Goal: Task Accomplishment & Management: Complete application form

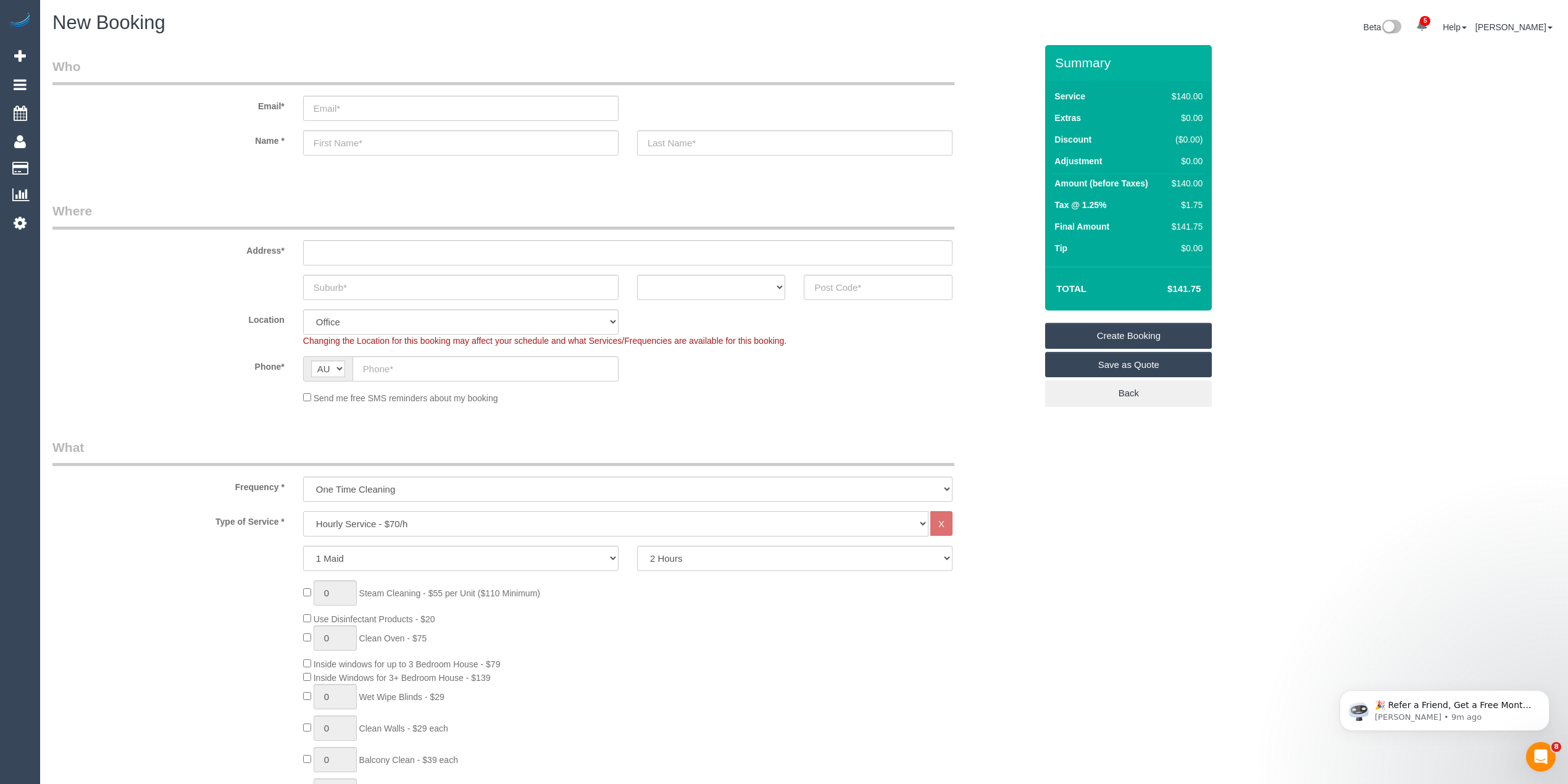
click at [363, 526] on select "Hourly Service - $70/h Hourly Service - $65/h Hourly Service - $60/h Hourly Ser…" at bounding box center [615, 524] width 625 height 26
select select "212"
click at [303, 512] on select "Hourly Service - $70/h Hourly Service - $65/h Hourly Service - $60/h Hourly Ser…" at bounding box center [615, 524] width 625 height 26
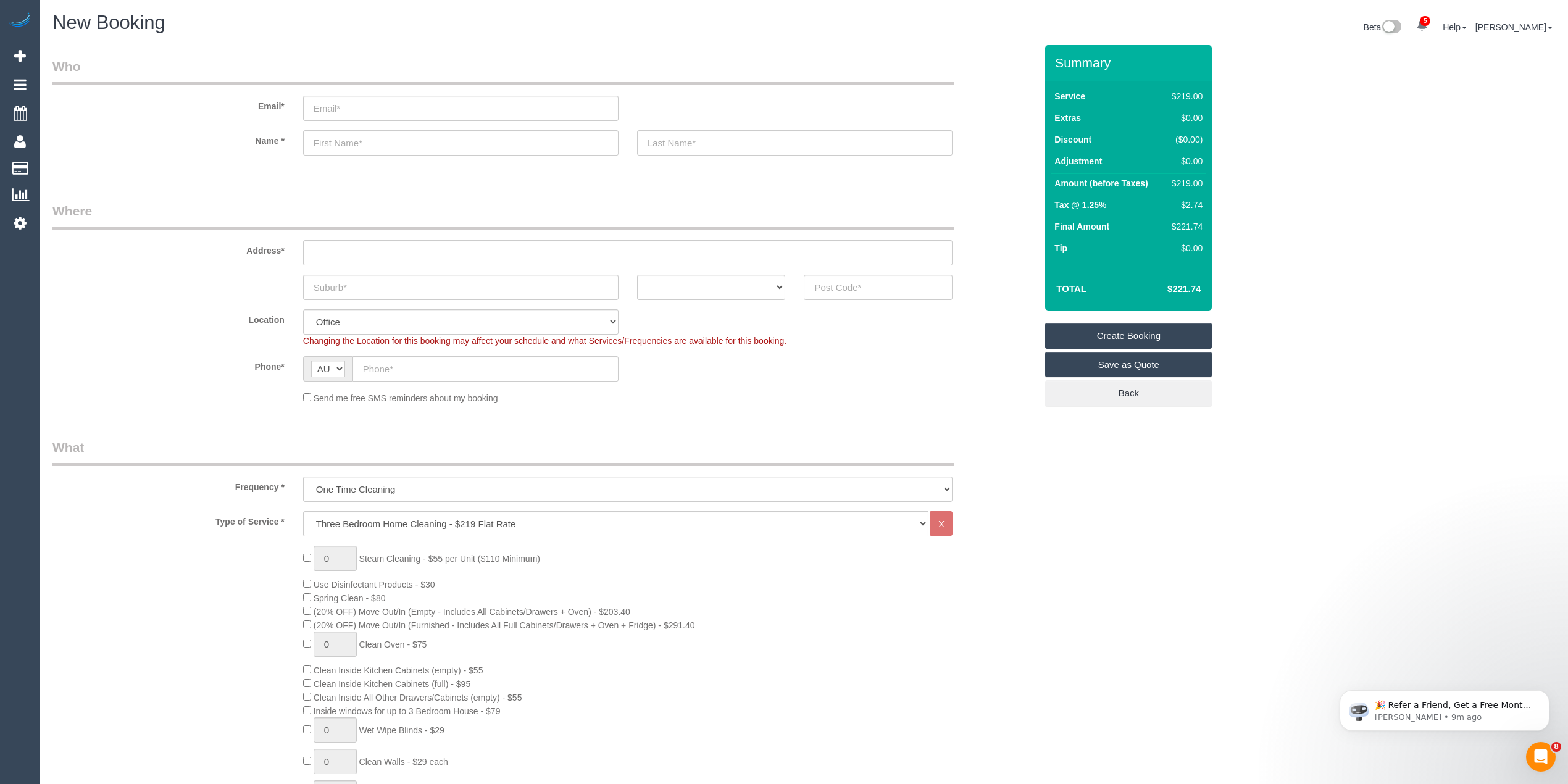
click at [1192, 289] on h4 "$221.74" at bounding box center [1165, 289] width 70 height 10
copy h4 "221.74"
click at [369, 490] on select "One Time Cleaning Weekly - 10% Off - 10.00% (0% for the First Booking) Fortnigh…" at bounding box center [628, 489] width 649 height 26
click at [303, 477] on select "One Time Cleaning Weekly - 10% Off - 10.00% (0% for the First Booking) Fortnigh…" at bounding box center [628, 489] width 649 height 26
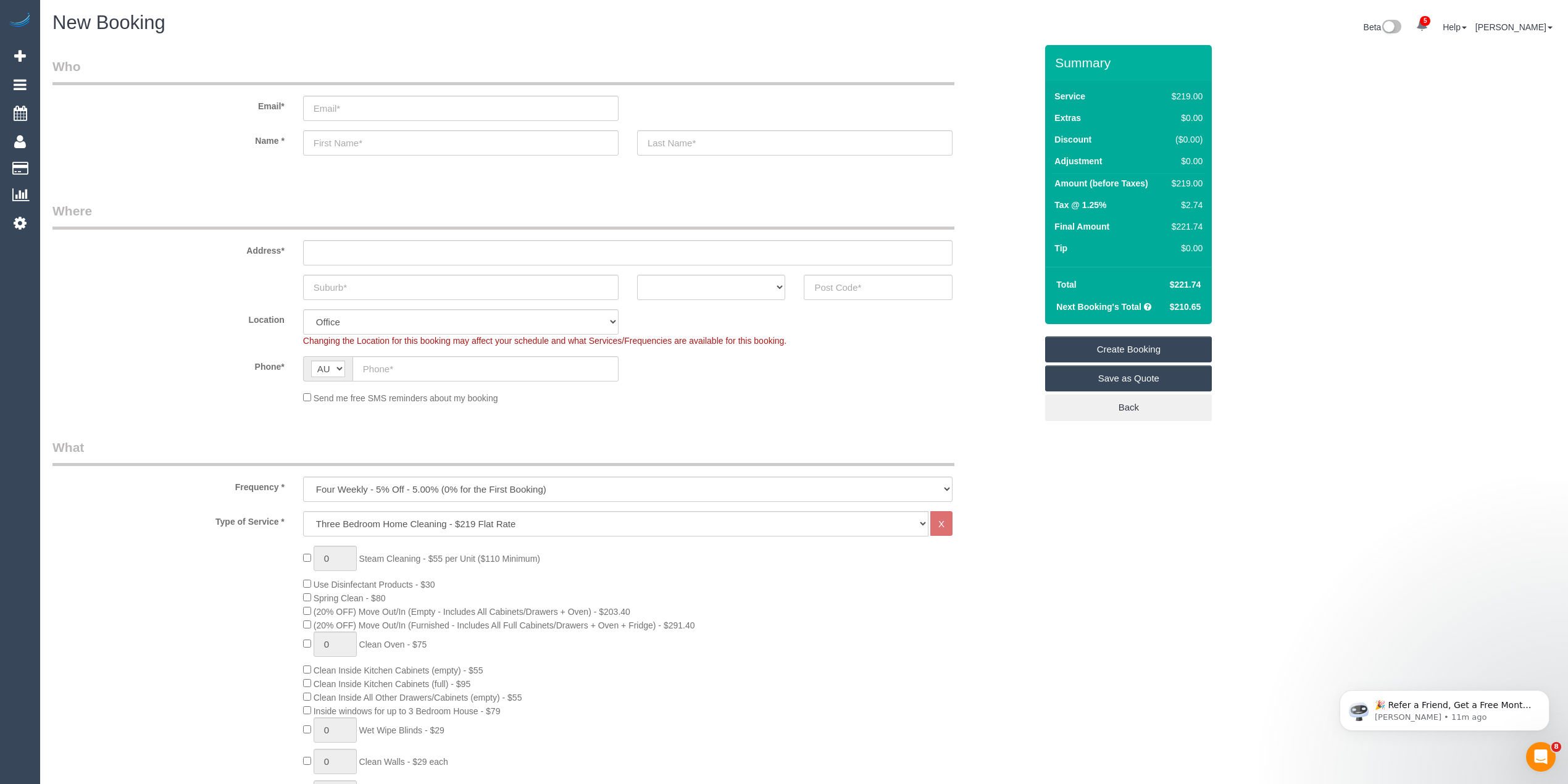
click at [1192, 285] on span "$221.74" at bounding box center [1185, 284] width 31 height 10
copy span "221.74"
click at [1182, 305] on span "$210.65" at bounding box center [1185, 307] width 31 height 10
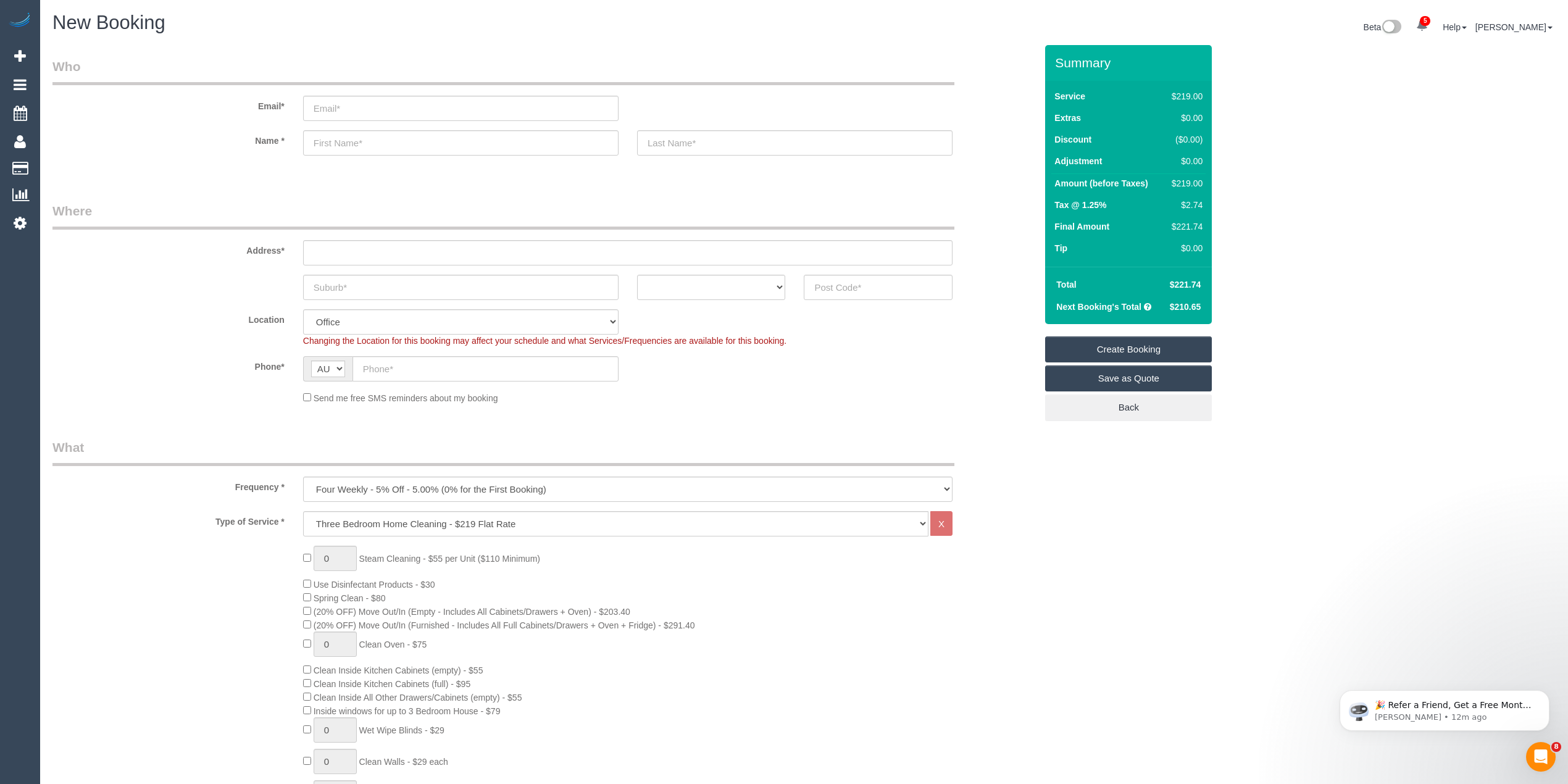
copy span "210.65"
click at [613, 485] on select "One Time Cleaning Weekly - 10% Off - 10.00% (0% for the First Booking) Fortnigh…" at bounding box center [628, 489] width 649 height 26
select select "object:2174"
click at [303, 477] on select "One Time Cleaning Weekly - 10% Off - 10.00% (0% for the First Booking) Fortnigh…" at bounding box center [628, 489] width 649 height 26
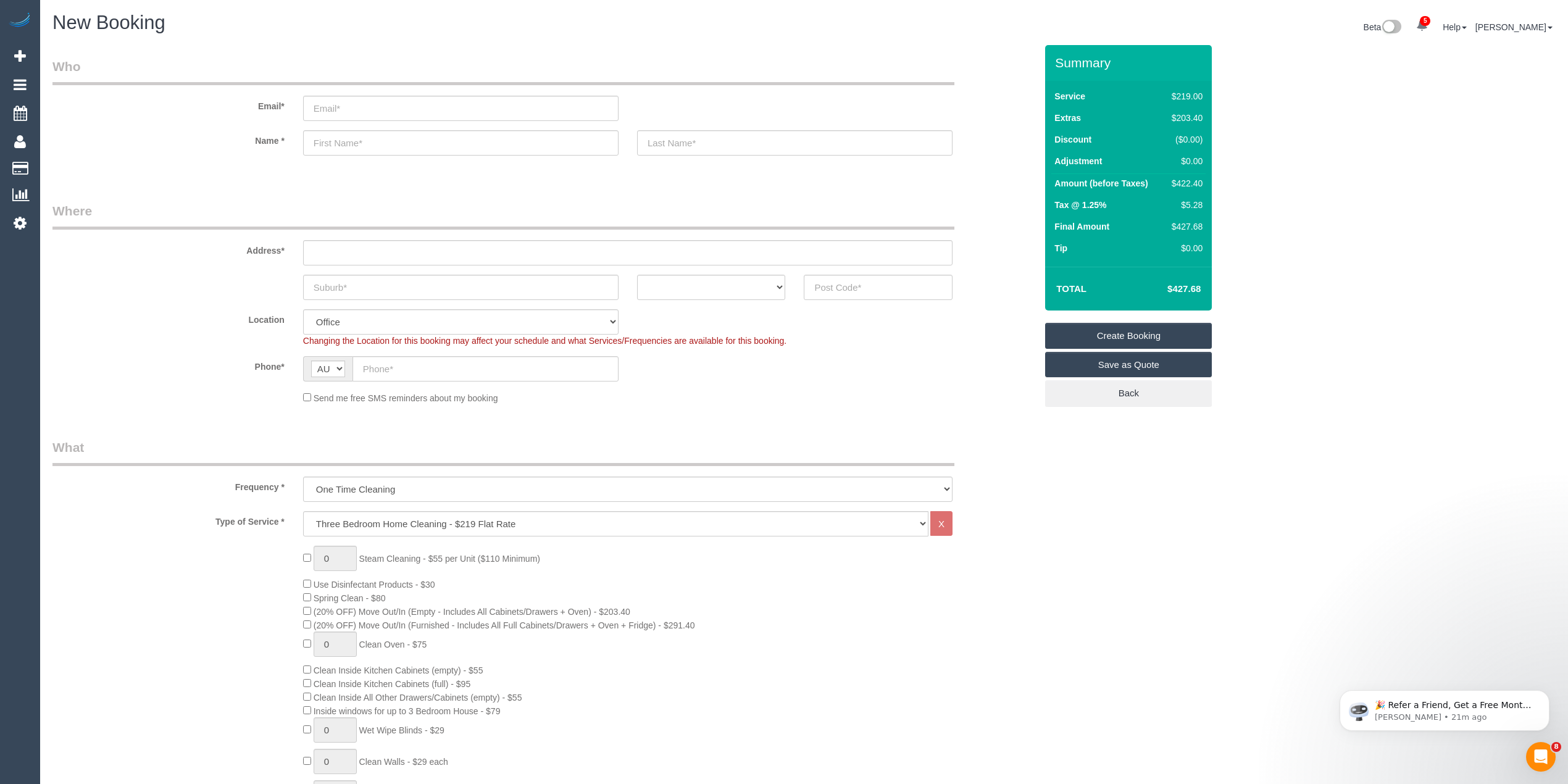
click at [1190, 286] on h4 "$427.68" at bounding box center [1165, 289] width 70 height 10
copy h4 "427.68"
click at [1193, 288] on h4 "$302.74" at bounding box center [1165, 289] width 70 height 10
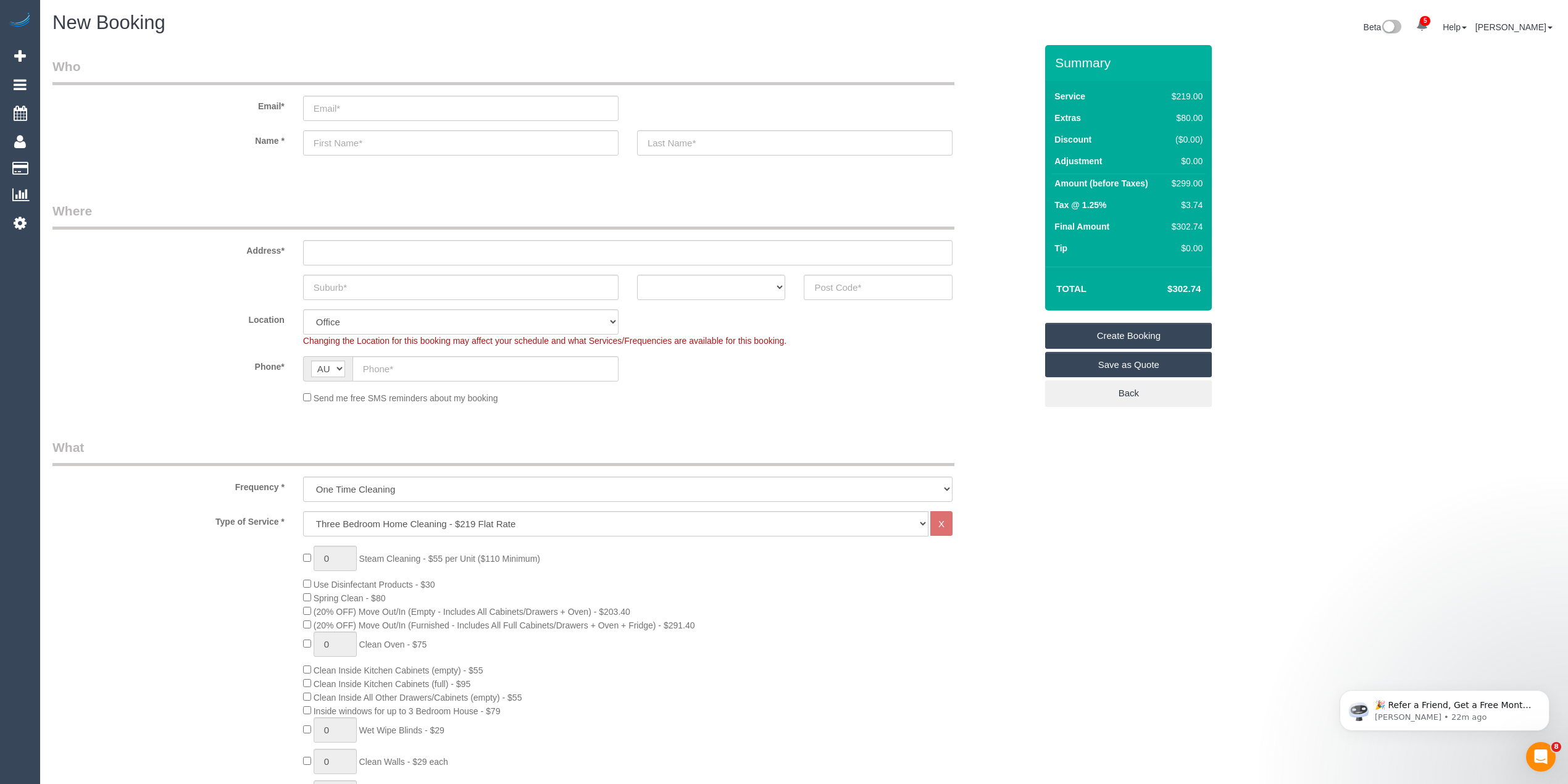
copy h4 "302.74"
click at [341, 517] on select "Hourly Service - $70/h Hourly Service - $65/h Hourly Service - $60/h Hourly Ser…" at bounding box center [615, 524] width 625 height 26
select select "211"
click at [303, 512] on select "Hourly Service - $70/h Hourly Service - $65/h Hourly Service - $60/h Hourly Ser…" at bounding box center [615, 524] width 625 height 26
click at [1196, 285] on h4 "$370.98" at bounding box center [1165, 289] width 70 height 10
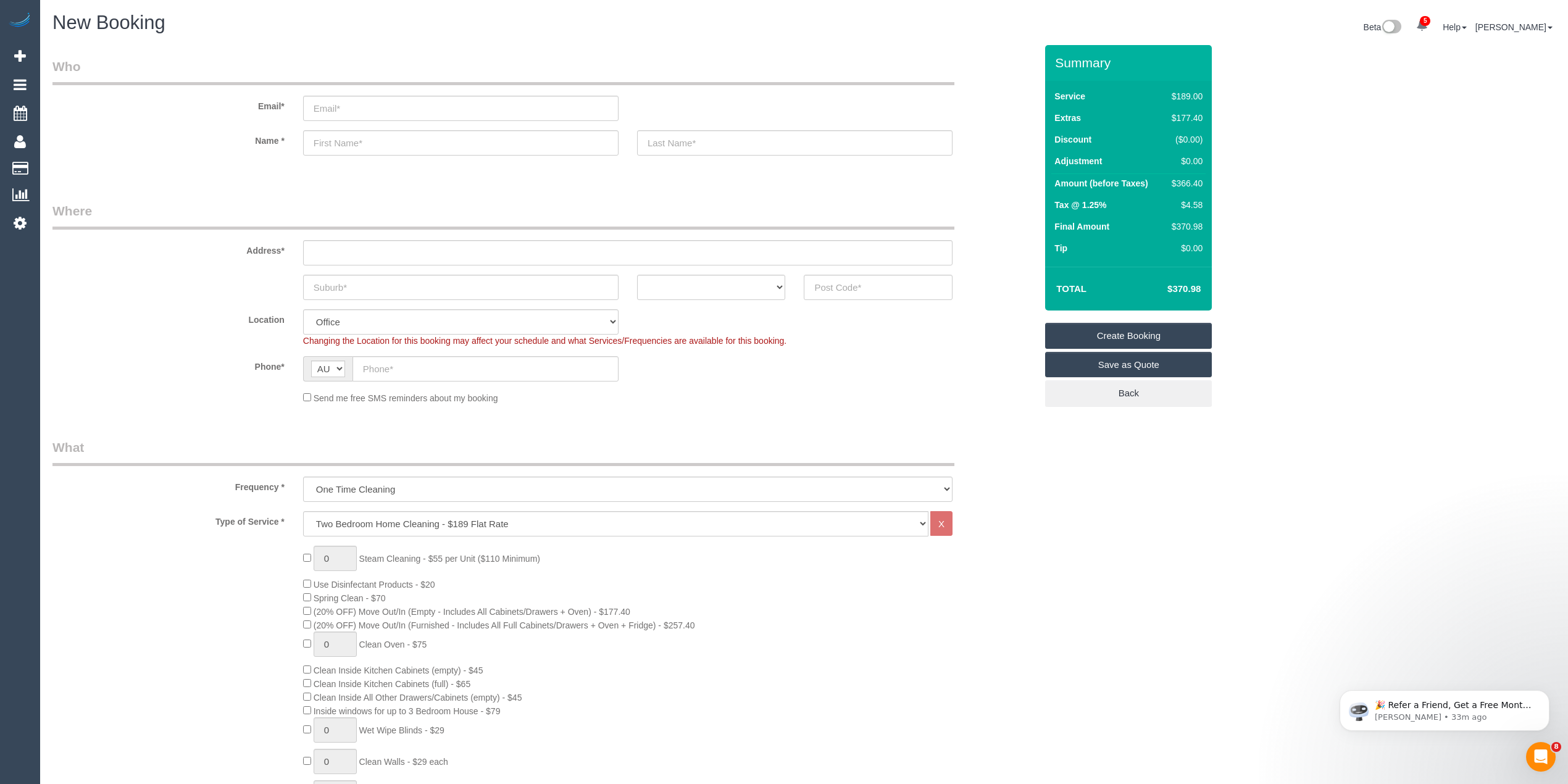
click at [1196, 285] on h4 "$370.98" at bounding box center [1165, 289] width 70 height 10
copy h4 "370.98"
click at [1546, 696] on icon "Dismiss notification" at bounding box center [1546, 694] width 7 height 7
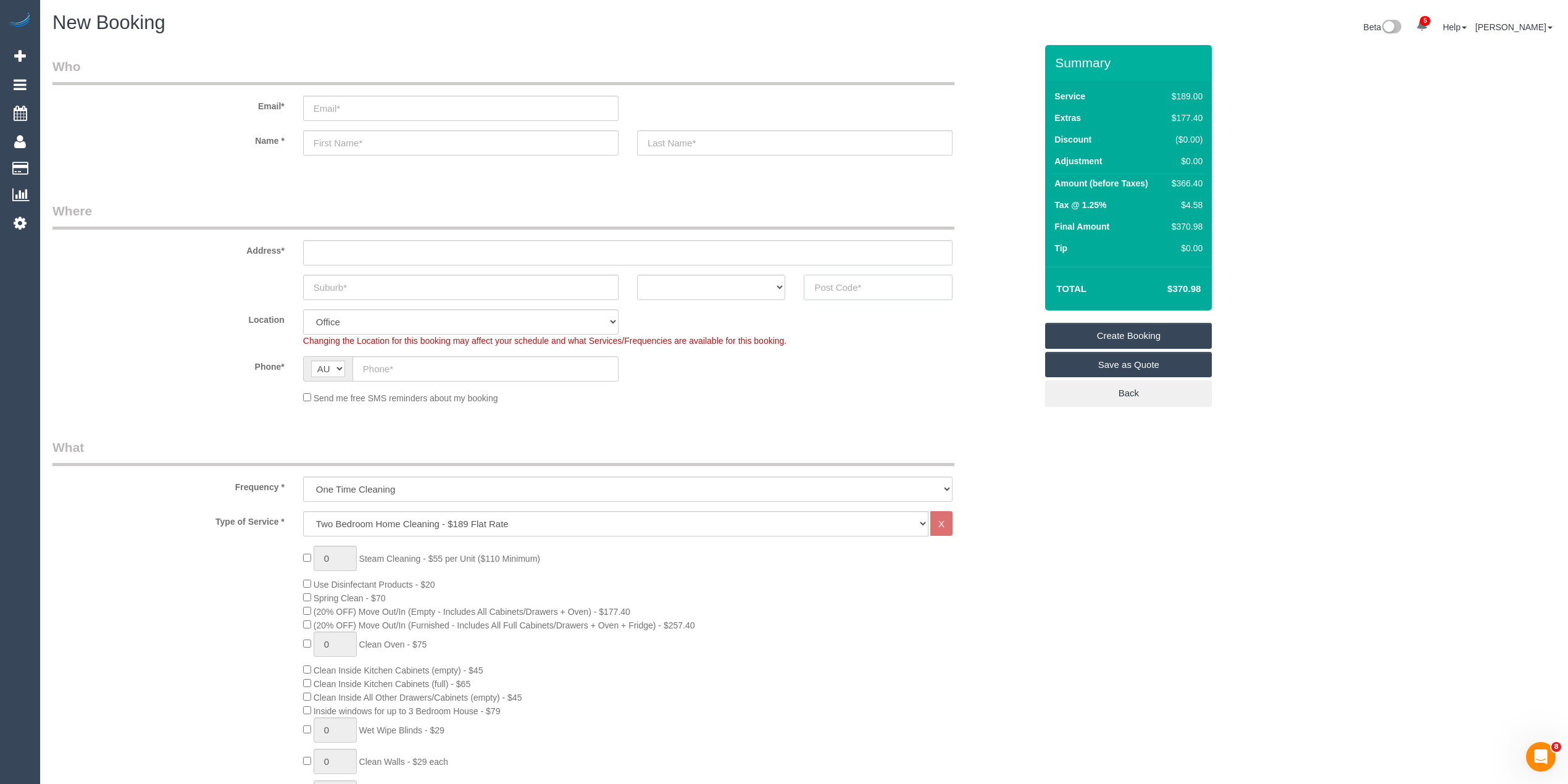
click at [828, 286] on input "text" at bounding box center [877, 288] width 149 height 26
type input "3088"
click at [350, 248] on input "text" at bounding box center [628, 253] width 649 height 26
type input "-"
click at [372, 473] on div "Frequency * One Time Cleaning Weekly - 10% Off - 10.00% (0% for the First Booki…" at bounding box center [544, 470] width 1002 height 64
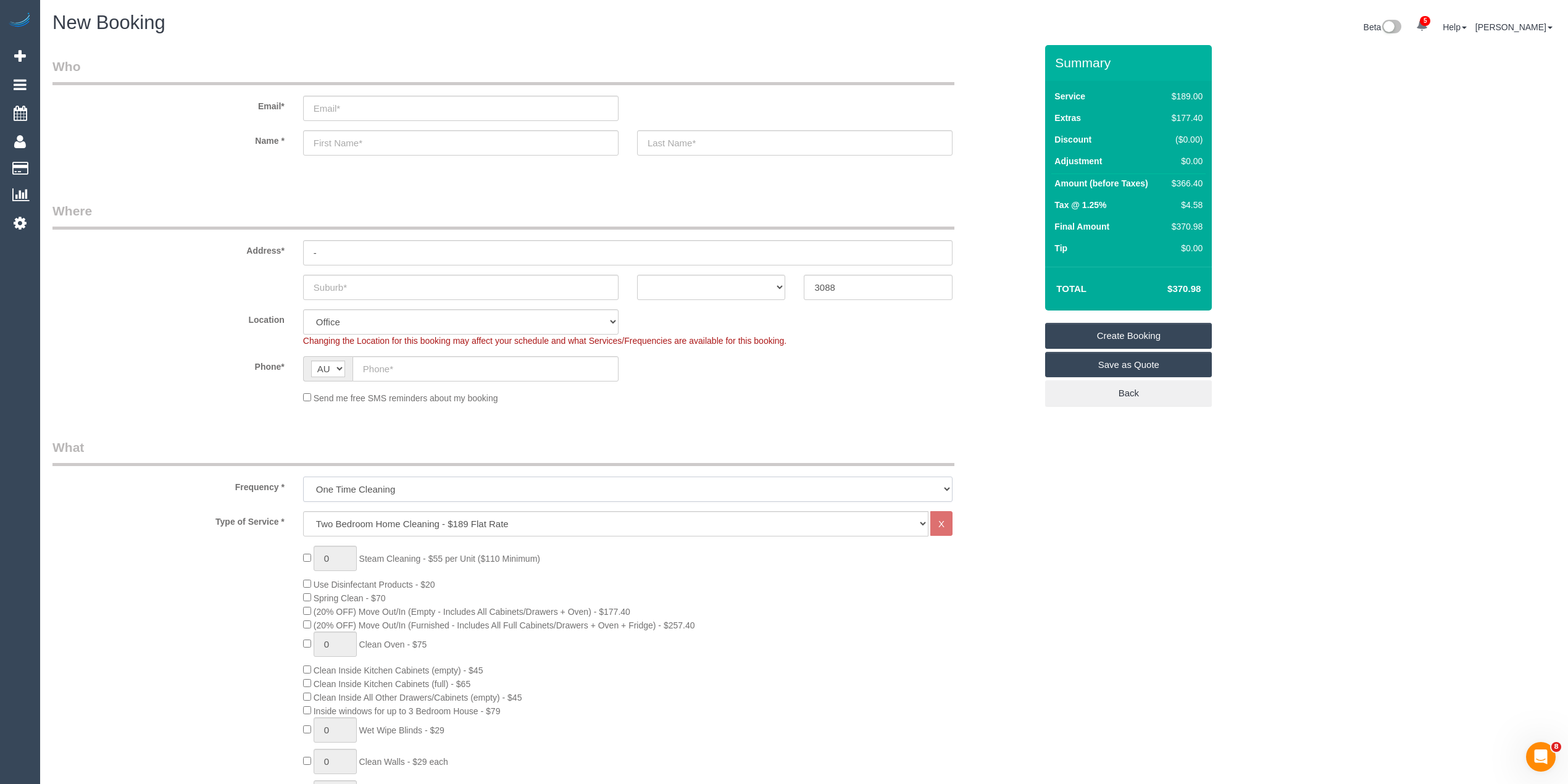
click at [368, 485] on select "One Time Cleaning Weekly - 10% Off - 10.00% (0% for the First Booking) Fortnigh…" at bounding box center [628, 489] width 649 height 26
select select "60"
select select "object:2367"
click at [303, 477] on select "One Time Cleaning Weekly - 10% Off - 10.00% (0% for the First Booking) Fortnigh…" at bounding box center [628, 489] width 649 height 26
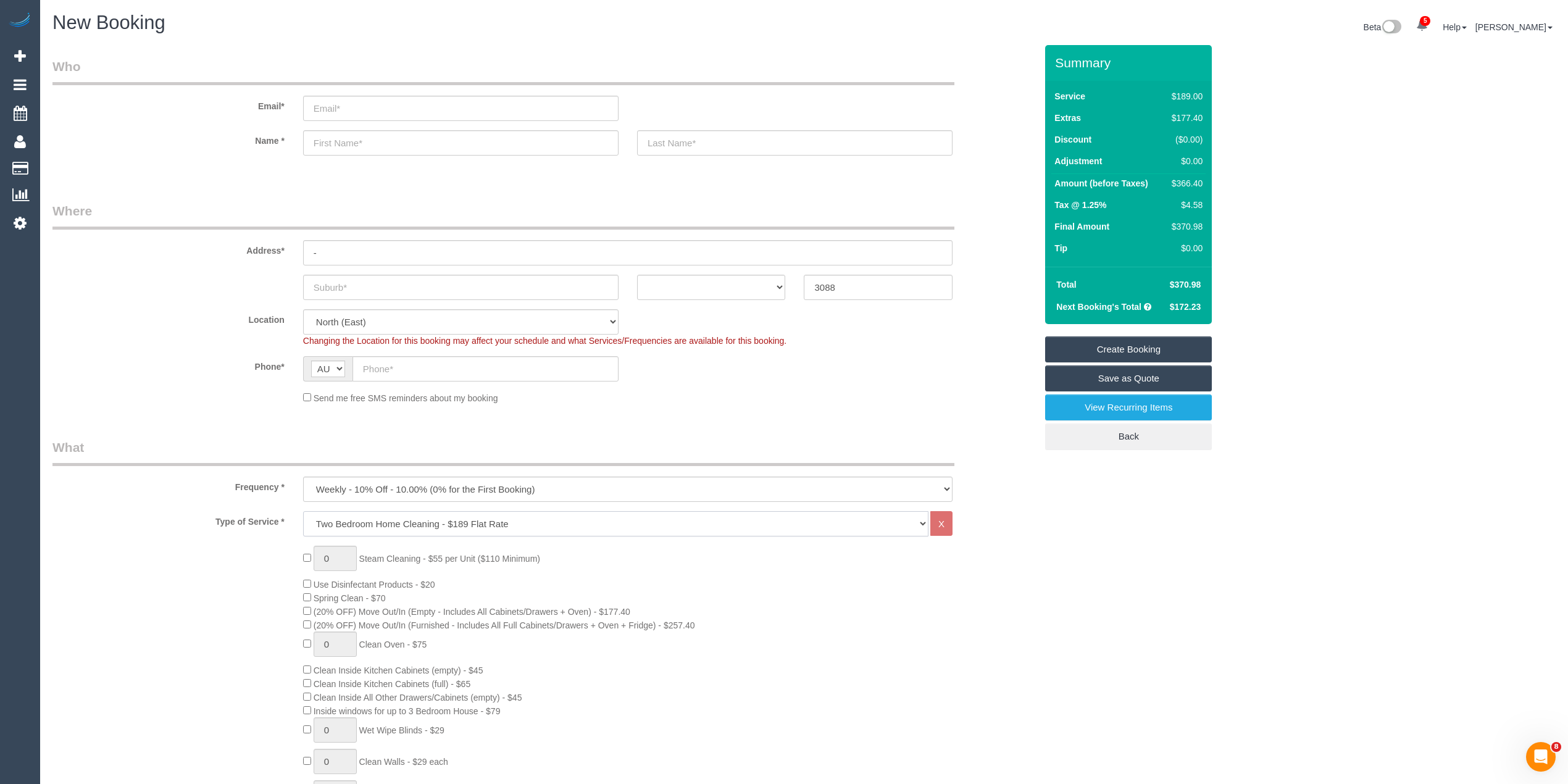
click at [321, 516] on select "Hourly Service - $70/h Hourly Service - $65/h Hourly Service - $60/h Hourly Ser…" at bounding box center [615, 524] width 625 height 26
select select "275"
click at [303, 512] on select "Hourly Service - $70/h Hourly Service - $65/h Hourly Service - $60/h Hourly Ser…" at bounding box center [615, 524] width 625 height 26
select select "1"
select select "120"
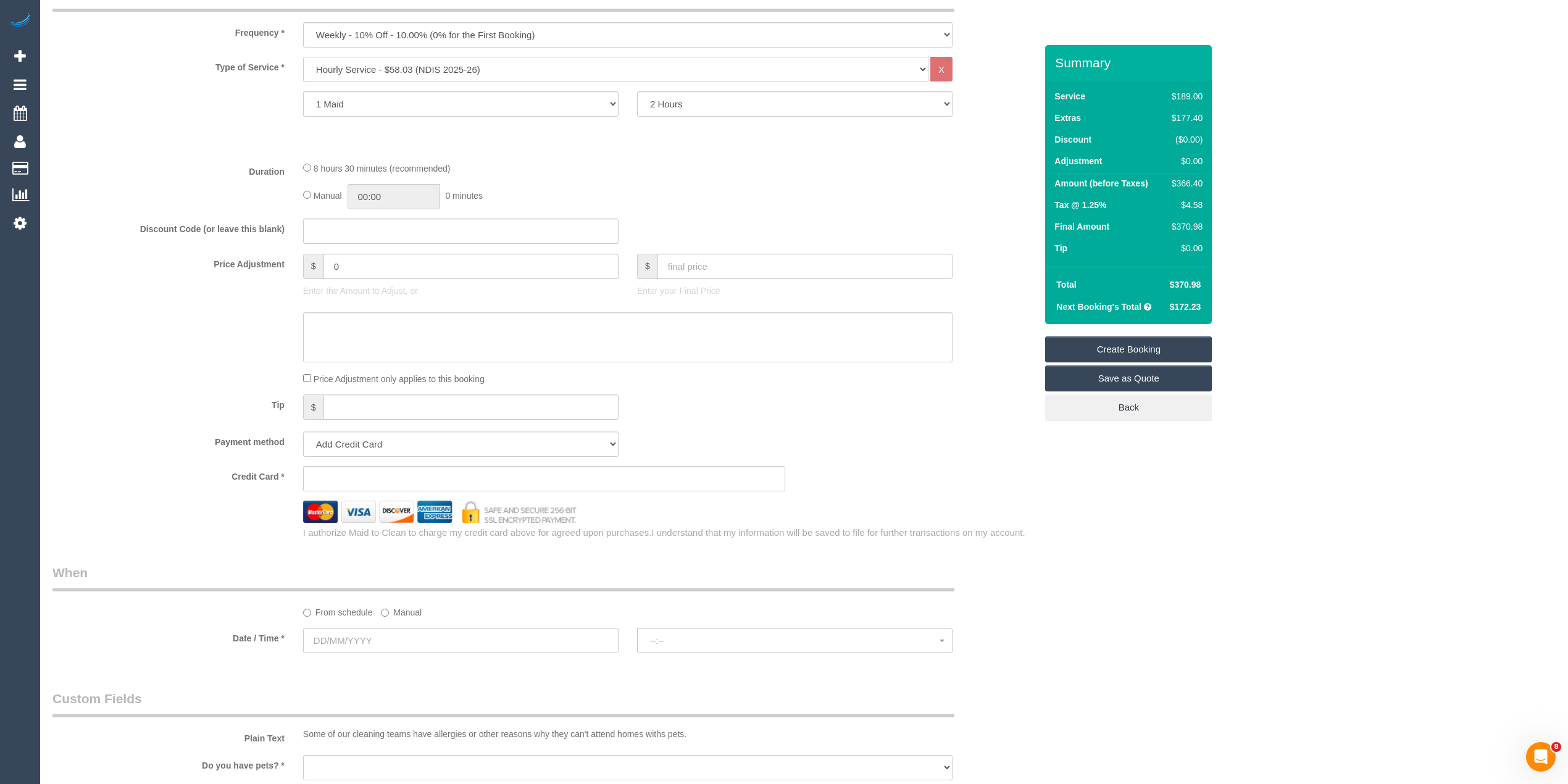
scroll to position [549, 0]
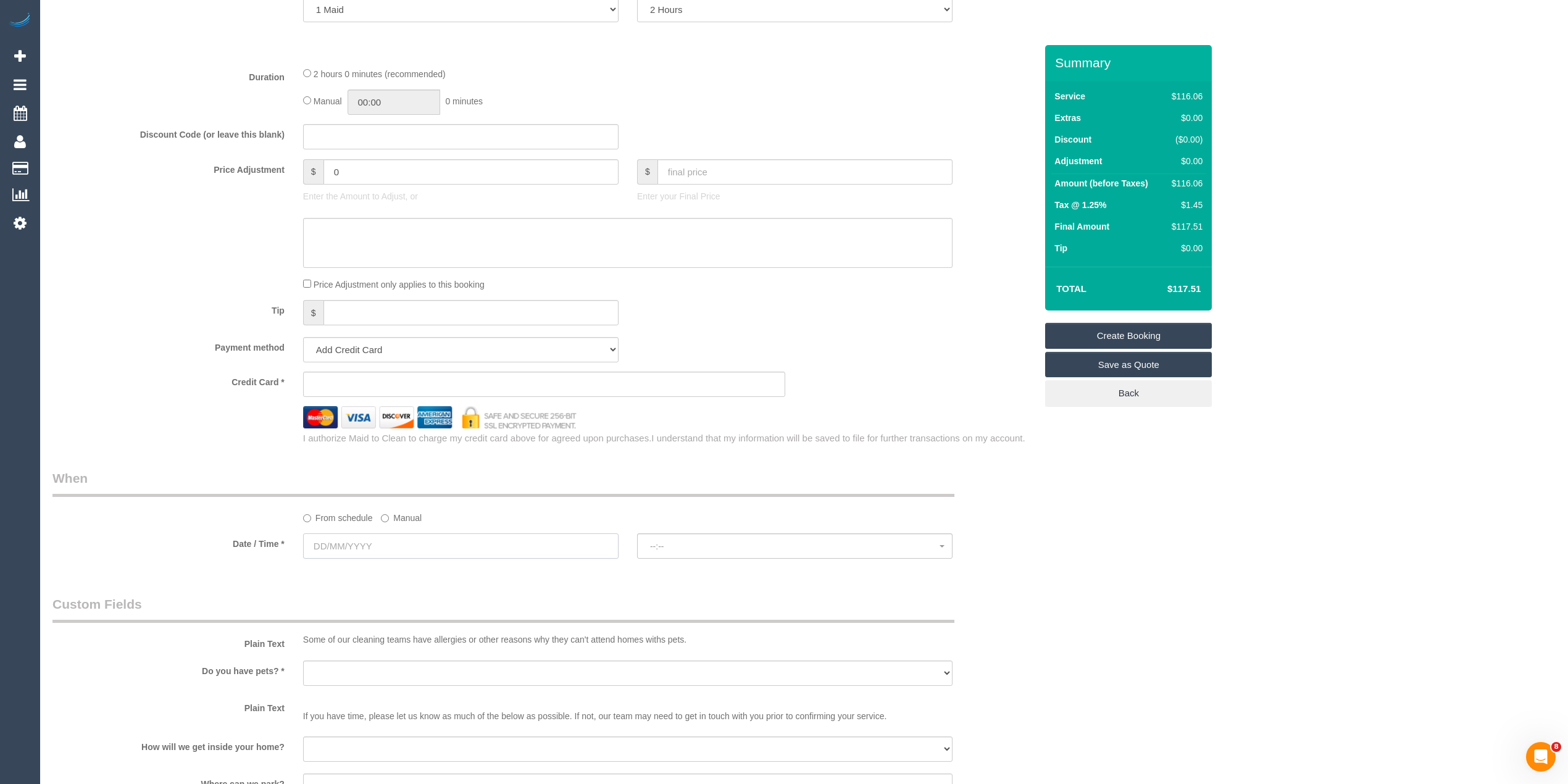
click at [350, 547] on input "text" at bounding box center [461, 546] width 316 height 26
click at [942, 111] on div "Manual 00:00 0 minutes" at bounding box center [628, 102] width 649 height 26
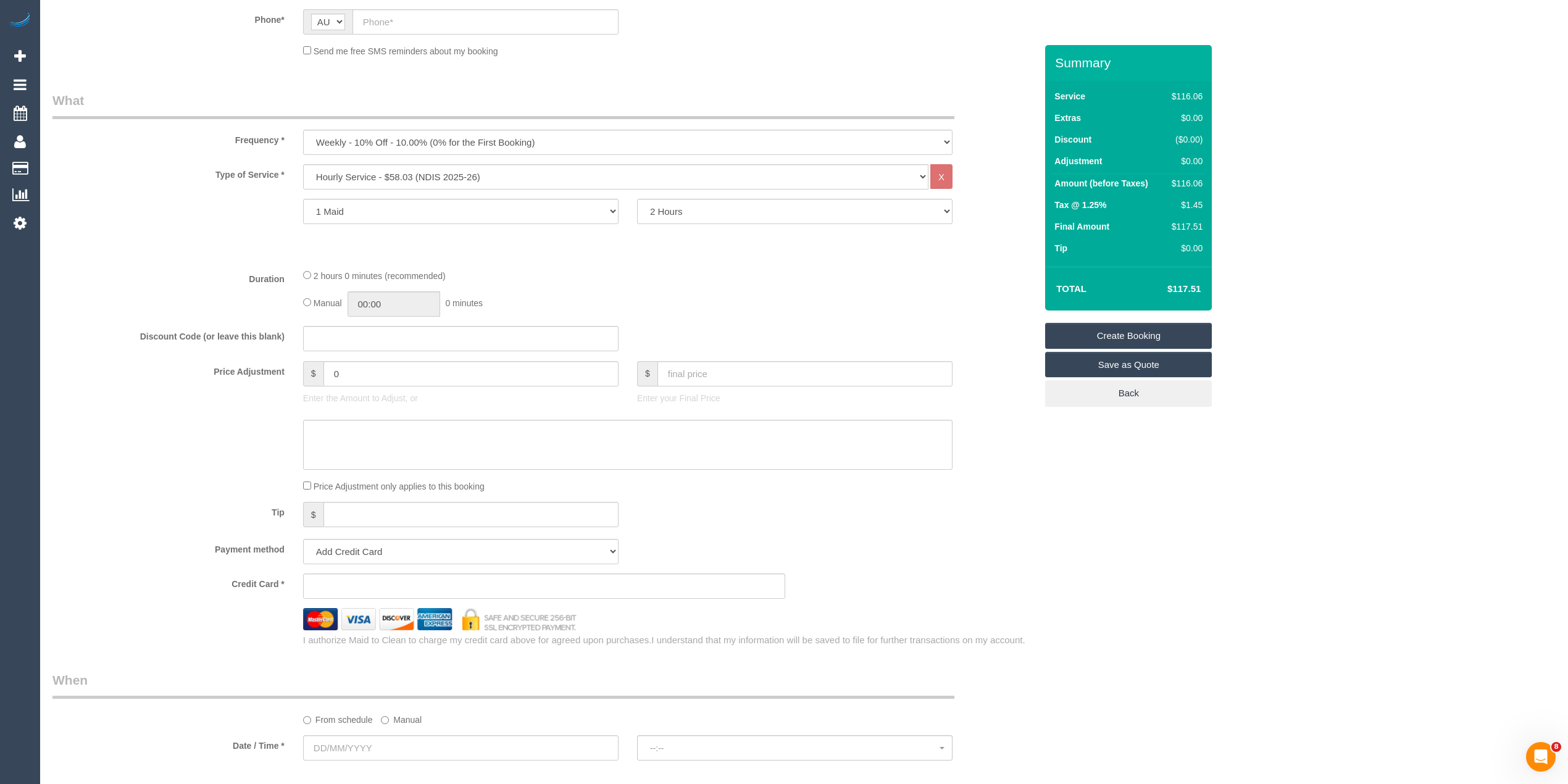
scroll to position [137, 0]
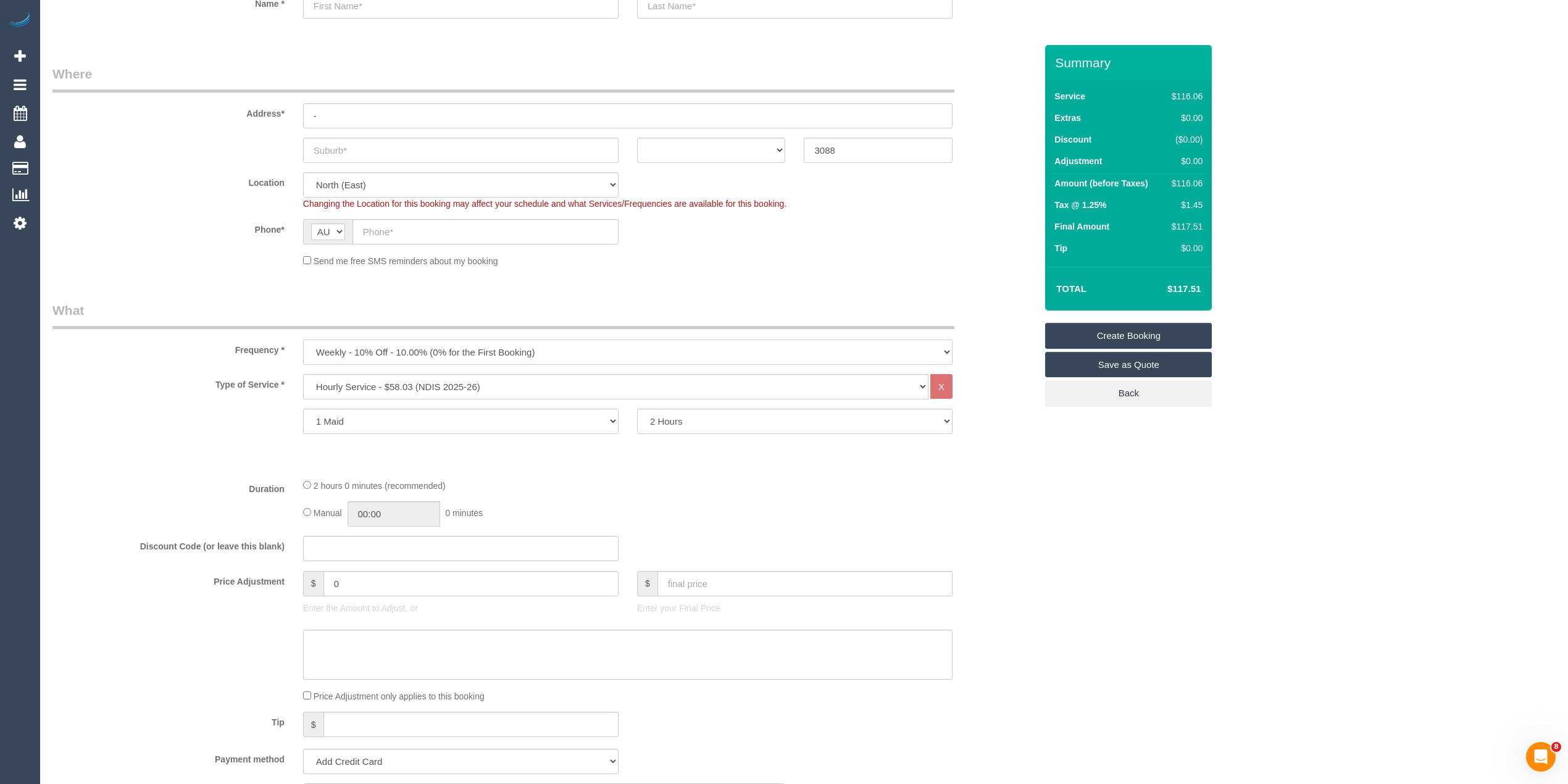
click at [339, 346] on select "One Time Cleaning Weekly - 10% Off - 10.00% (0% for the First Booking) Fortnigh…" at bounding box center [628, 352] width 649 height 26
select select "object:2366"
click at [303, 339] on select "One Time Cleaning Weekly - 10% Off - 10.00% (0% for the First Booking) Fortnigh…" at bounding box center [628, 352] width 649 height 26
click at [409, 389] on select "Hourly Service - $70/h Hourly Service - $65/h Hourly Service - $60/h Hourly Ser…" at bounding box center [615, 386] width 625 height 26
select select "209"
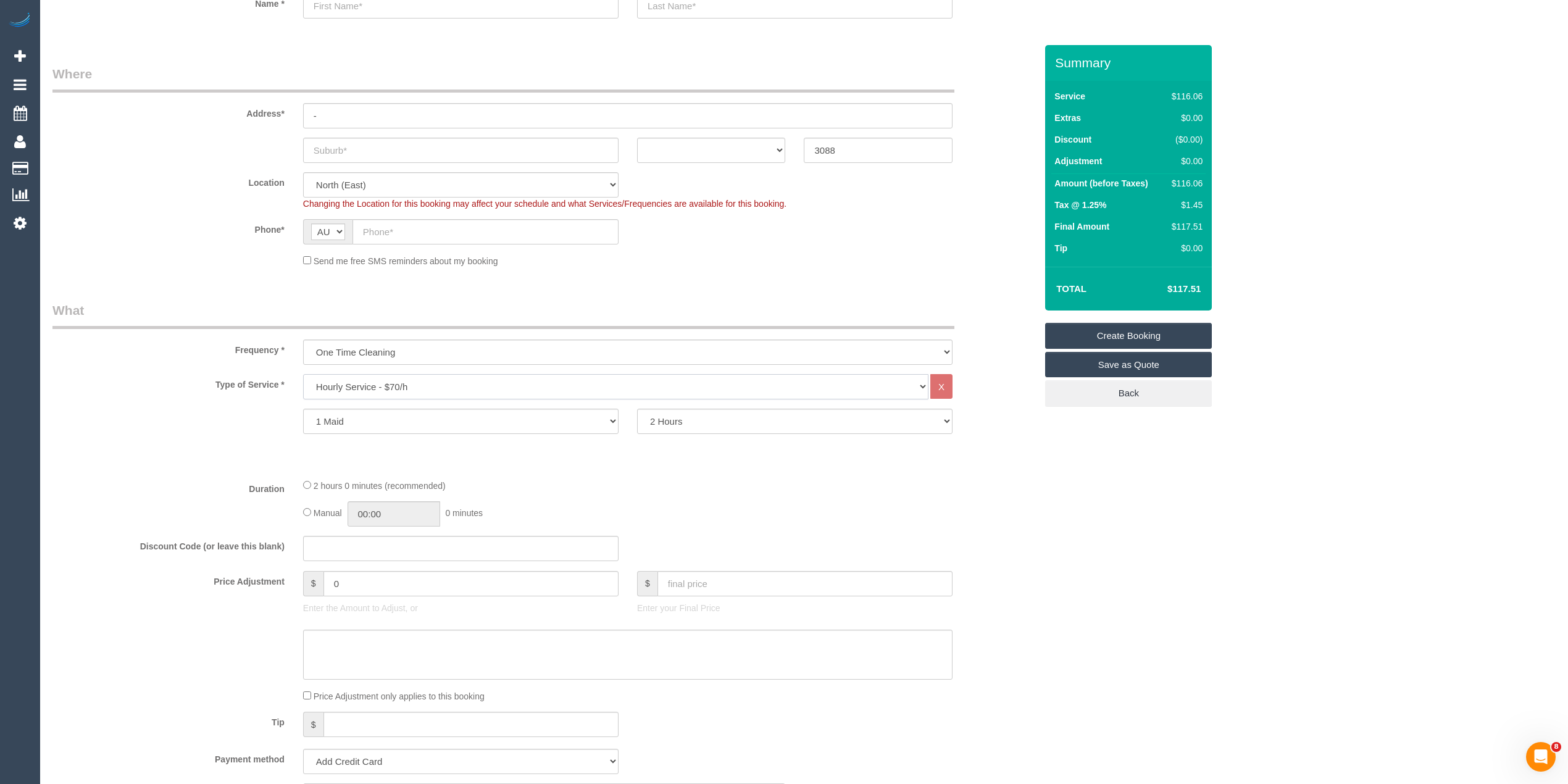
click at [303, 374] on select "Hourly Service - $70/h Hourly Service - $65/h Hourly Service - $60/h Hourly Ser…" at bounding box center [615, 386] width 625 height 26
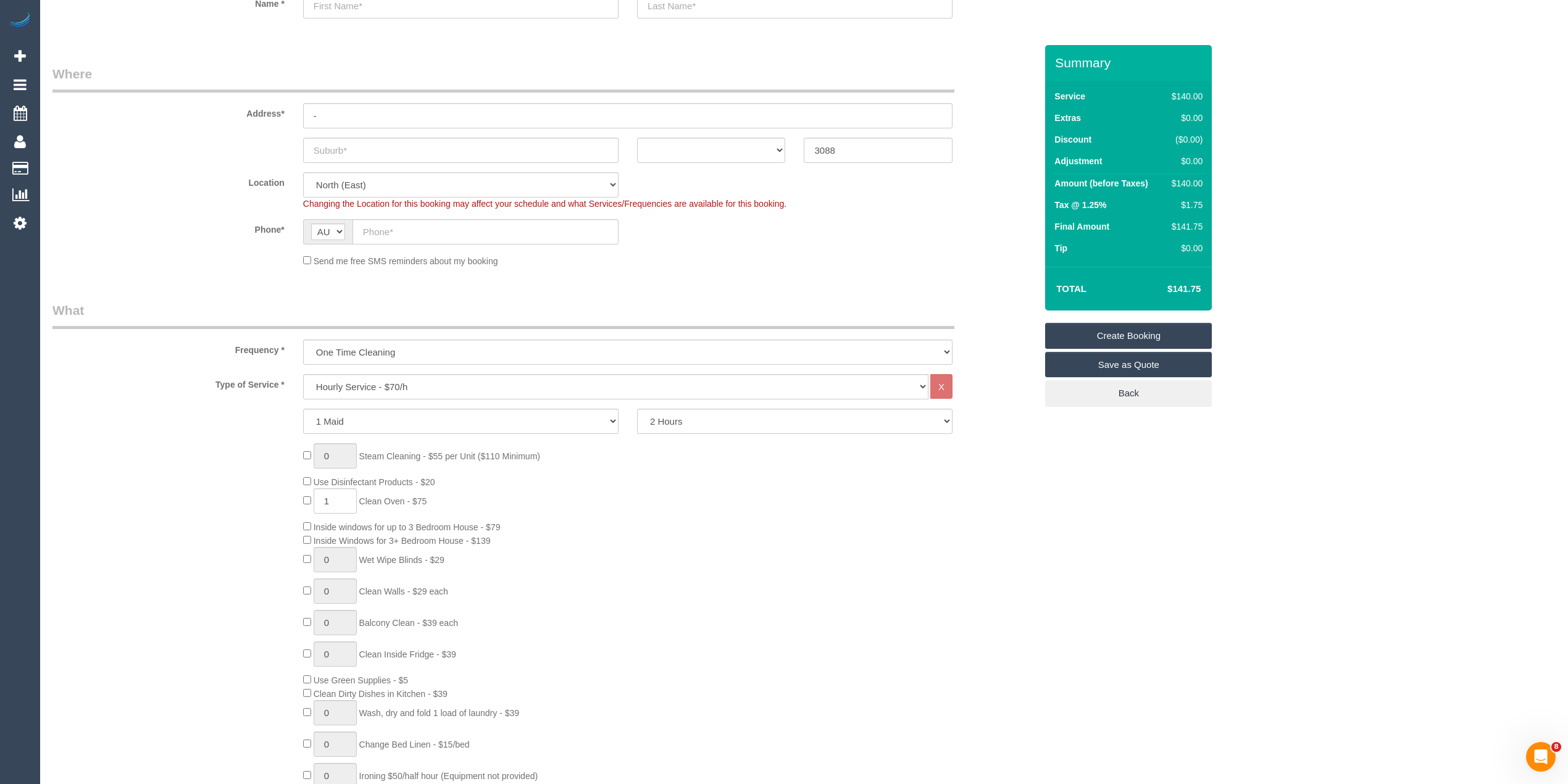
click at [186, 457] on div "0 Steam Cleaning - $55 per Unit ($110 Minimum) Use Disinfectant Products - $20 …" at bounding box center [544, 625] width 1002 height 365
type input "0"
click at [723, 419] on select "2 Hours 2.5 Hours 3 Hours 3.5 Hours 4 Hours 4.5 Hours 5 Hours 5.5 Hours 6 Hours…" at bounding box center [795, 421] width 316 height 26
select select "180"
click at [637, 409] on select "2 Hours 2.5 Hours 3 Hours 3.5 Hours 4 Hours 4.5 Hours 5 Hours 5.5 Hours 6 Hours…" at bounding box center [795, 421] width 316 height 26
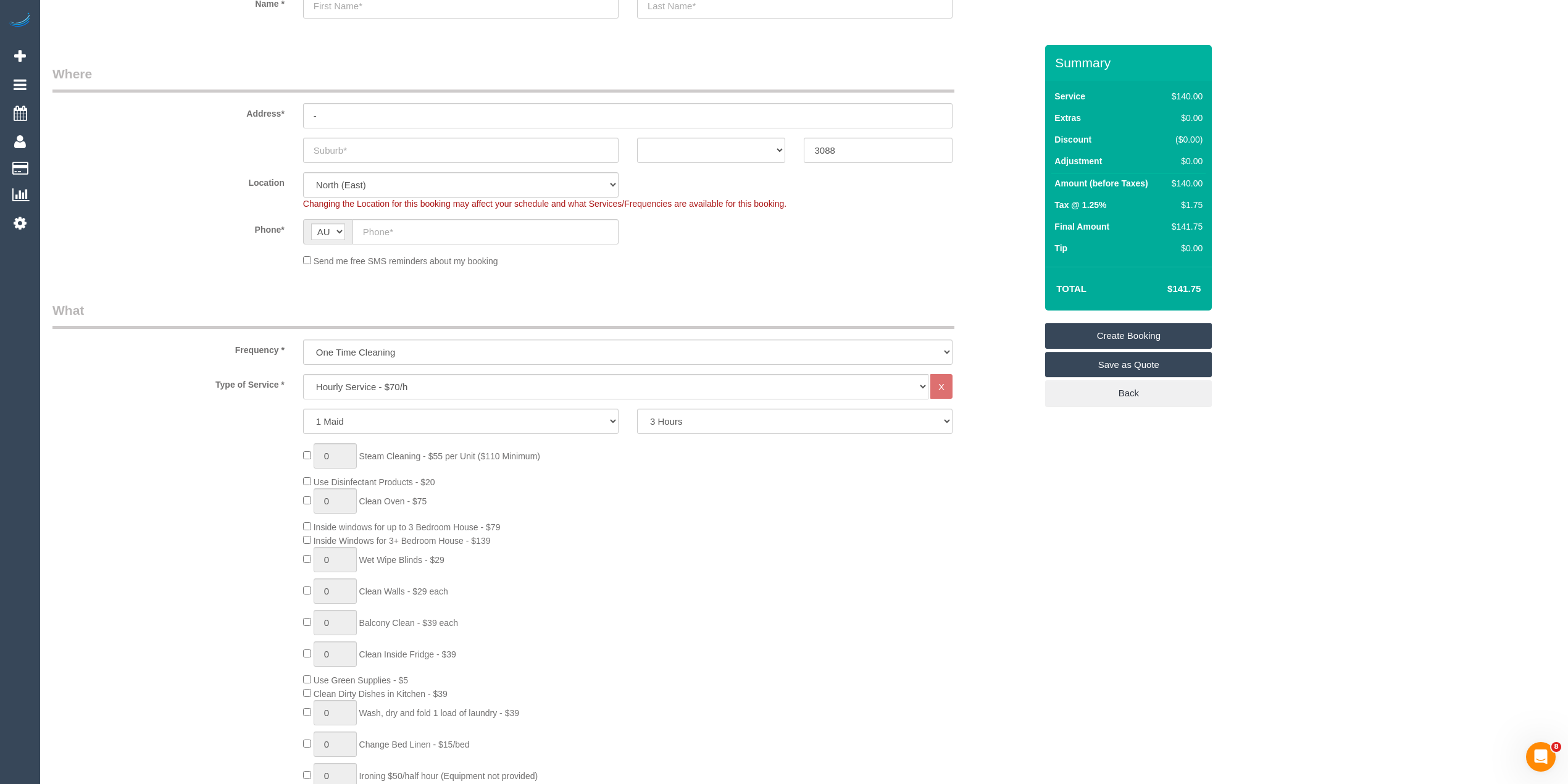
drag, startPoint x: 1126, startPoint y: 559, endPoint x: 1128, endPoint y: 569, distance: 10.2
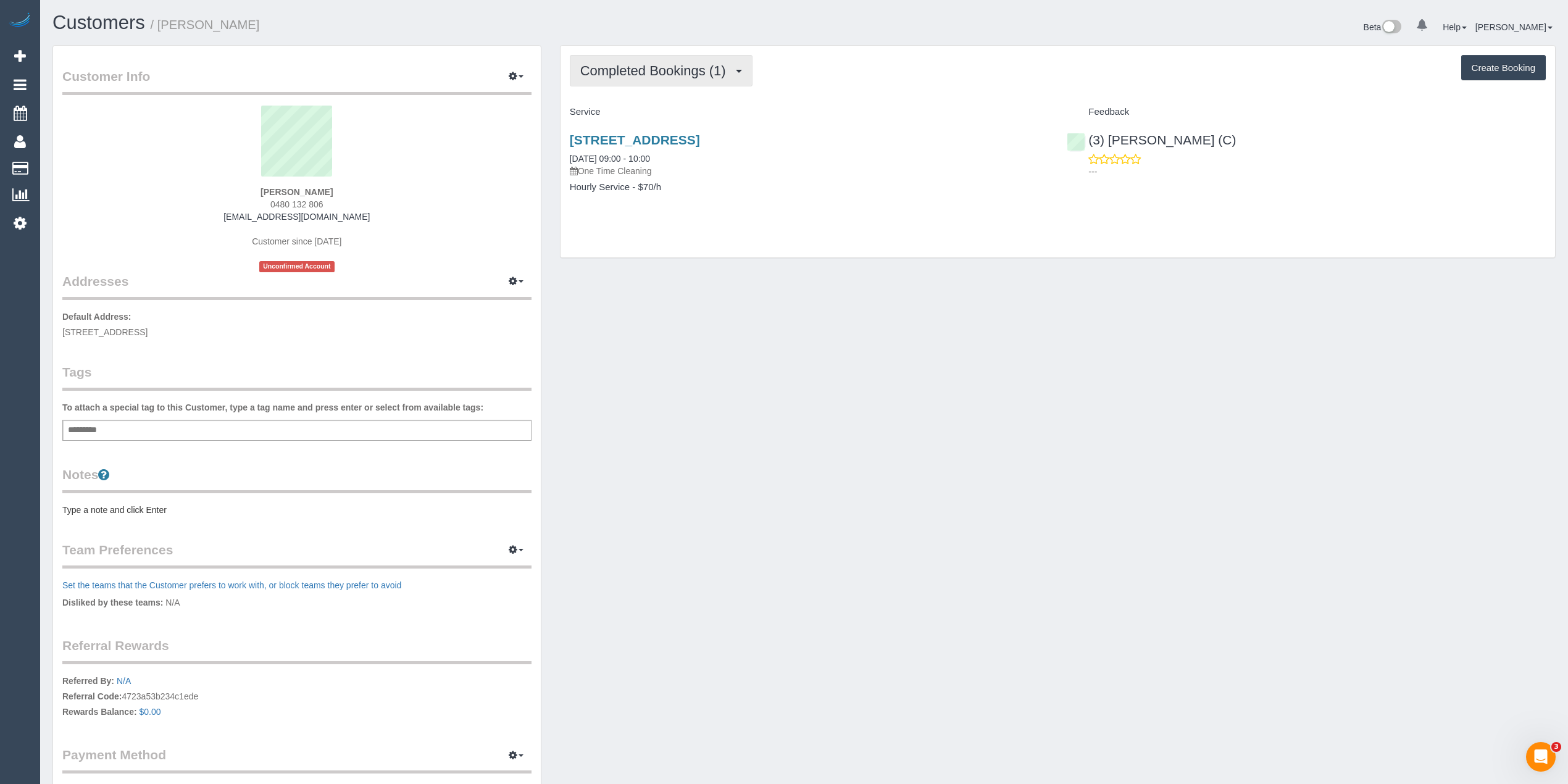
click at [602, 64] on span "Completed Bookings (1)" at bounding box center [656, 71] width 152 height 16
drag, startPoint x: 602, startPoint y: 64, endPoint x: 618, endPoint y: 73, distance: 18.4
click at [617, 73] on span "Completed Bookings (1)" at bounding box center [656, 71] width 152 height 16
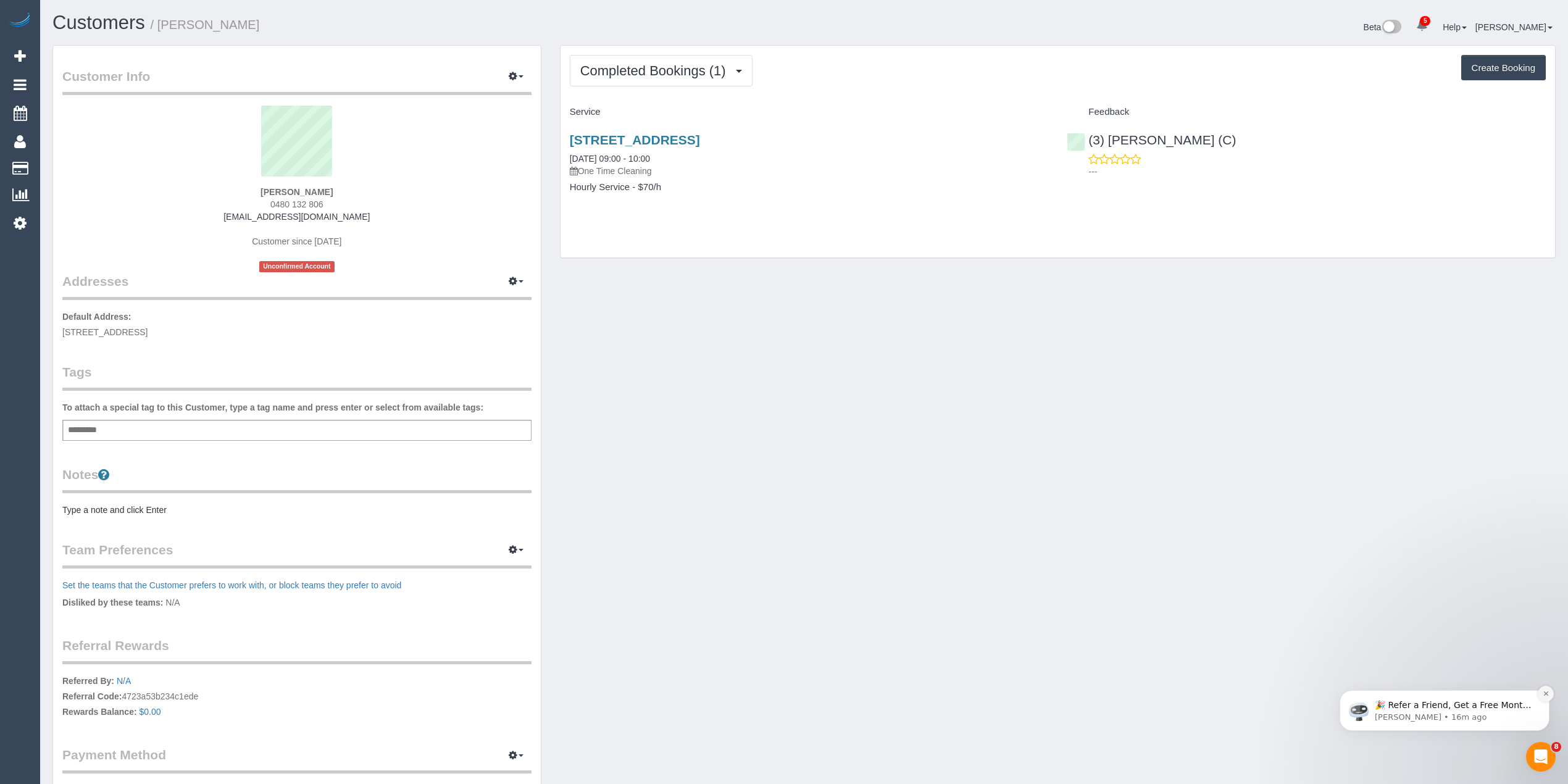
click at [1547, 690] on icon "Dismiss notification" at bounding box center [1546, 694] width 7 height 7
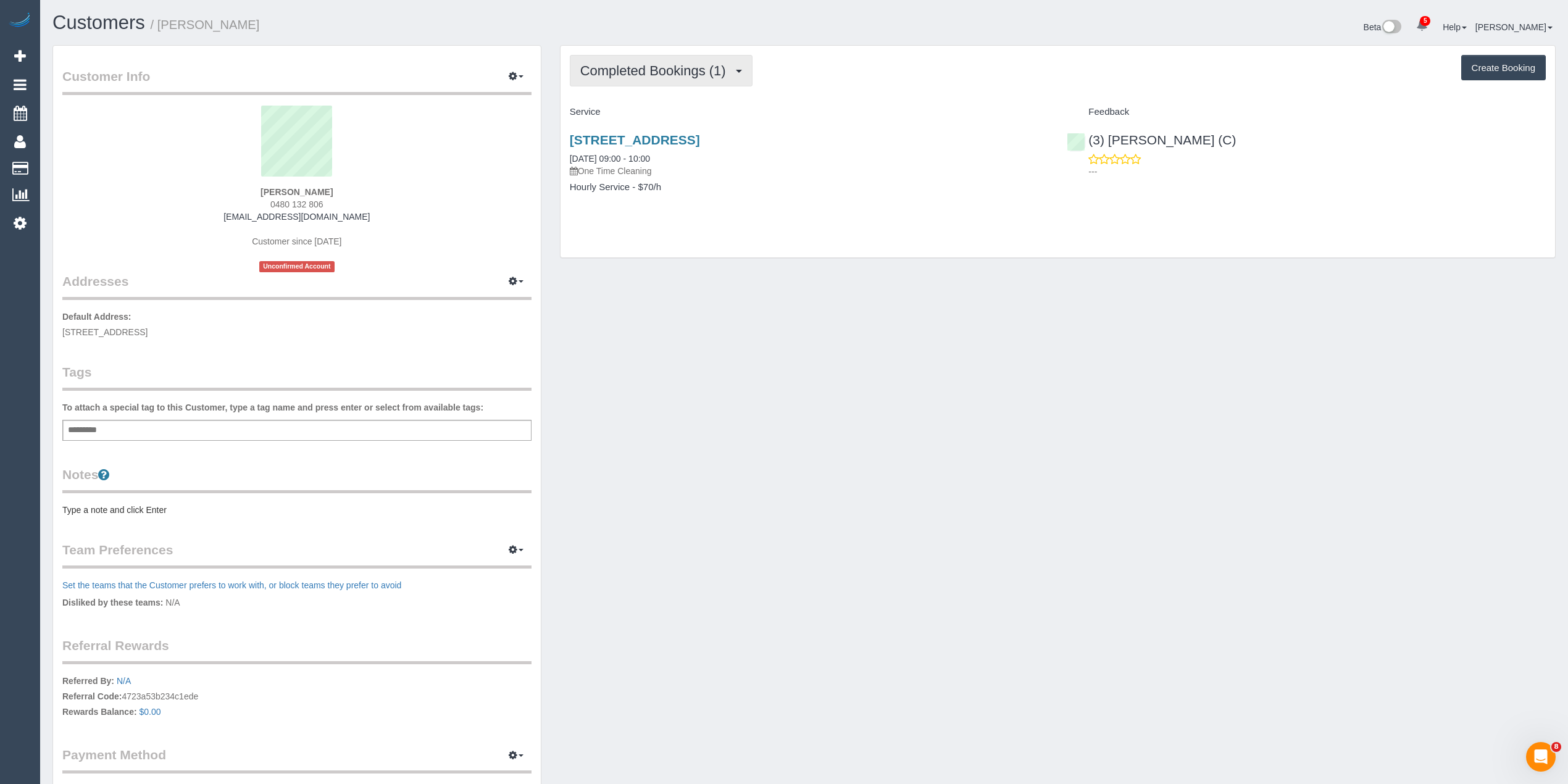
click at [609, 77] on span "Completed Bookings (1)" at bounding box center [656, 71] width 152 height 16
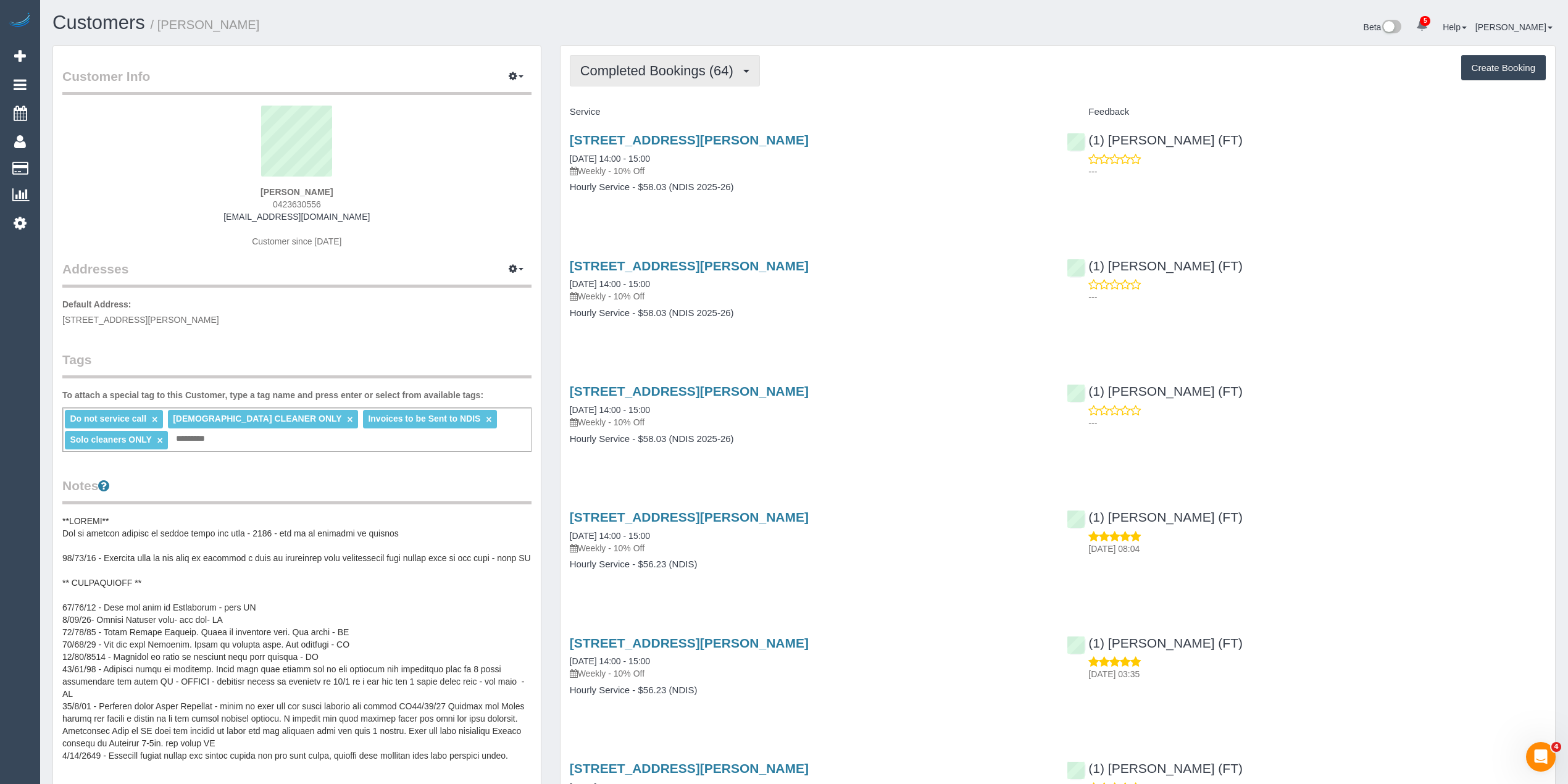
click at [628, 77] on button "Completed Bookings (64)" at bounding box center [665, 71] width 190 height 31
click at [628, 73] on span "Completed Bookings (64)" at bounding box center [659, 71] width 159 height 16
click at [629, 69] on span "Completed Bookings (64)" at bounding box center [659, 71] width 159 height 16
click at [647, 119] on link "Upcoming Bookings (11)" at bounding box center [637, 115] width 134 height 16
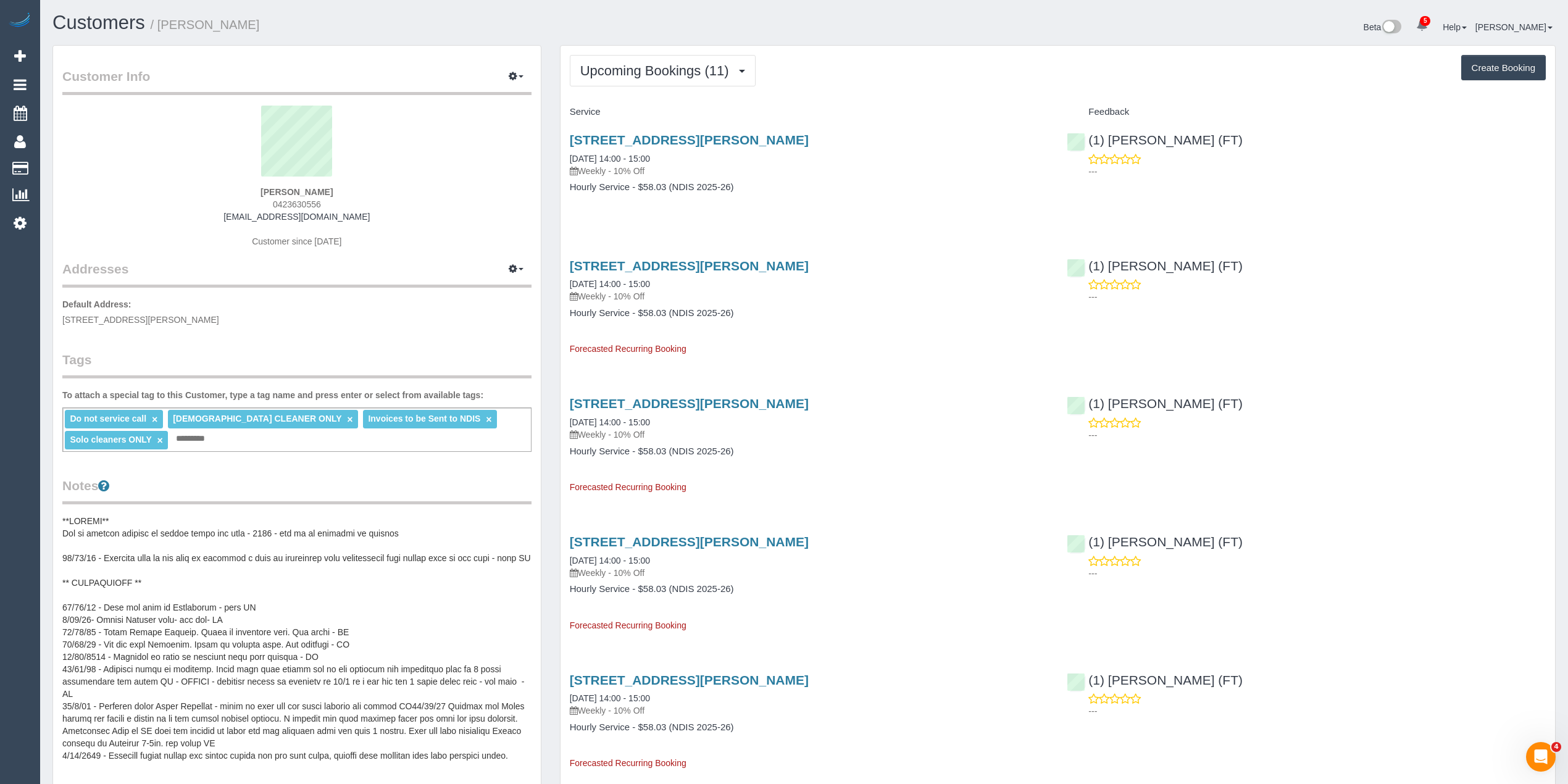
drag, startPoint x: 356, startPoint y: 217, endPoint x: 242, endPoint y: 216, distance: 114.0
click at [242, 216] on div "Morgan Tasker 0423630556 a_matosic@yahoo.com.au Customer since 2020" at bounding box center [297, 183] width 469 height 155
copy link "a_matosic@yahoo.com.au"
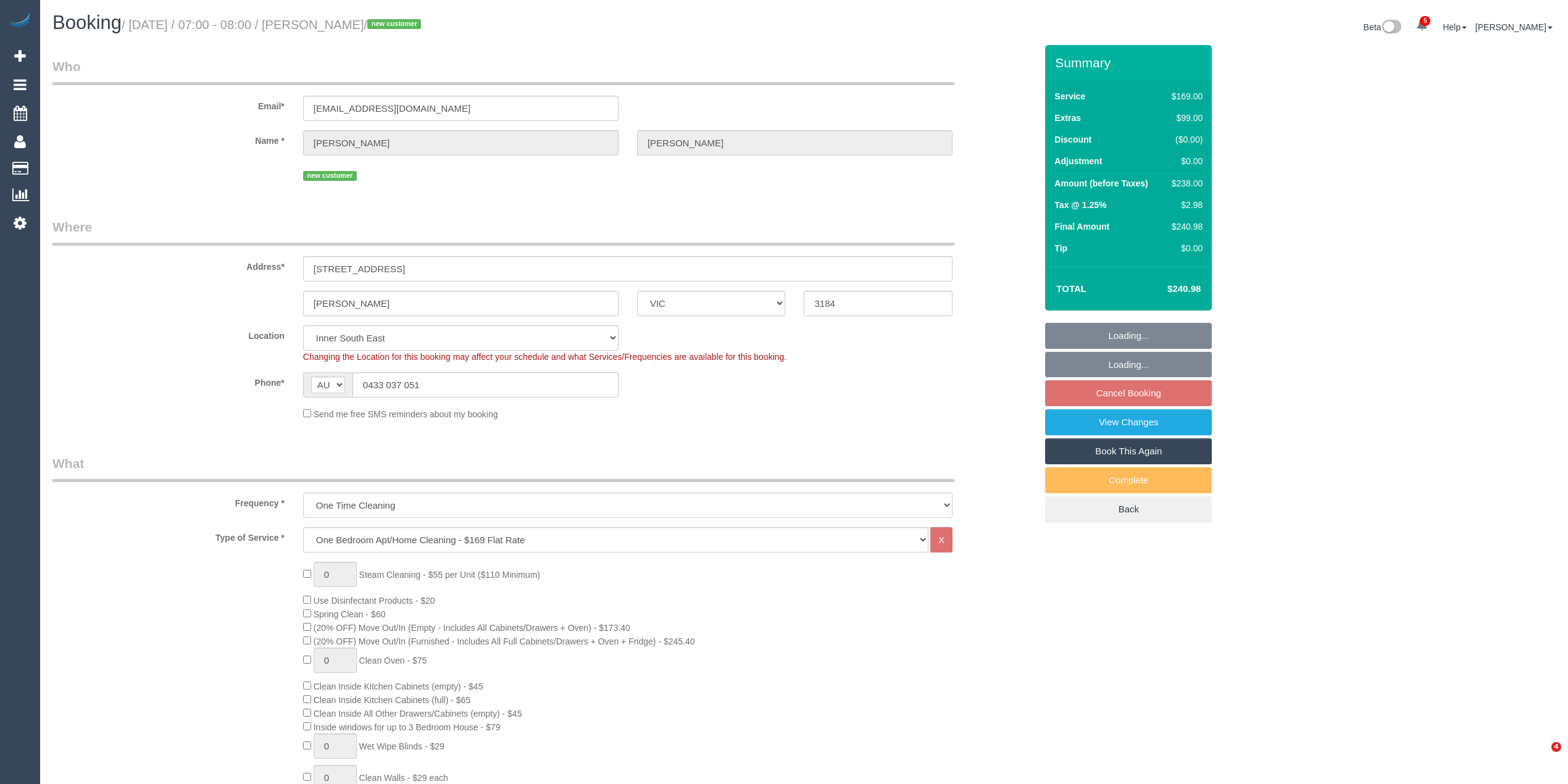
select select "VIC"
select select "number:28"
select select "number:14"
select select "number:19"
select select "number:25"
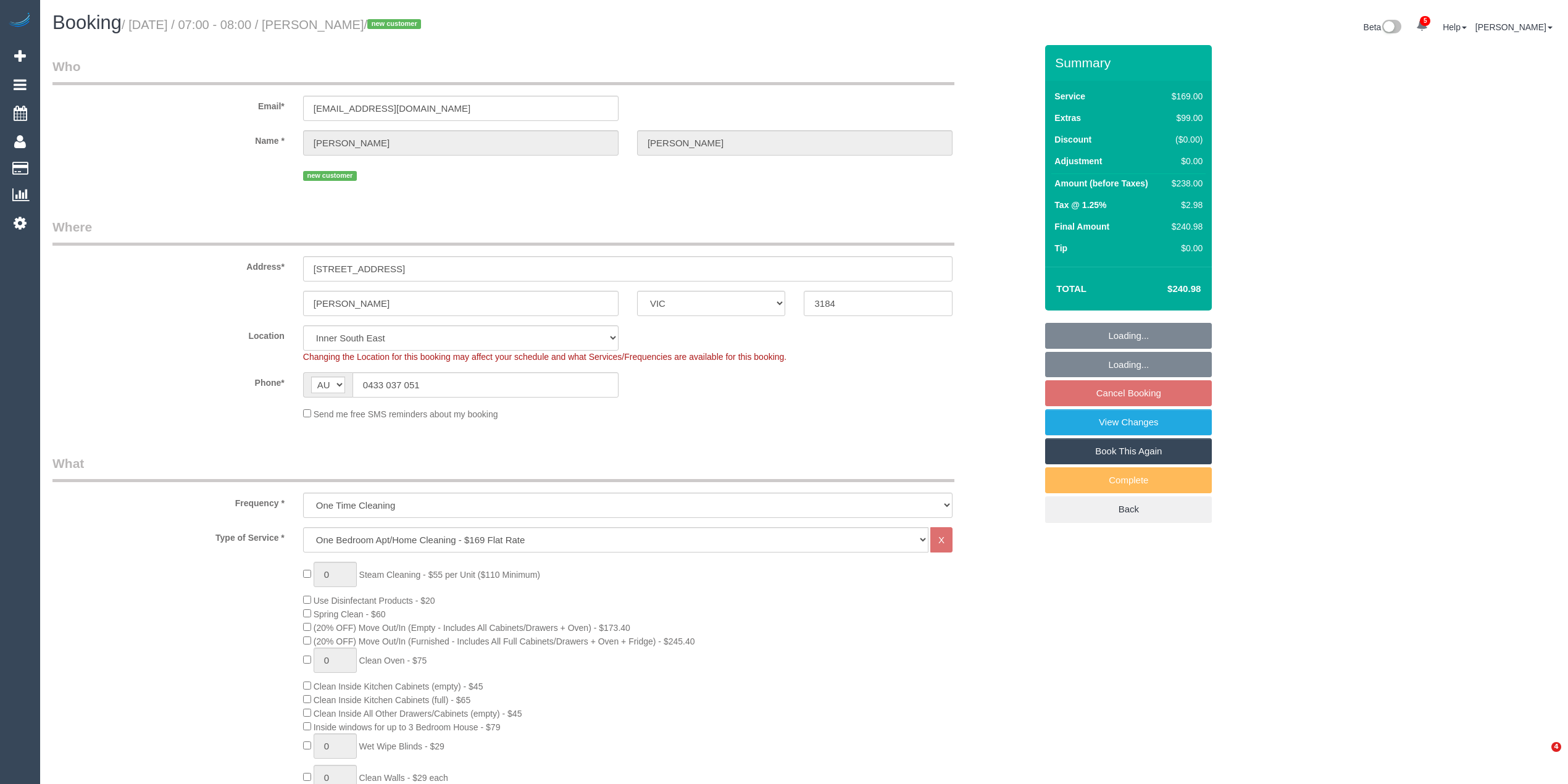
select select "number:35"
select select "number:13"
select select "spot1"
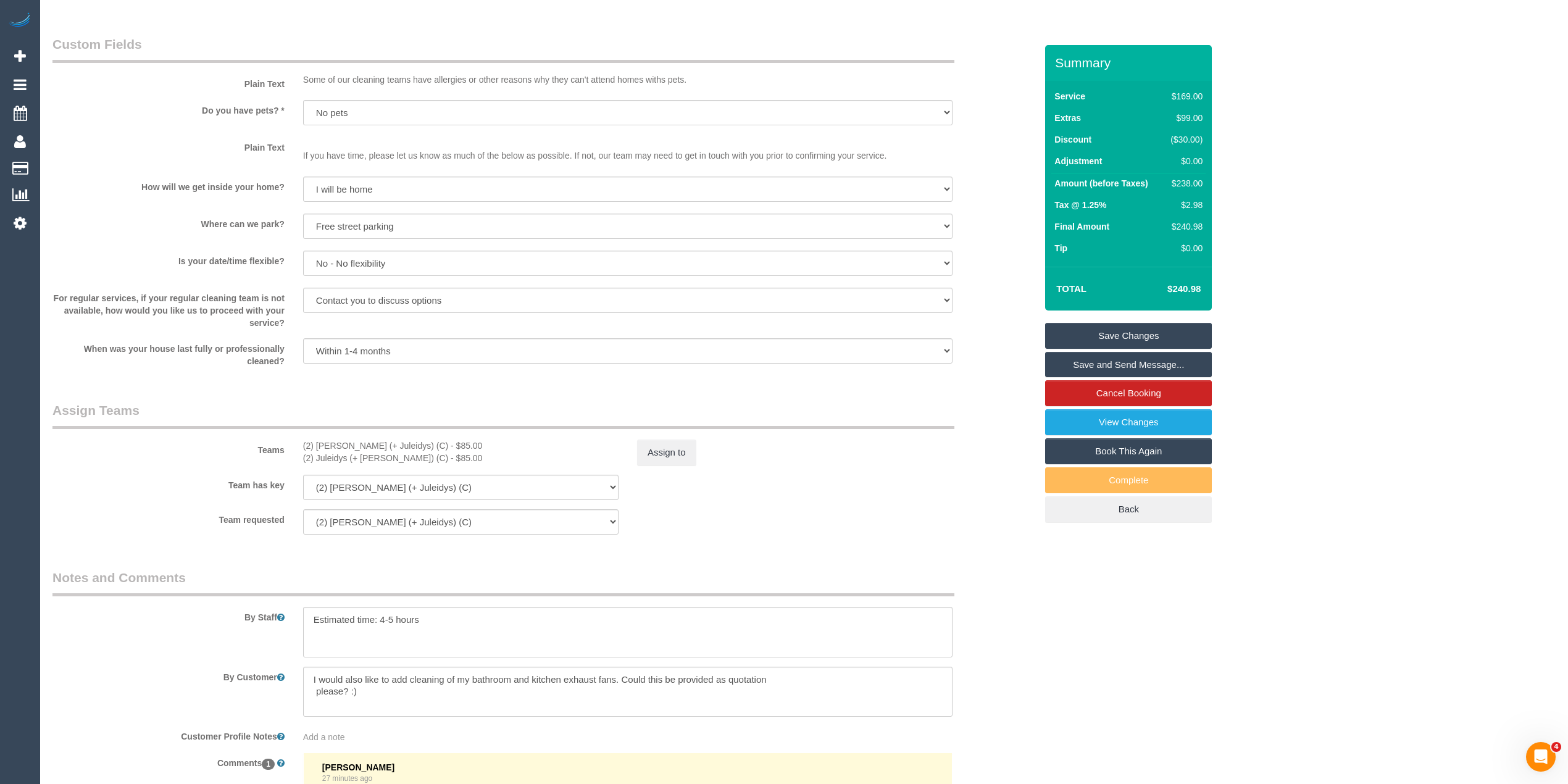
scroll to position [1661, 0]
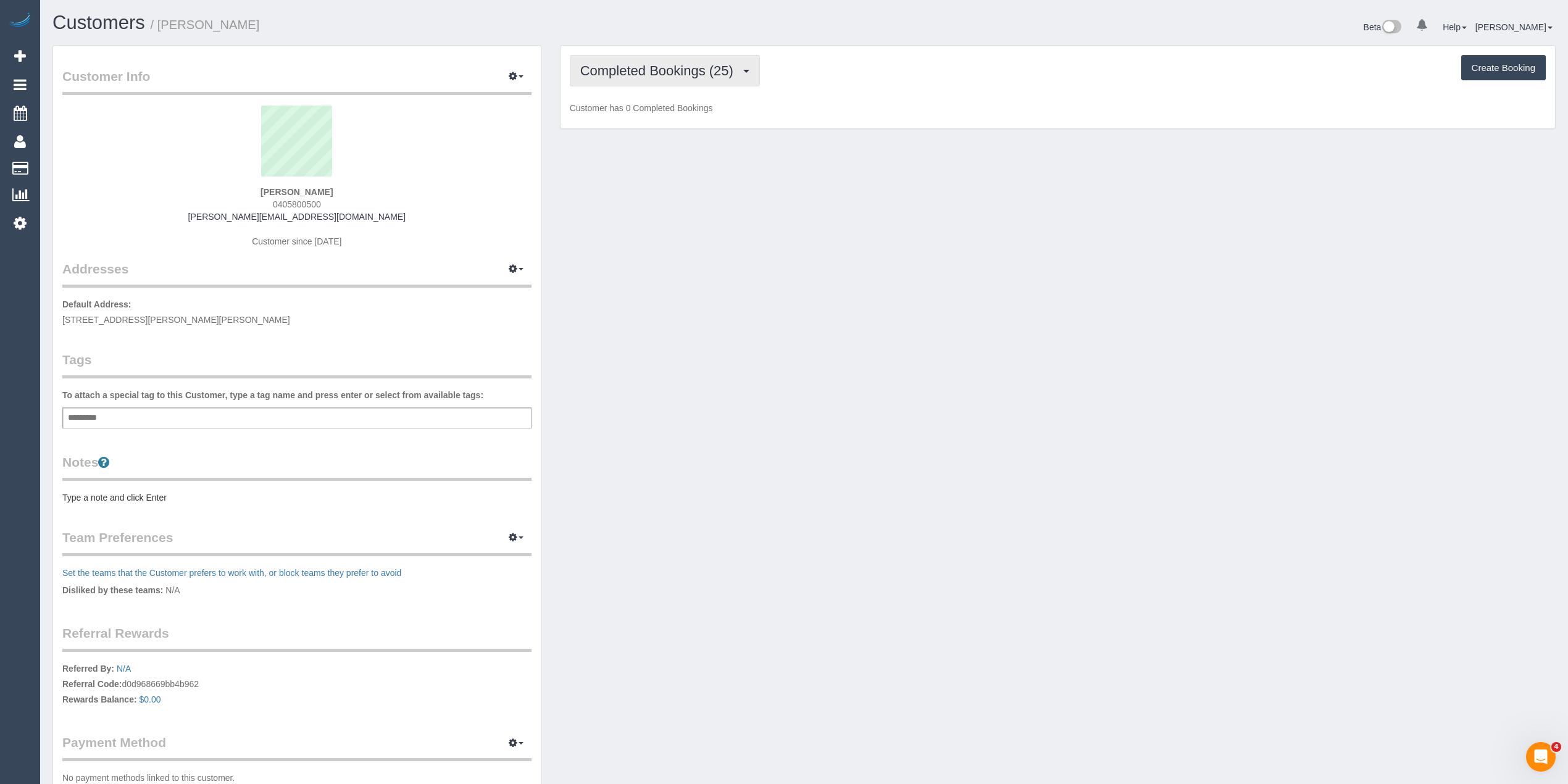
click at [630, 79] on button "Completed Bookings (25)" at bounding box center [665, 71] width 190 height 31
click at [630, 73] on span "Completed Bookings (8)" at bounding box center [656, 71] width 152 height 16
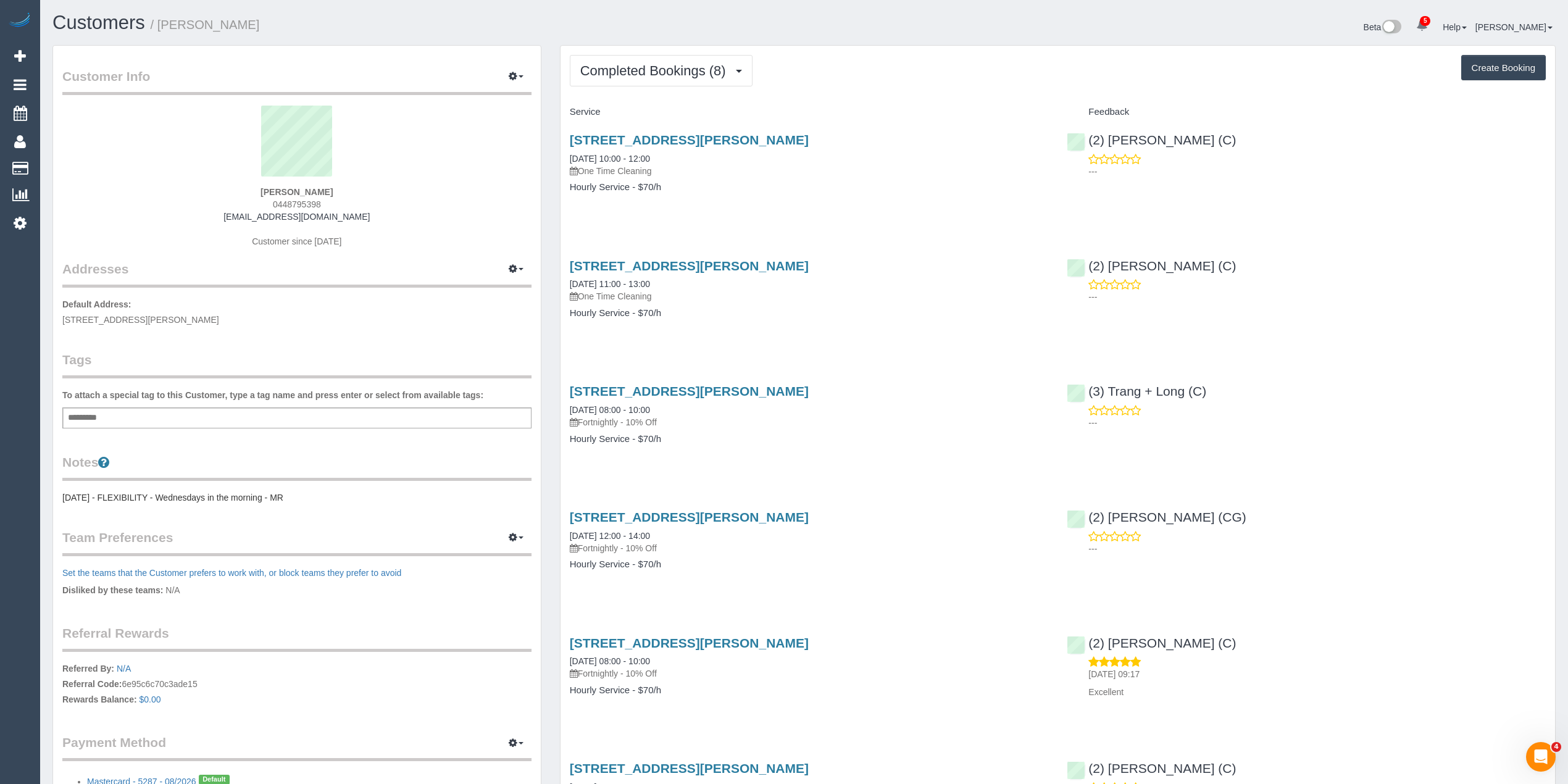
click at [1487, 67] on button "Create Booking" at bounding box center [1503, 68] width 84 height 26
select select "VIC"
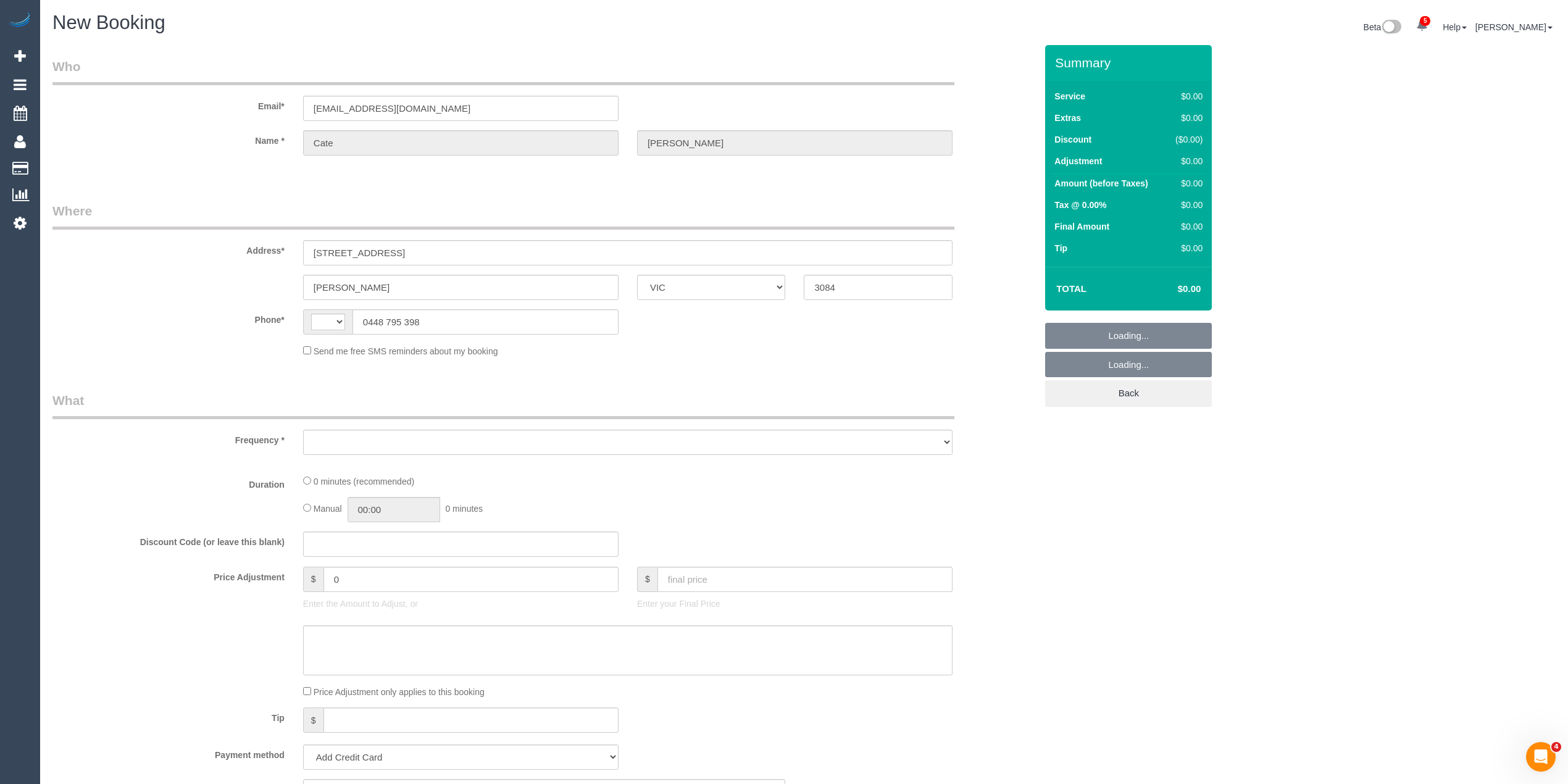
select select "string:stripe-pm_1QdILv2GScqysDRVKhdMYu2r"
select select "string:AU"
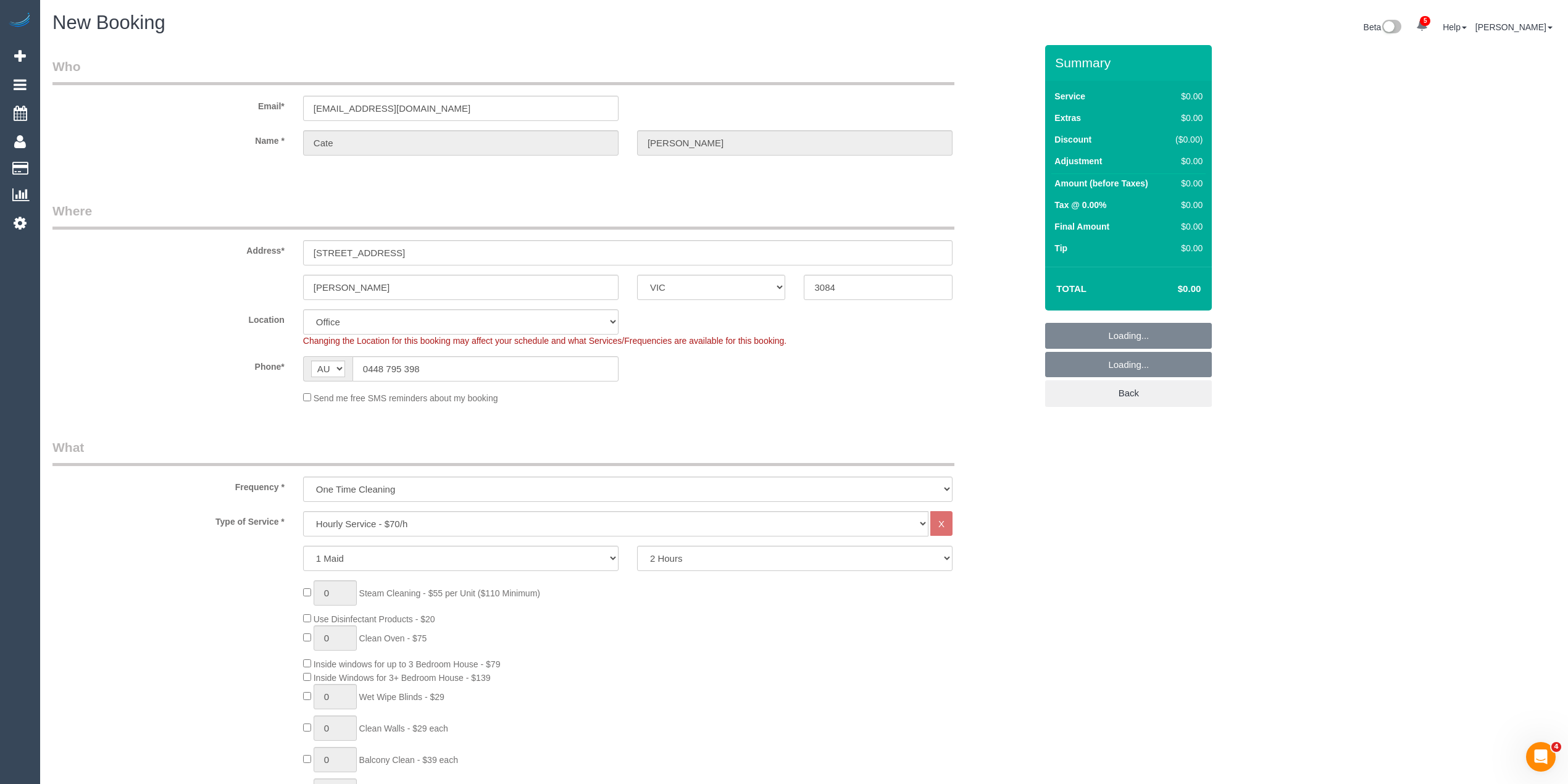
select select "object:2636"
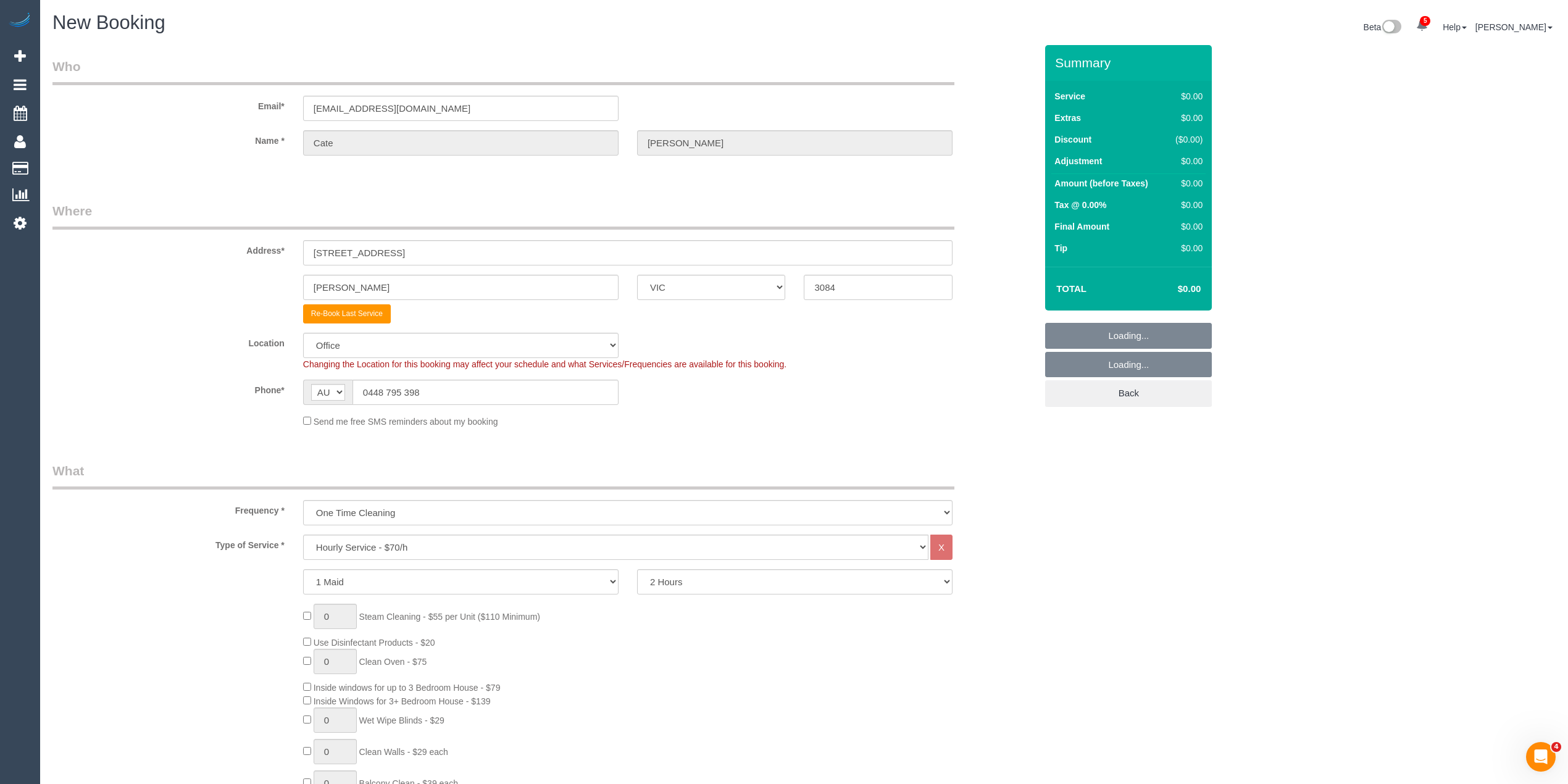
select select "47"
select select "object:2646"
drag, startPoint x: 687, startPoint y: 578, endPoint x: 686, endPoint y: 569, distance: 9.1
click at [687, 578] on select "2 Hours 2.5 Hours 3 Hours 3.5 Hours 4 Hours 4.5 Hours 5 Hours 5.5 Hours 6 Hours…" at bounding box center [795, 582] width 316 height 26
select select "180"
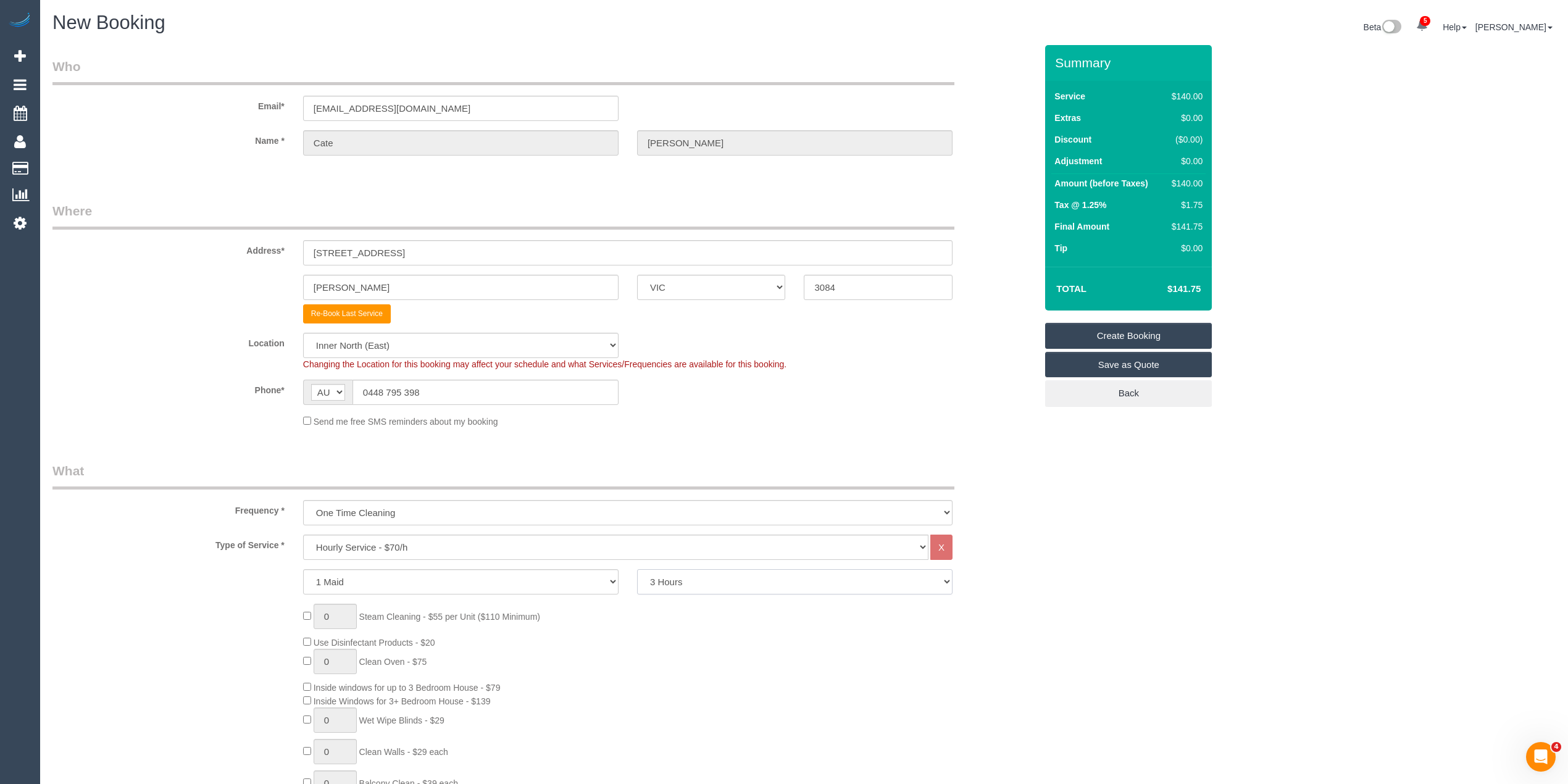
click at [637, 569] on select "2 Hours 2.5 Hours 3 Hours 3.5 Hours 4 Hours 4.5 Hours 5 Hours 5.5 Hours 6 Hours…" at bounding box center [795, 582] width 316 height 26
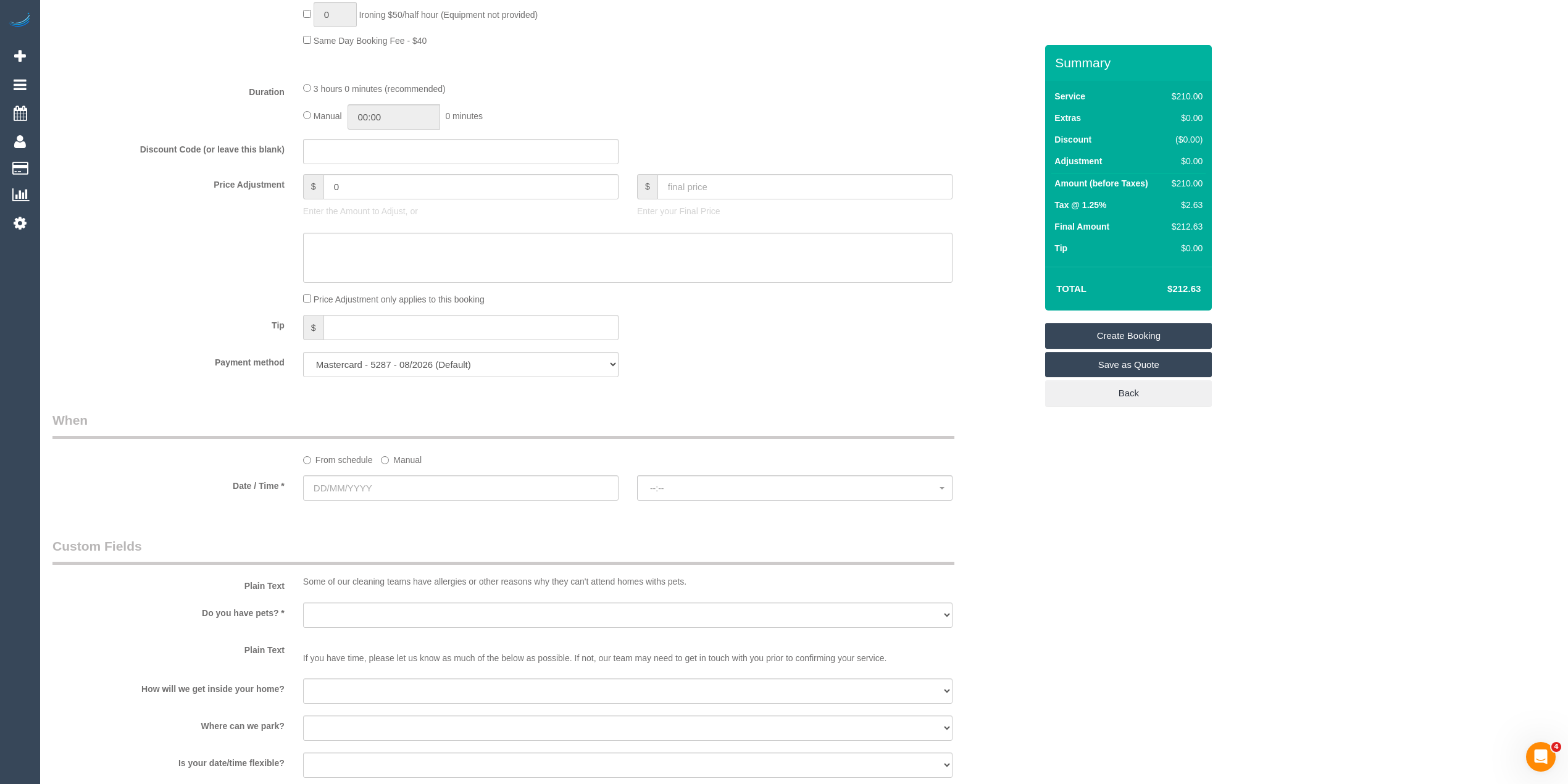
scroll to position [961, 0]
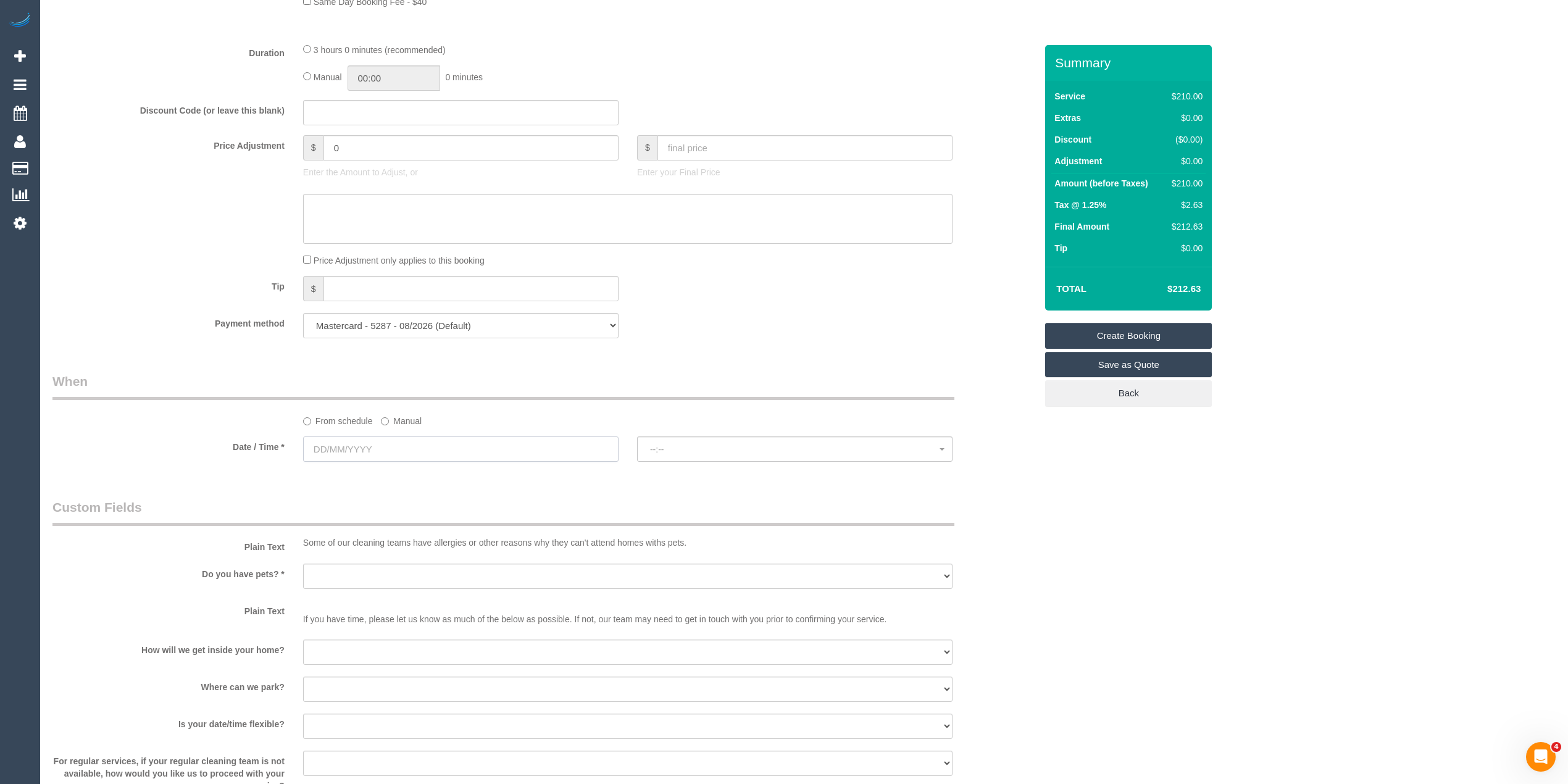
click at [352, 450] on input "text" at bounding box center [461, 449] width 316 height 26
click at [405, 554] on link "18" at bounding box center [408, 557] width 20 height 16
type input "18/09/2025"
click at [678, 450] on span "--:--" at bounding box center [795, 449] width 289 height 10
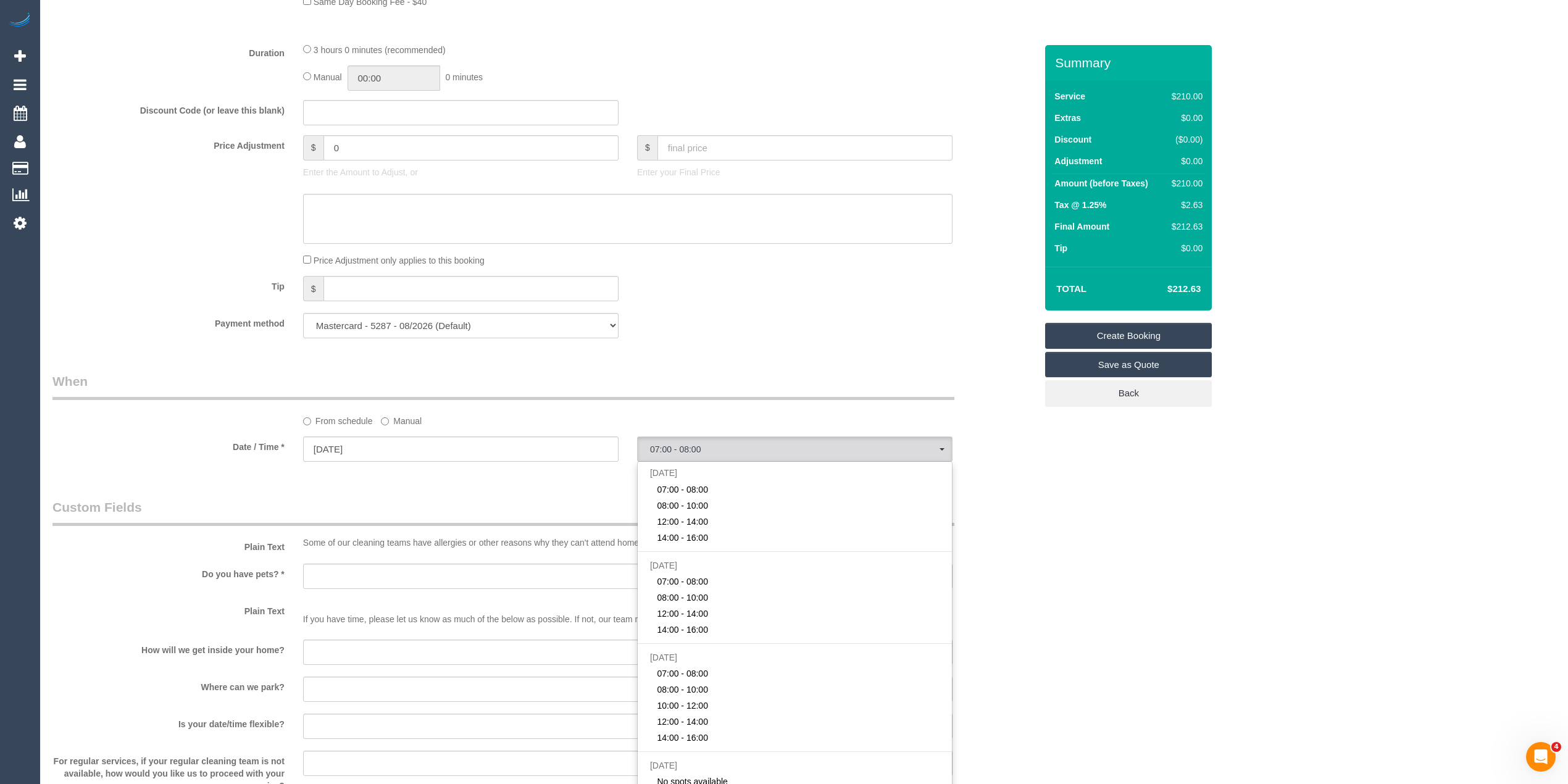
click at [1147, 520] on div "Who Email* cate.stuart@hotmail.com Name * Cate Stuart Where Address* 2/47 Pyalo…" at bounding box center [804, 166] width 1503 height 2163
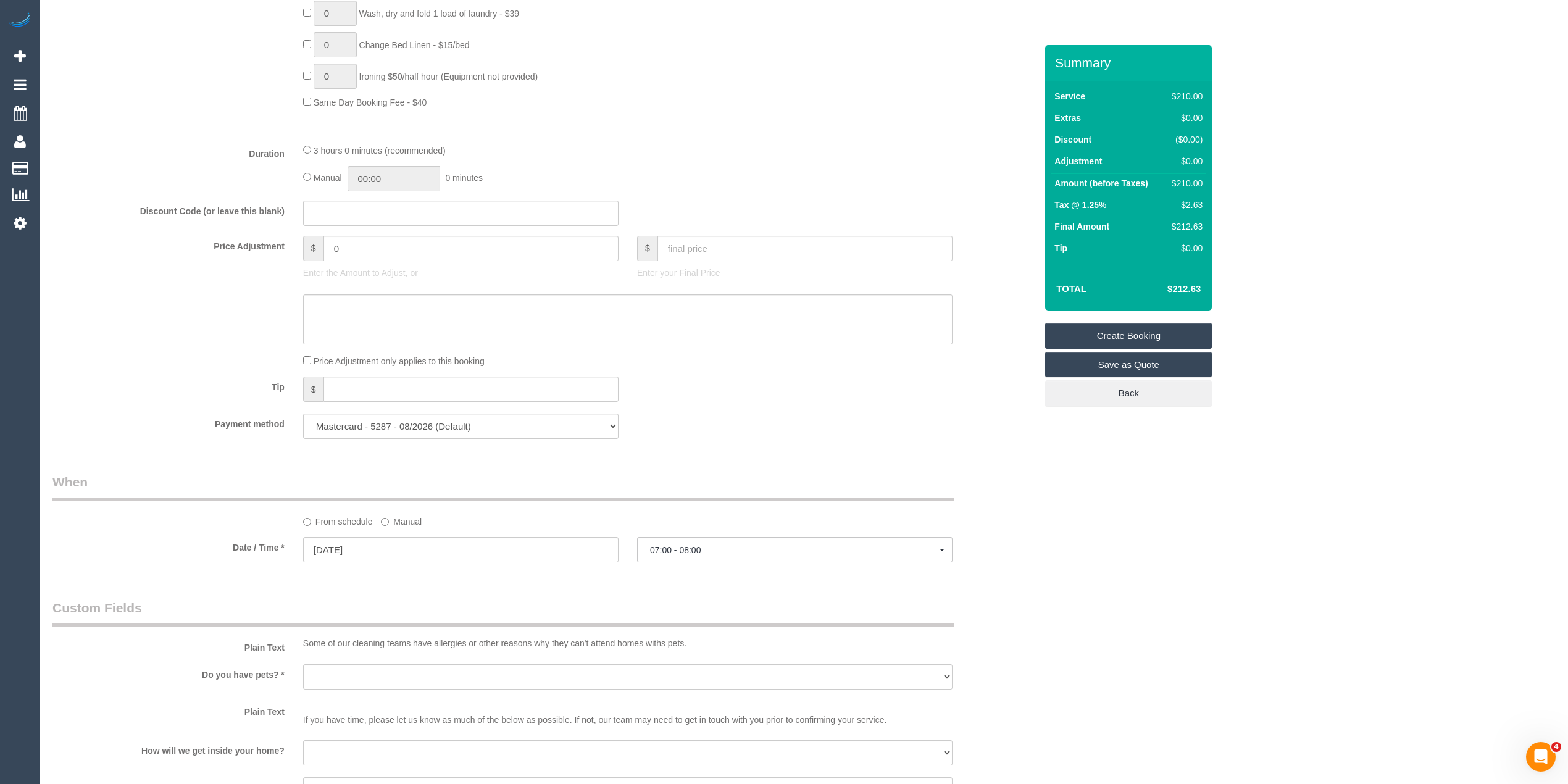
scroll to position [1097, 0]
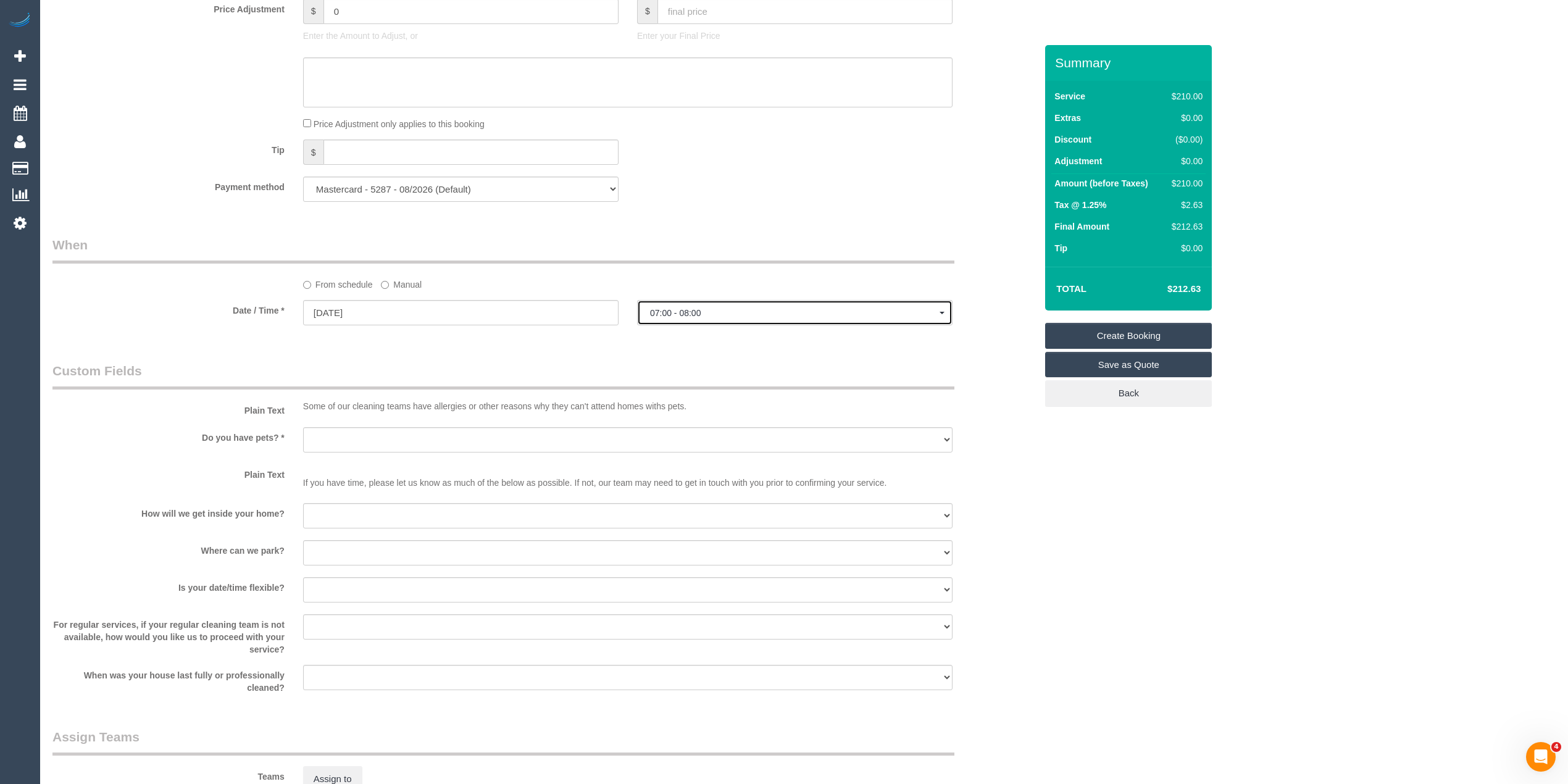
click at [679, 314] on span "07:00 - 08:00" at bounding box center [795, 312] width 289 height 10
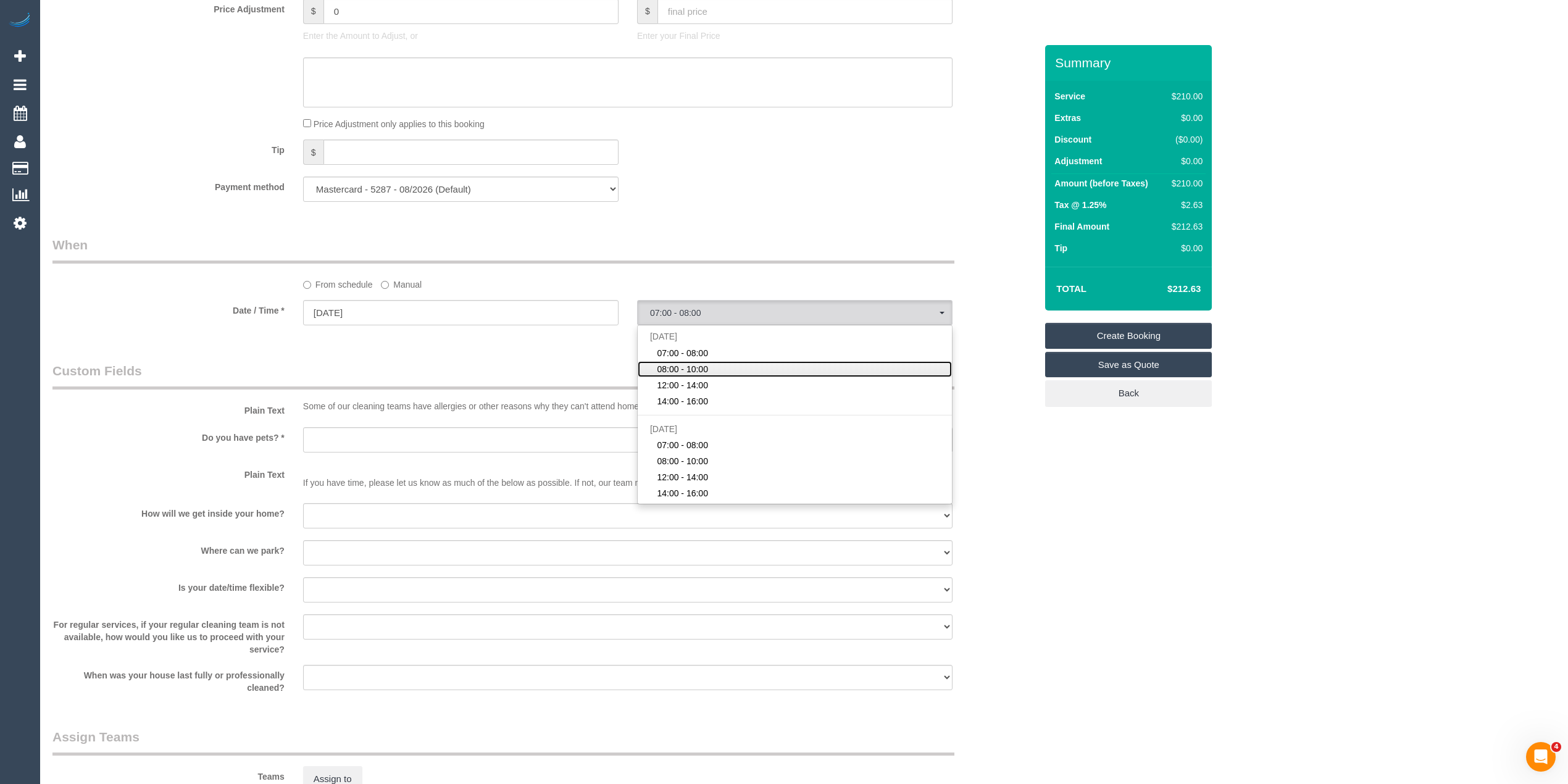
click at [695, 374] on span "08:00 - 10:00" at bounding box center [682, 369] width 51 height 12
select select "spot2"
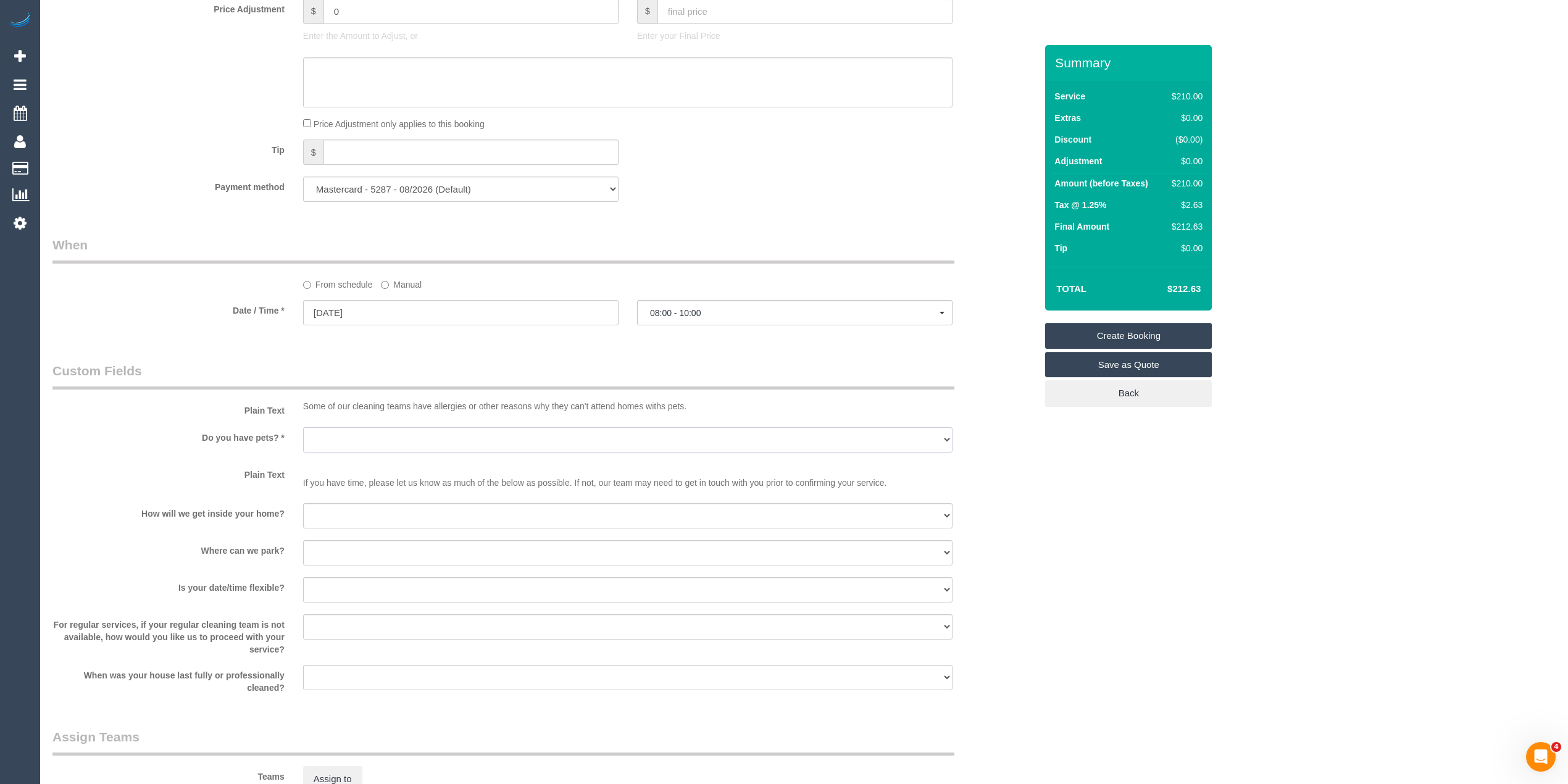
click at [321, 443] on select "Yes - Cats Yes - Dogs No pets Yes - Dogs and Cats Yes - Other" at bounding box center [628, 439] width 649 height 26
select select "number:27"
click at [303, 427] on select "Yes - Cats Yes - Dogs No pets Yes - Dogs and Cats Yes - Other" at bounding box center [628, 439] width 649 height 26
click at [352, 517] on select "I will be home Key will be left (please provide details below) Lock box/Access …" at bounding box center [628, 515] width 649 height 26
select select "number:14"
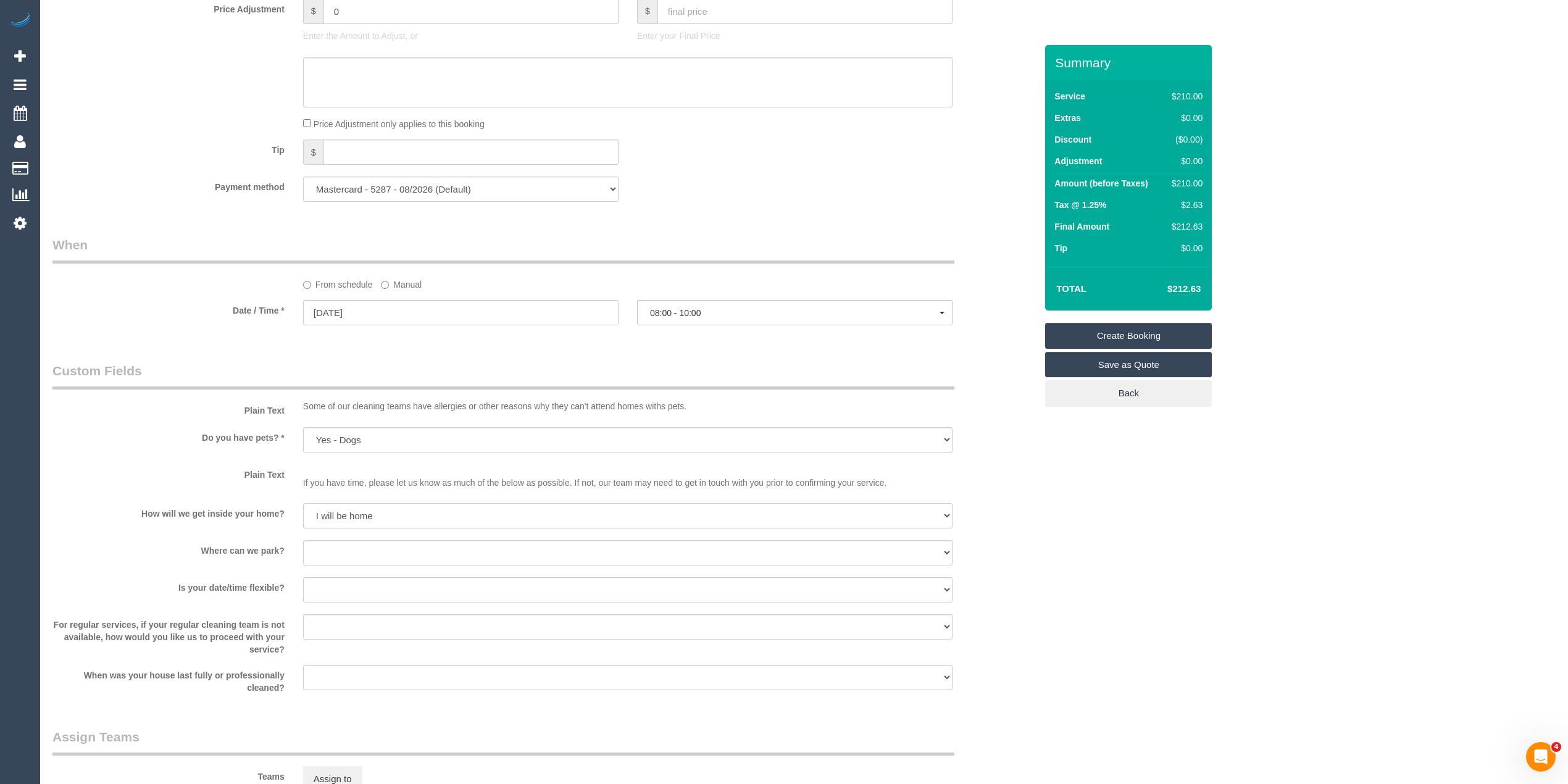
click at [303, 503] on select "I will be home Key will be left (please provide details below) Lock box/Access …" at bounding box center [628, 515] width 649 height 26
click at [376, 554] on select "I will provide parking on-site Free street parking Paid street parking (cost wi…" at bounding box center [628, 553] width 649 height 26
select select "number:19"
click at [303, 540] on select "I will provide parking on-site Free street parking Paid street parking (cost wi…" at bounding box center [628, 553] width 649 height 26
click at [679, 309] on span "08:00 - 10:00" at bounding box center [795, 312] width 289 height 10
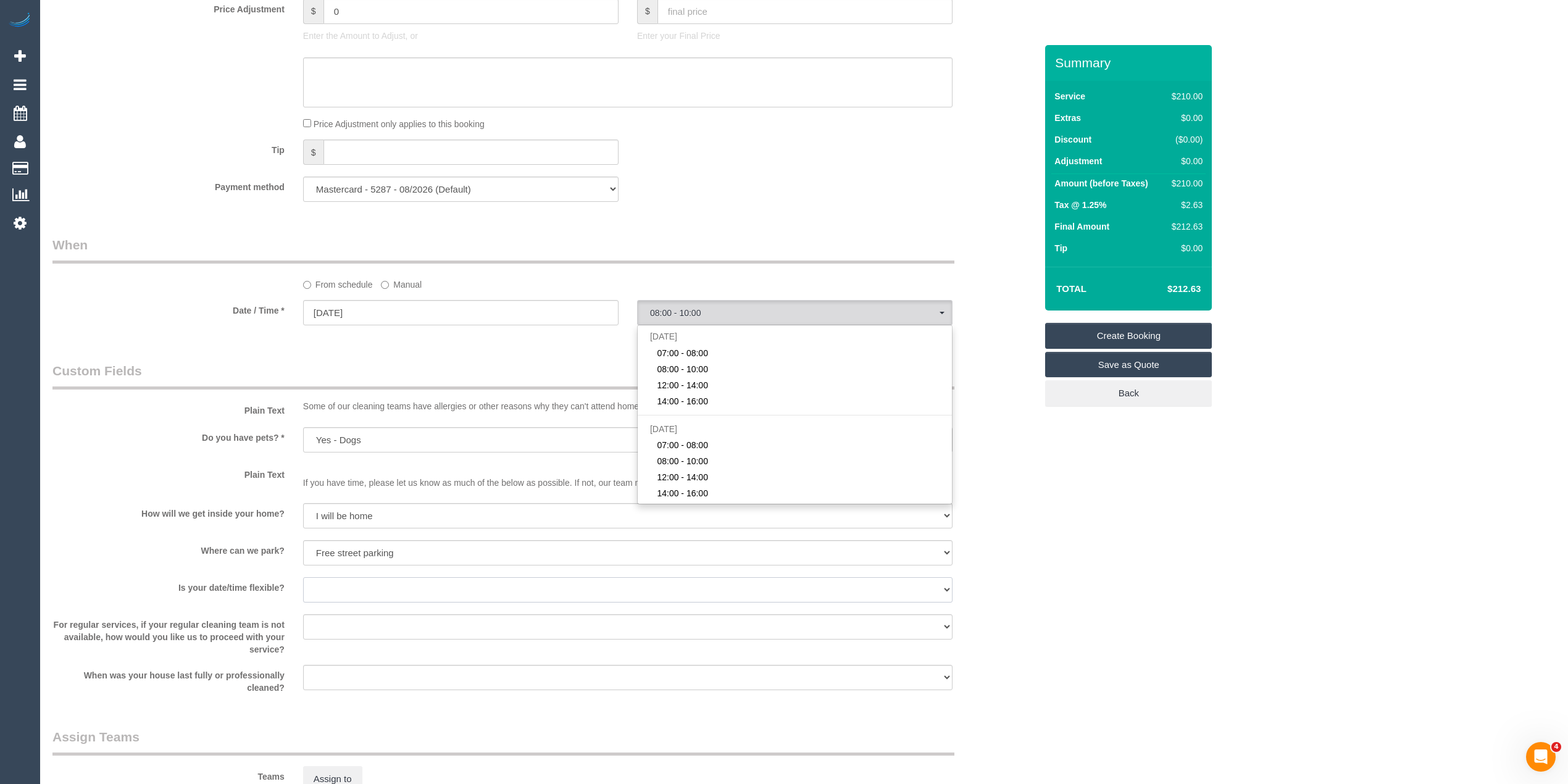
click at [361, 589] on select "Yes - date and time Yes - date but not time Yes - time but not date No - No fle…" at bounding box center [628, 589] width 649 height 26
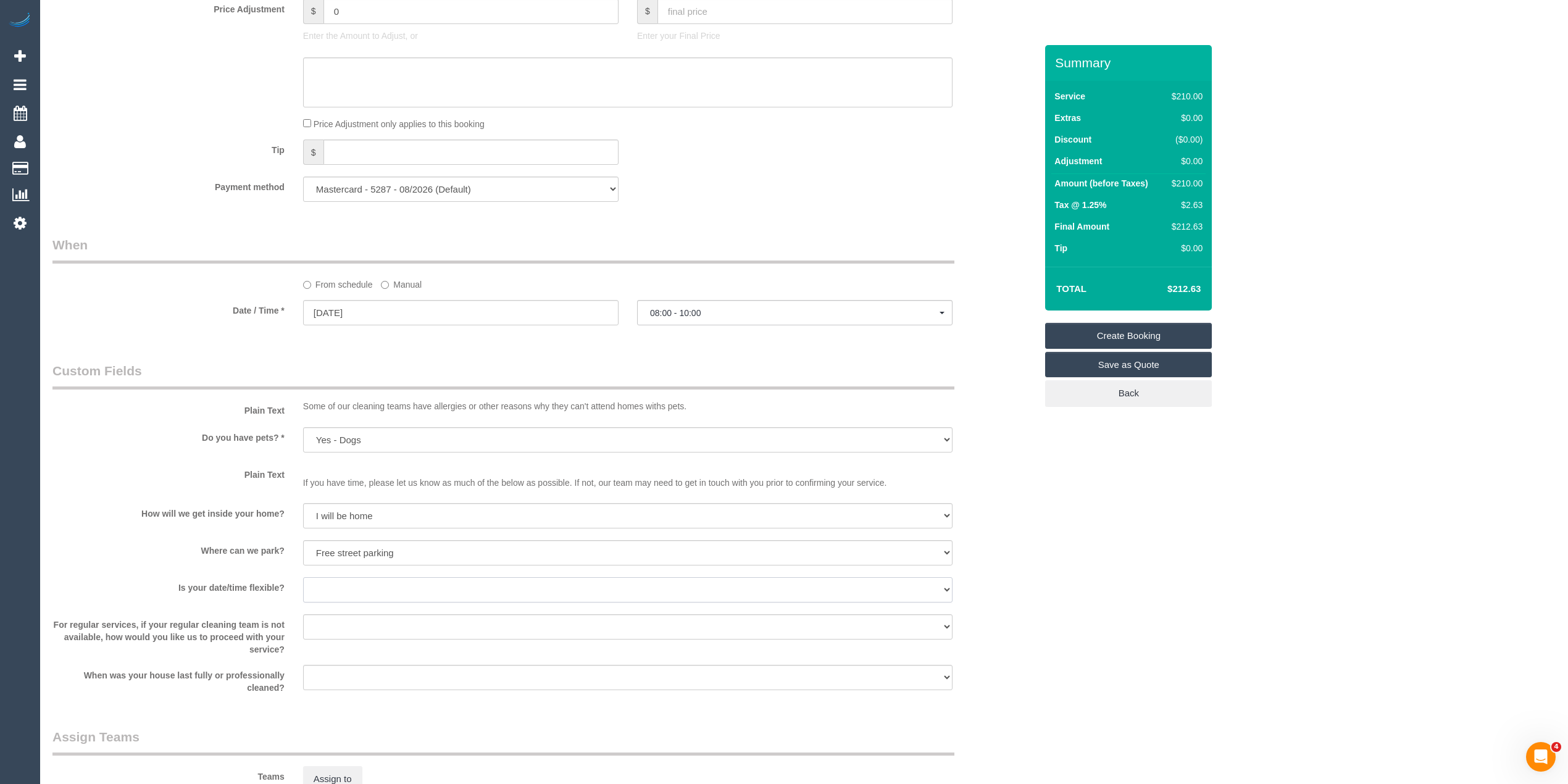
select select "number:22"
click at [303, 577] on select "Yes - date and time Yes - date but not time Yes - time but not date No - No fle…" at bounding box center [628, 589] width 649 height 26
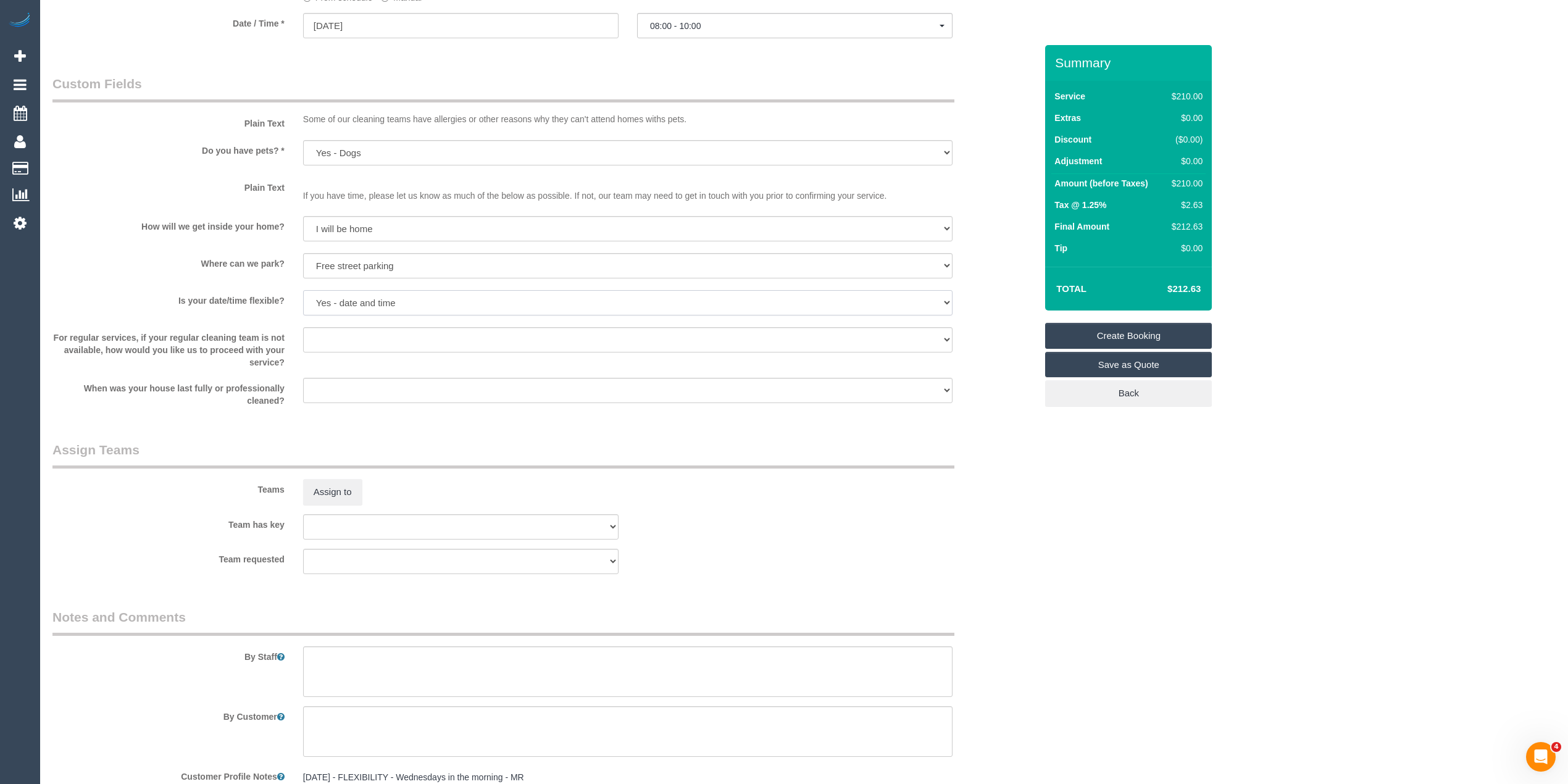
scroll to position [1467, 0]
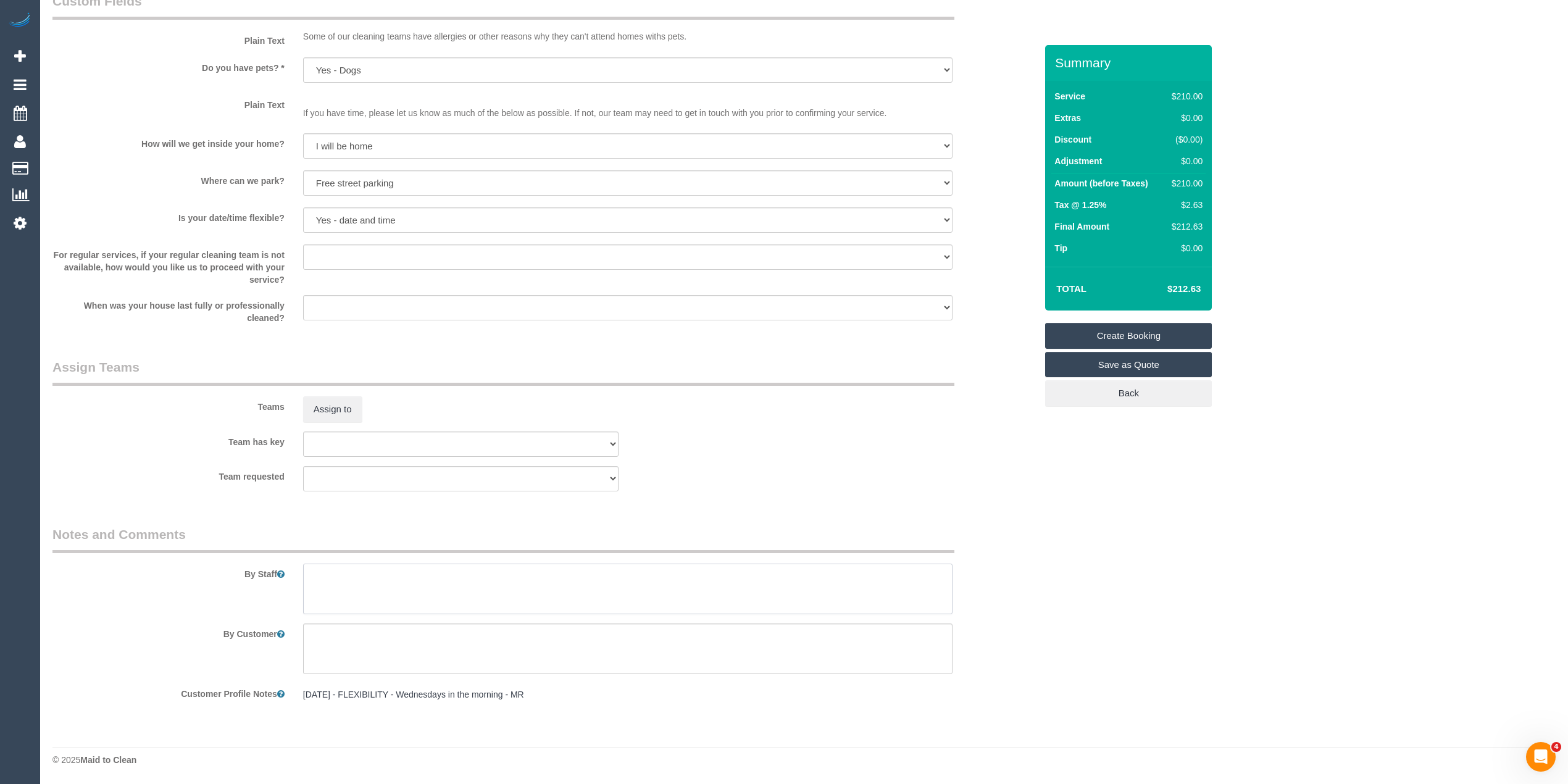
click at [412, 580] on textarea at bounding box center [628, 589] width 649 height 50
paste textarea "Please ask the customer which areas they want cleaned, thank you."
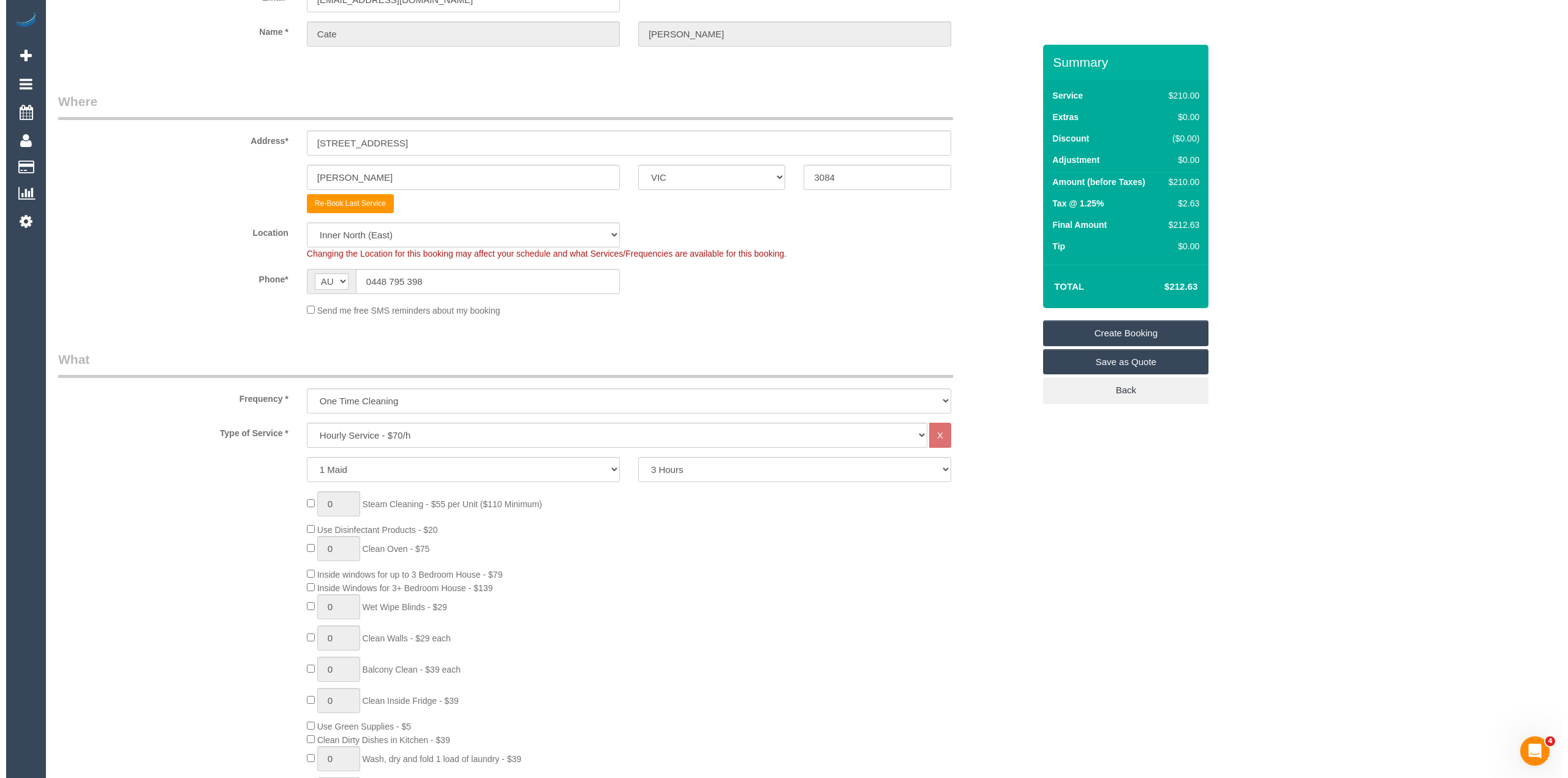
scroll to position [0, 0]
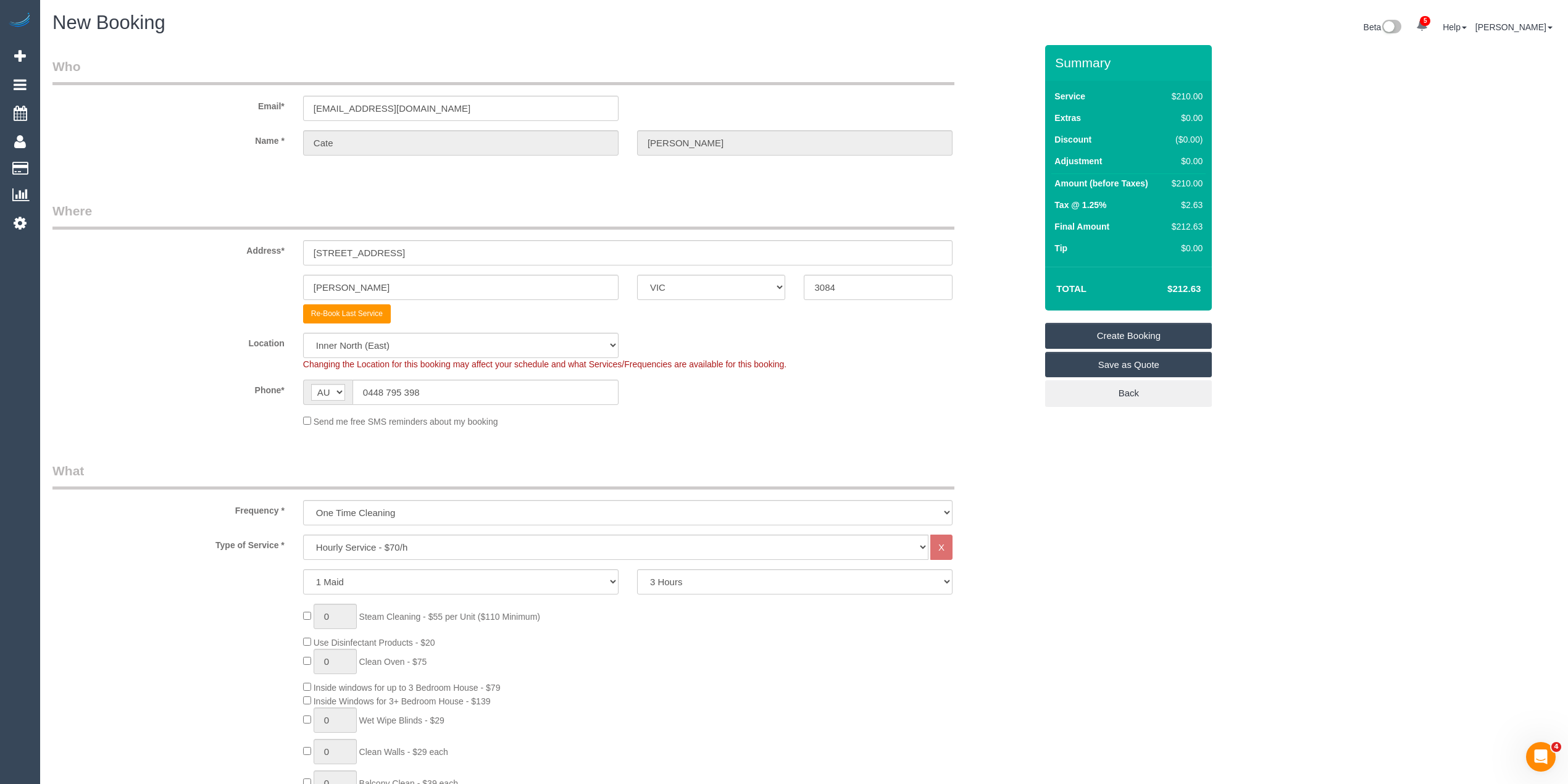
type textarea "Please ask the customer which areas they want cleaned, thank you."
click at [1133, 335] on link "Create Booking" at bounding box center [1128, 336] width 167 height 26
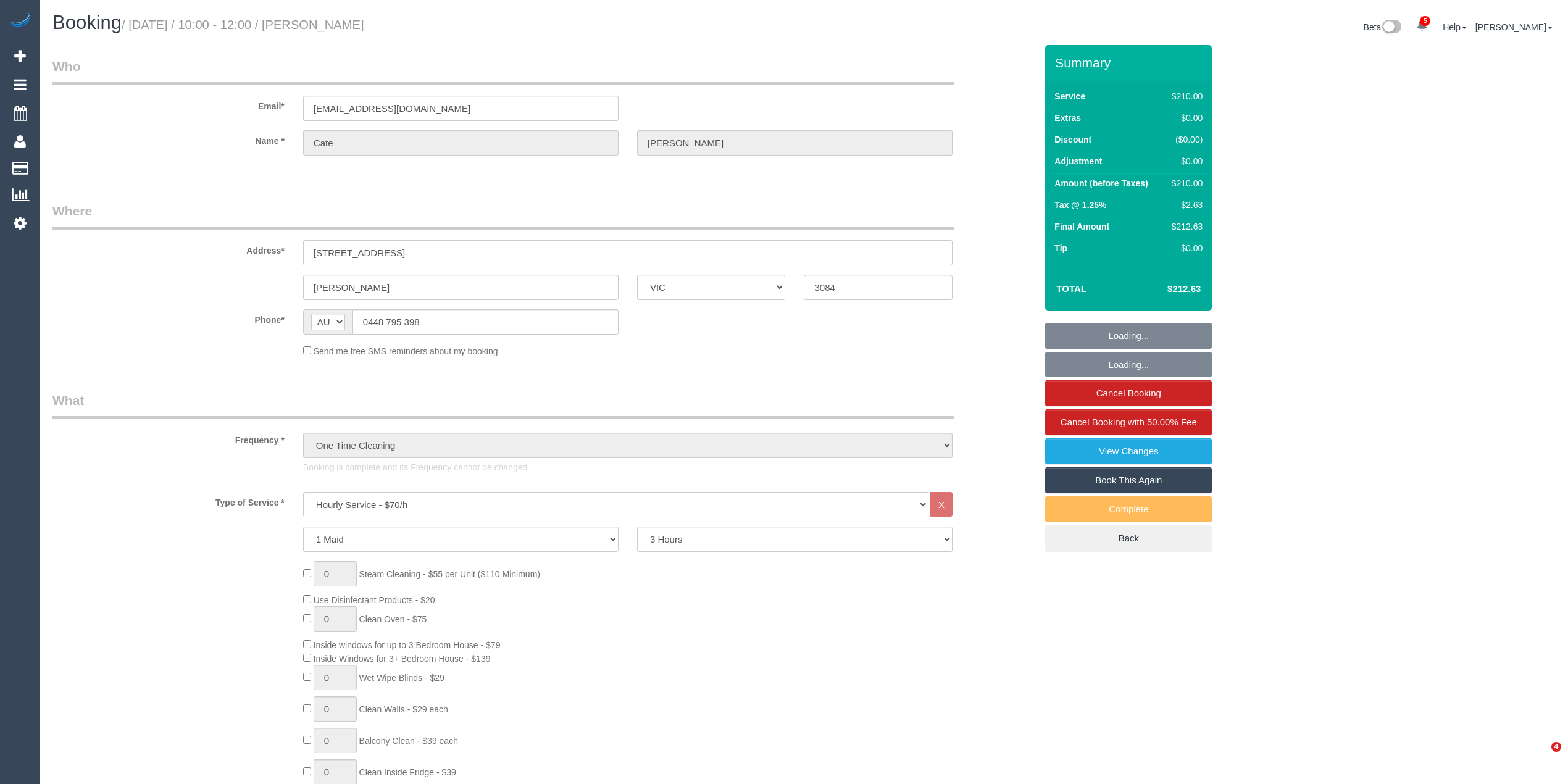
select select "VIC"
select select "180"
select select "string:stripe-pm_1QdILv2GScqysDRVKhdMYu2r"
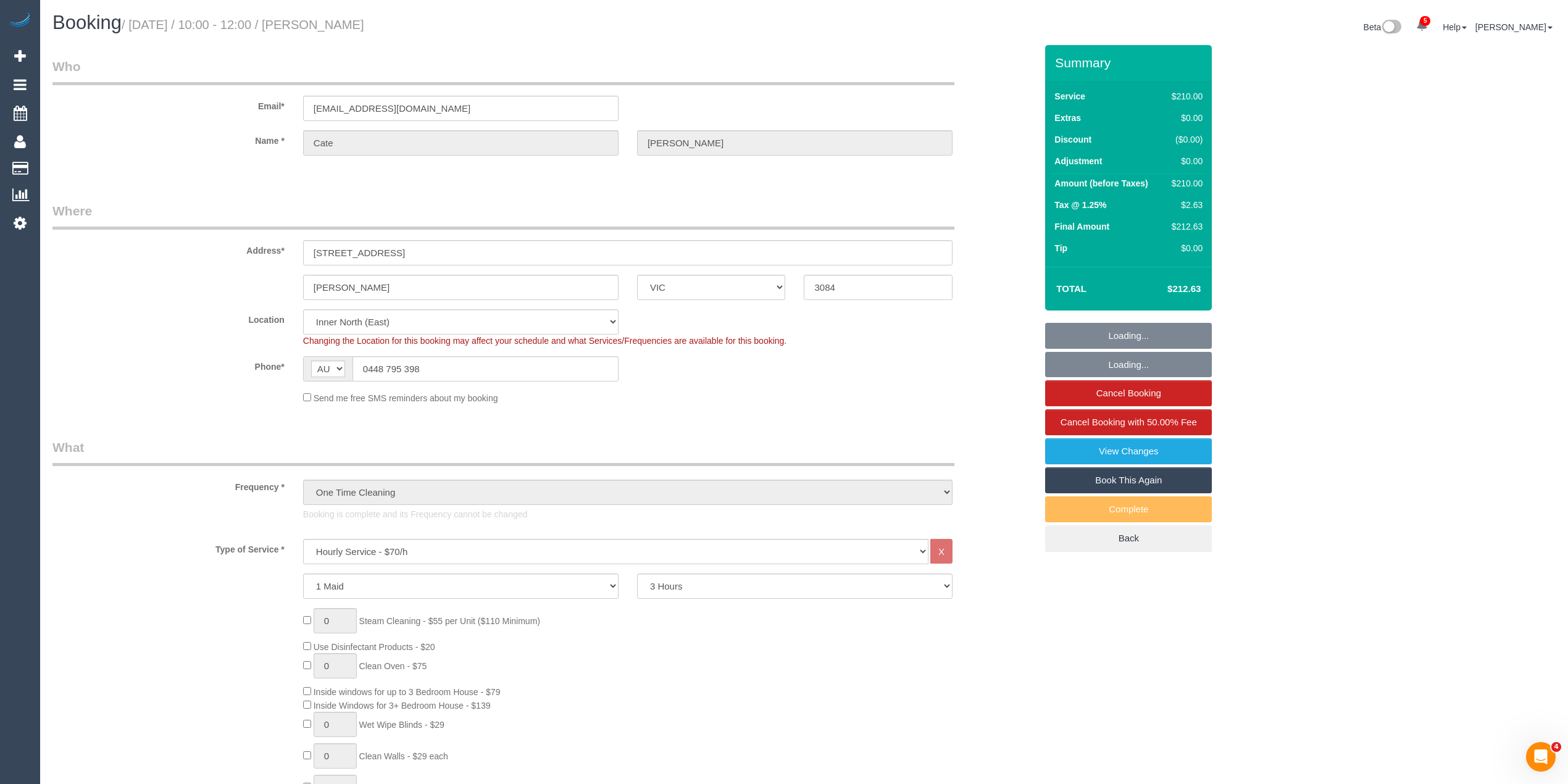
select select "object:1612"
select select "spot1"
select select "number:27"
select select "number:14"
select select "number:19"
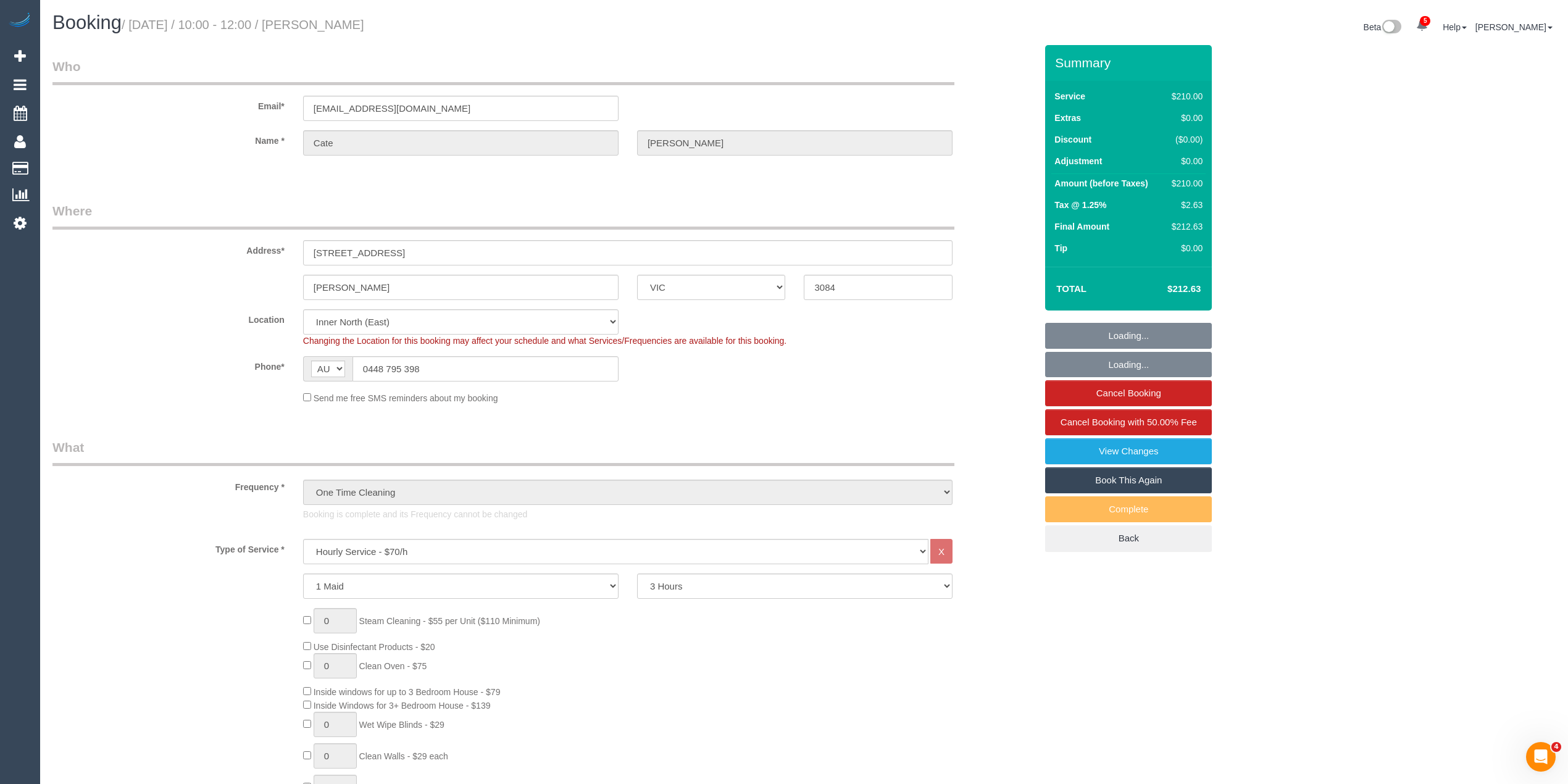
select select "number:22"
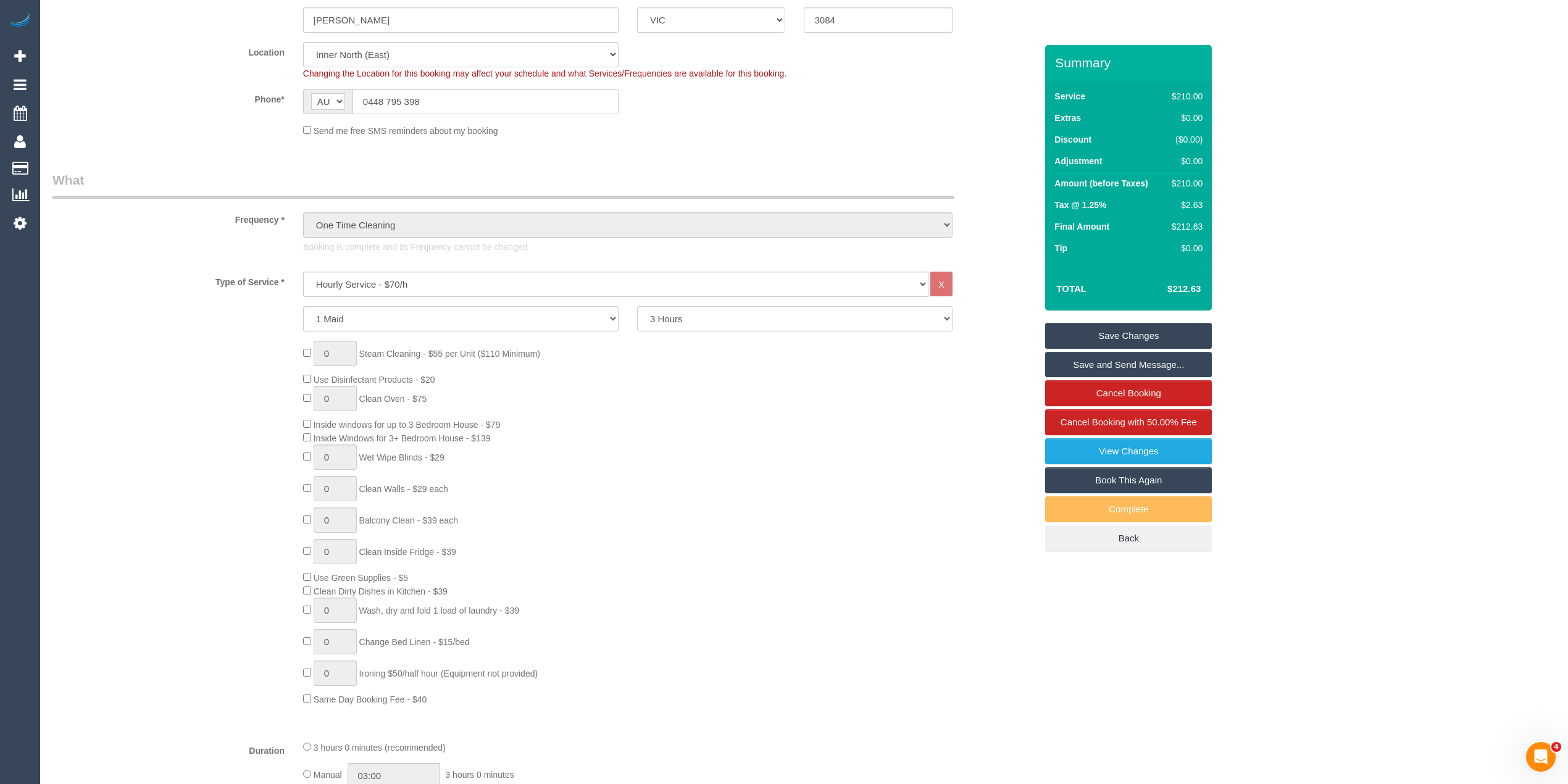
scroll to position [274, 0]
click at [690, 408] on div "0 Steam Cleaning - $55 per Unit ($110 Minimum) Use Disinfectant Products - $20 …" at bounding box center [669, 516] width 751 height 365
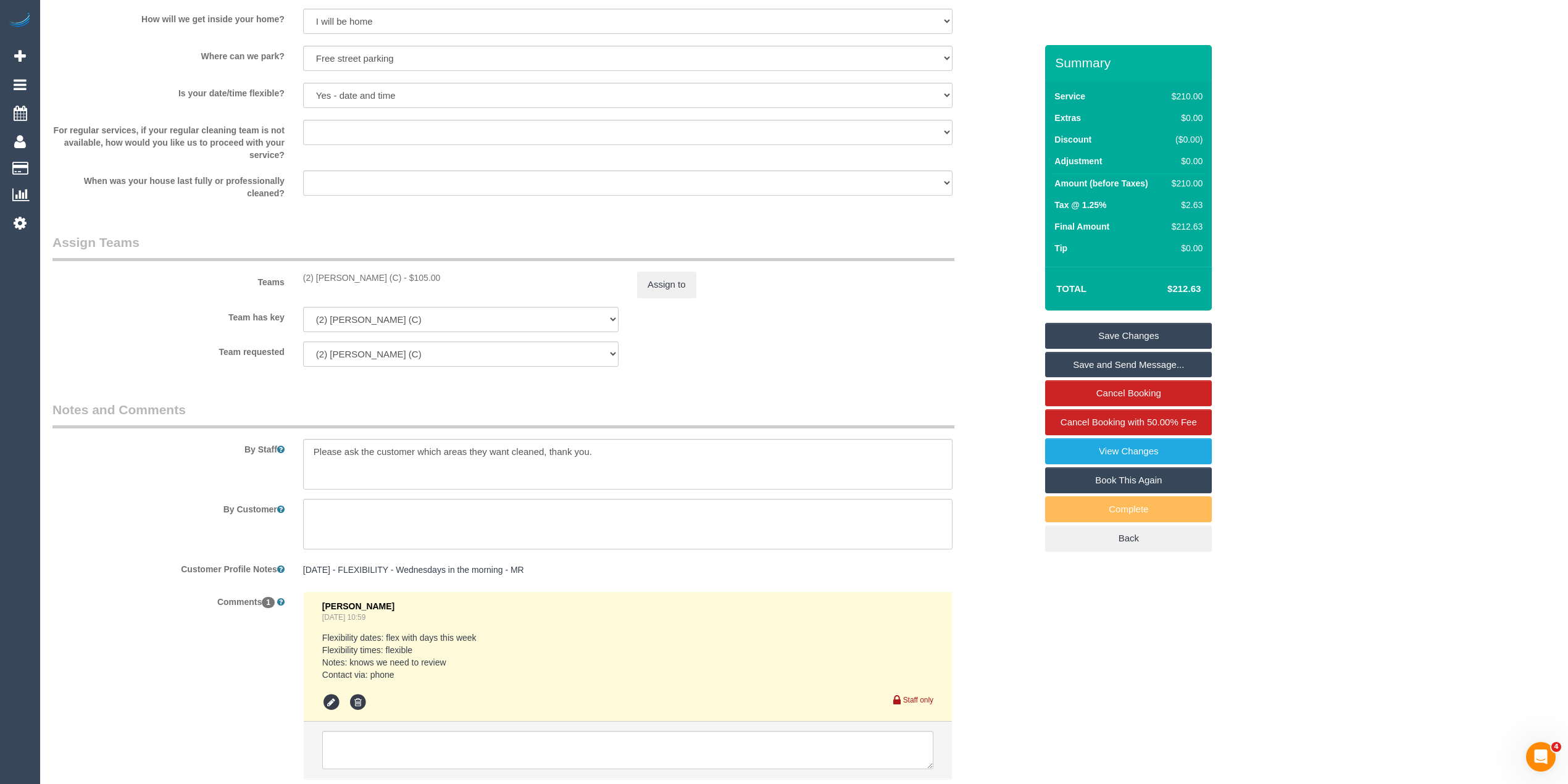
scroll to position [1646, 0]
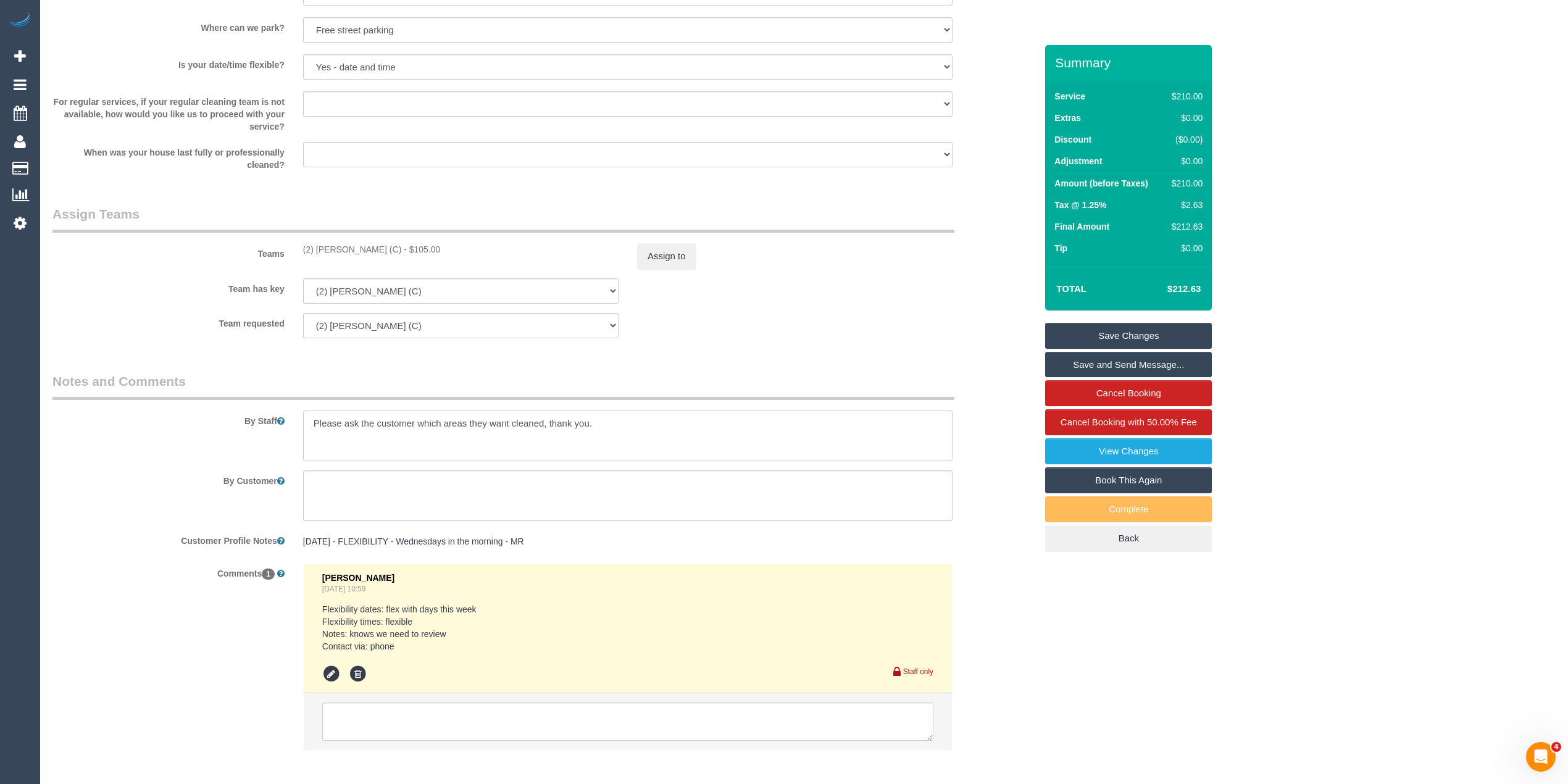
drag, startPoint x: 619, startPoint y: 420, endPoint x: 280, endPoint y: 415, distance: 339.0
click at [280, 415] on div "By Staff" at bounding box center [544, 417] width 1002 height 89
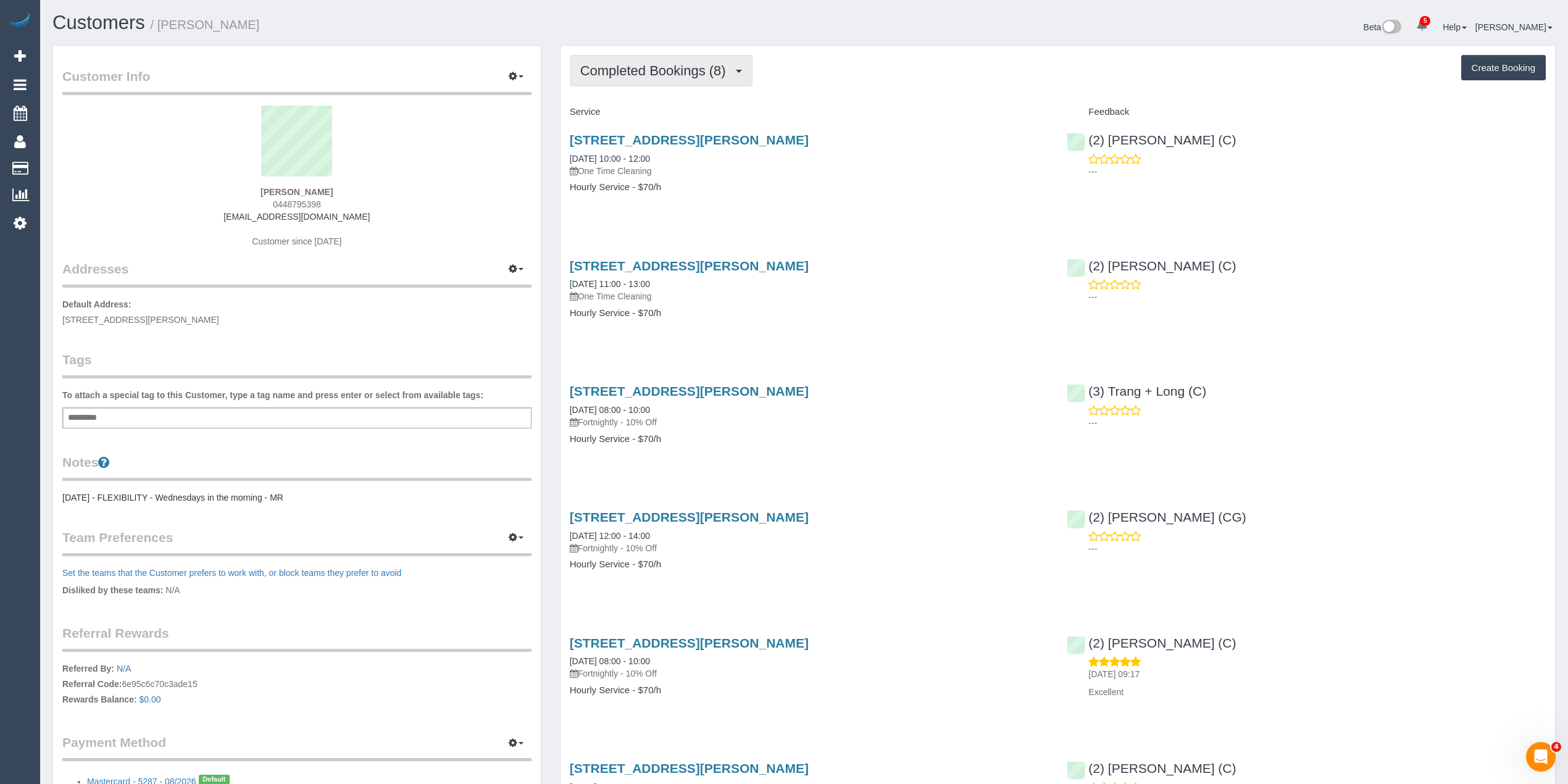
click at [673, 75] on span "Completed Bookings (8)" at bounding box center [656, 71] width 152 height 16
click at [683, 117] on link "Upcoming Bookings (0)" at bounding box center [634, 115] width 128 height 16
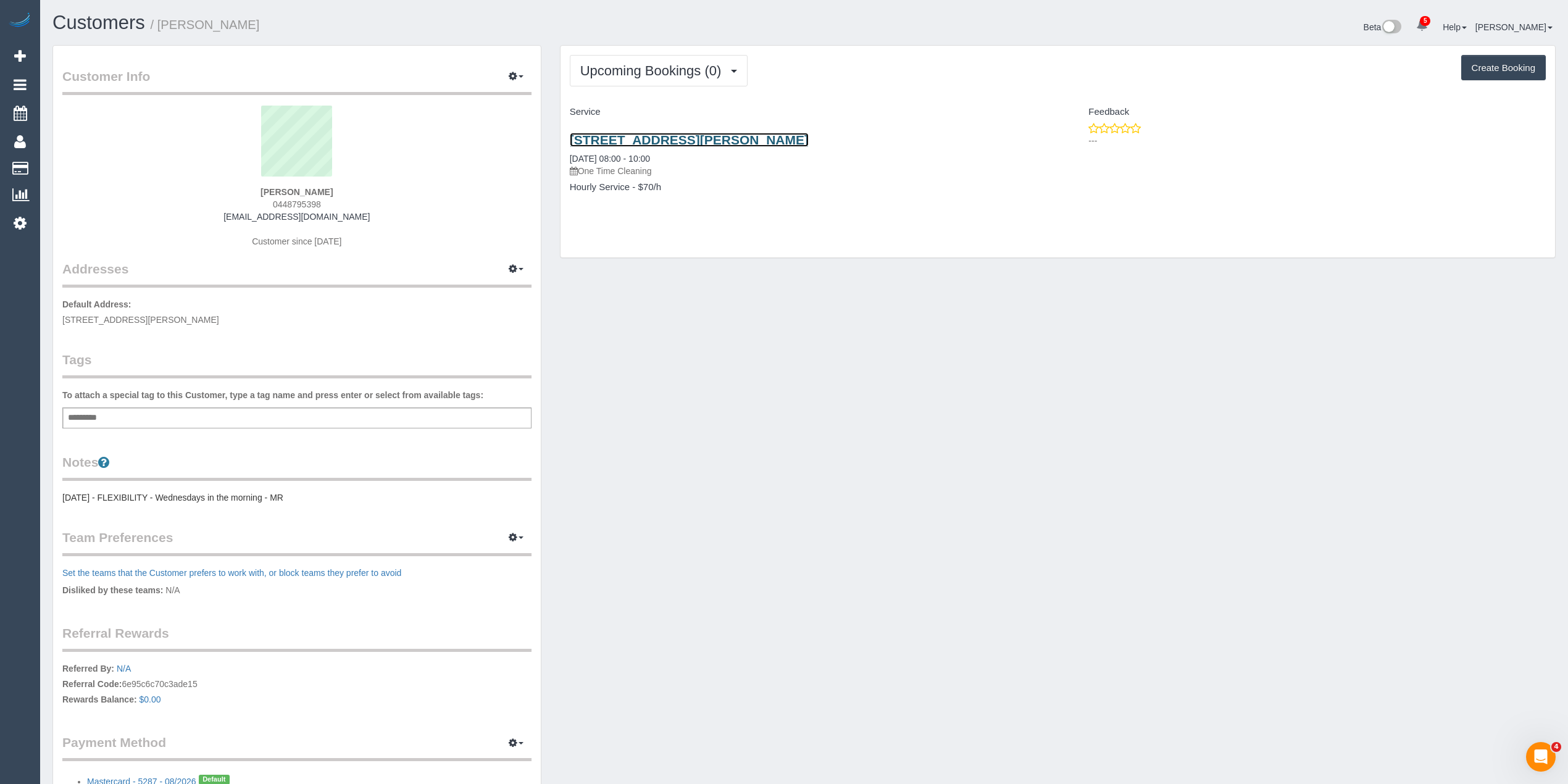
click at [670, 134] on link "2/47 Pyalong Ave, Rosanna, VIC 3084" at bounding box center [689, 140] width 239 height 14
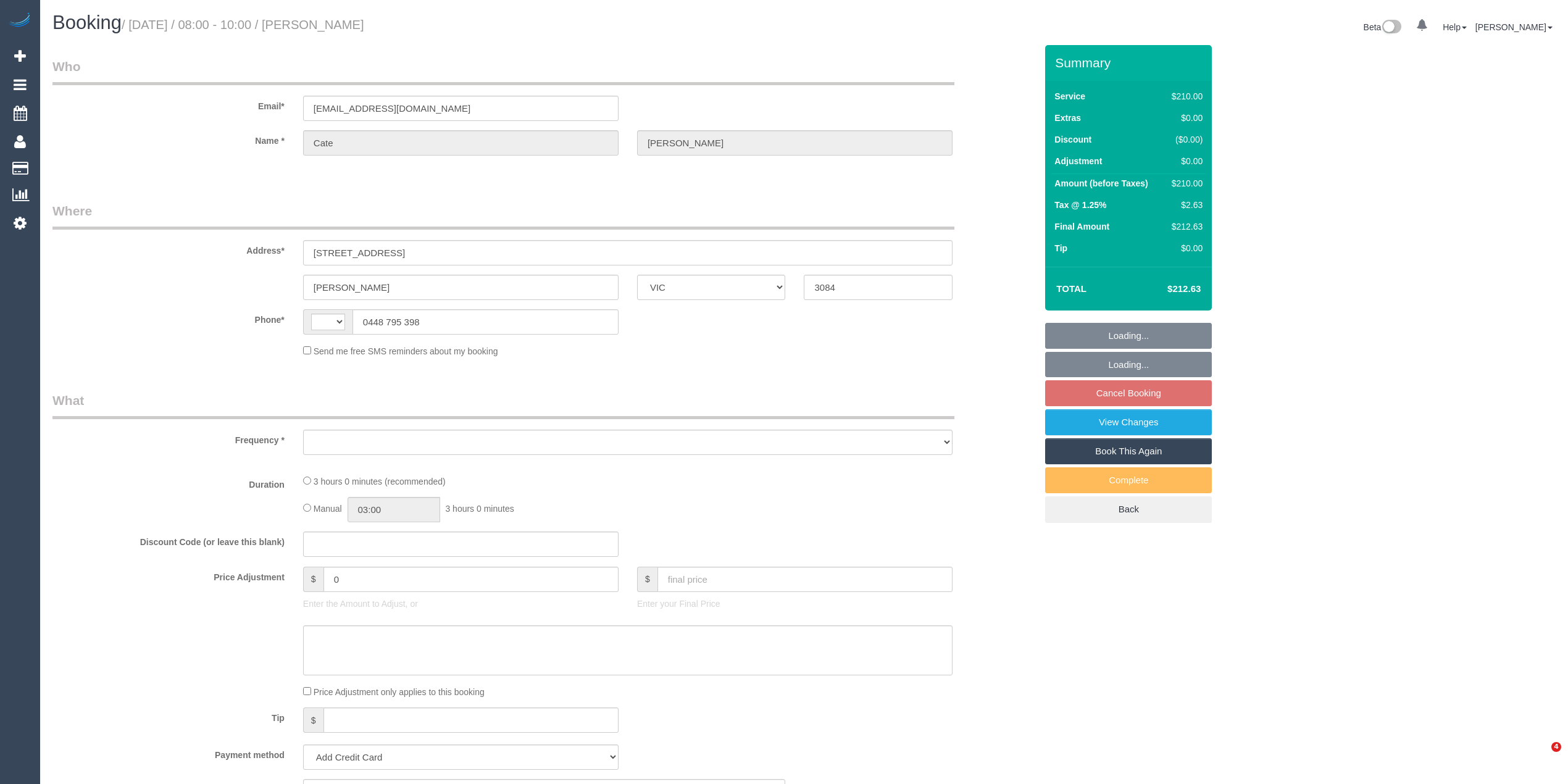
select select "VIC"
select select "string:AU"
select select "object:567"
select select "180"
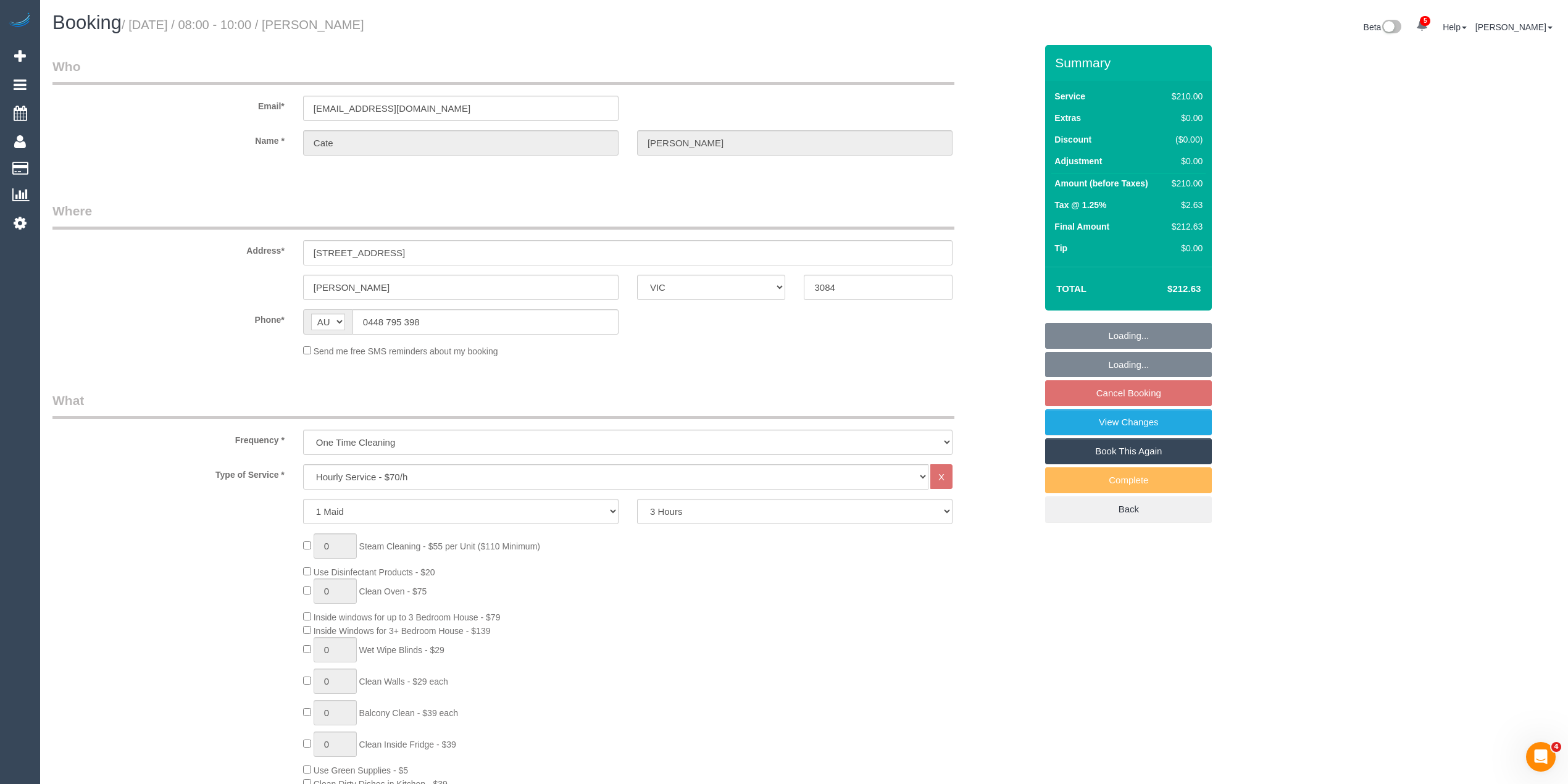
select select "string:stripe-pm_1QdILv2GScqysDRVKhdMYu2r"
select select "number:27"
select select "number:14"
select select "number:19"
select select "number:22"
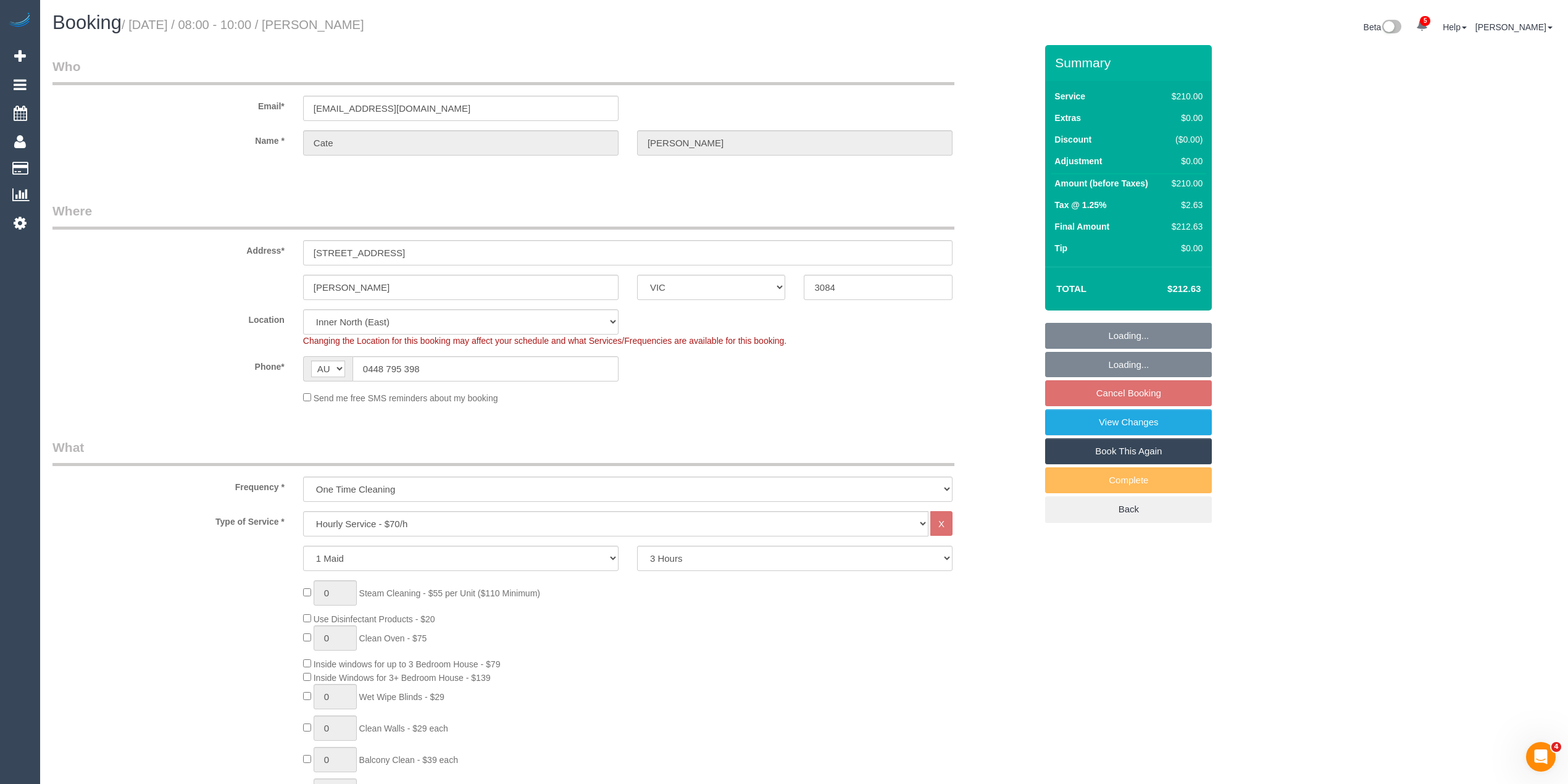
select select "spot1"
select select "object:1725"
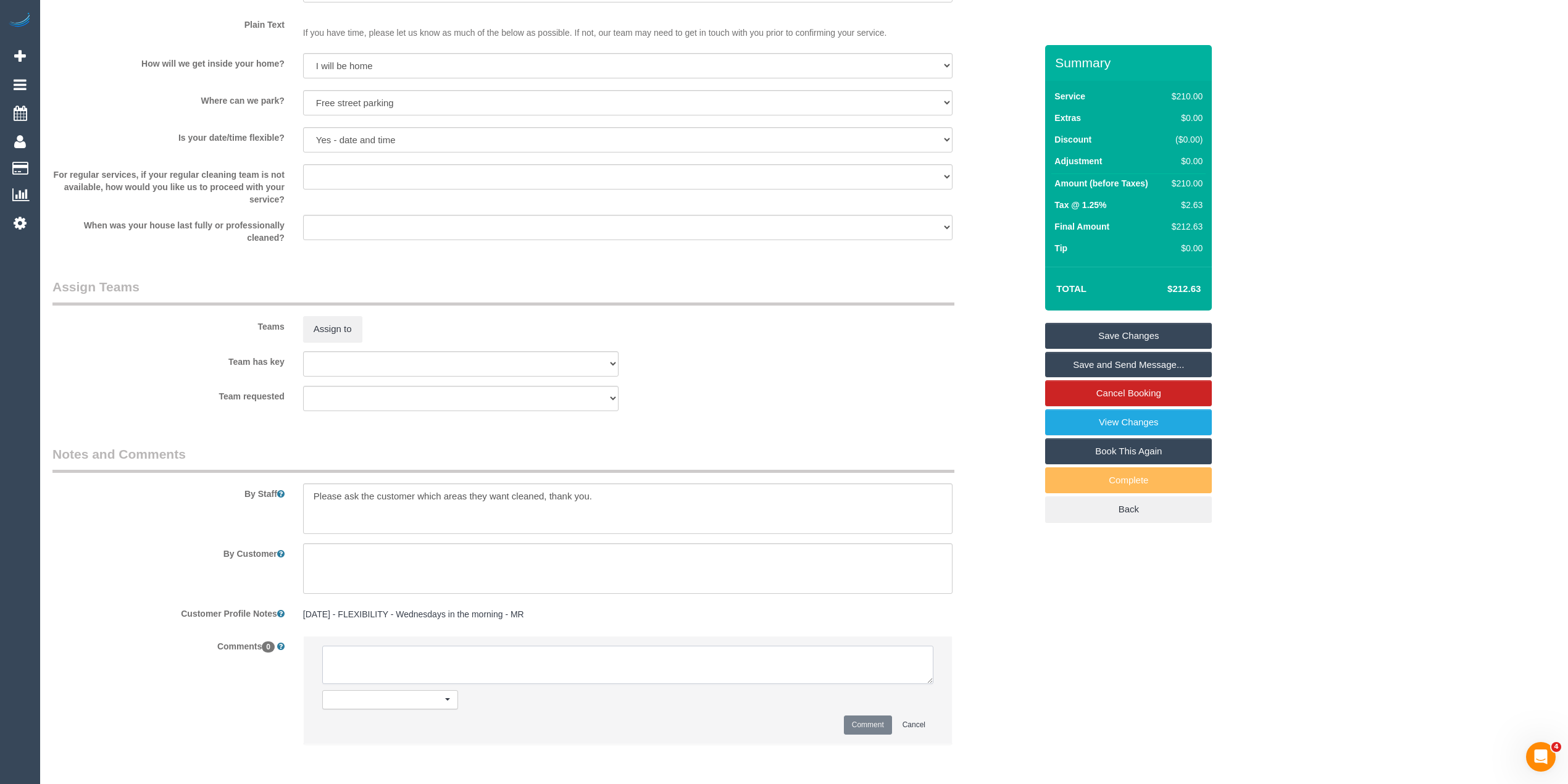
click at [452, 657] on textarea at bounding box center [627, 665] width 611 height 38
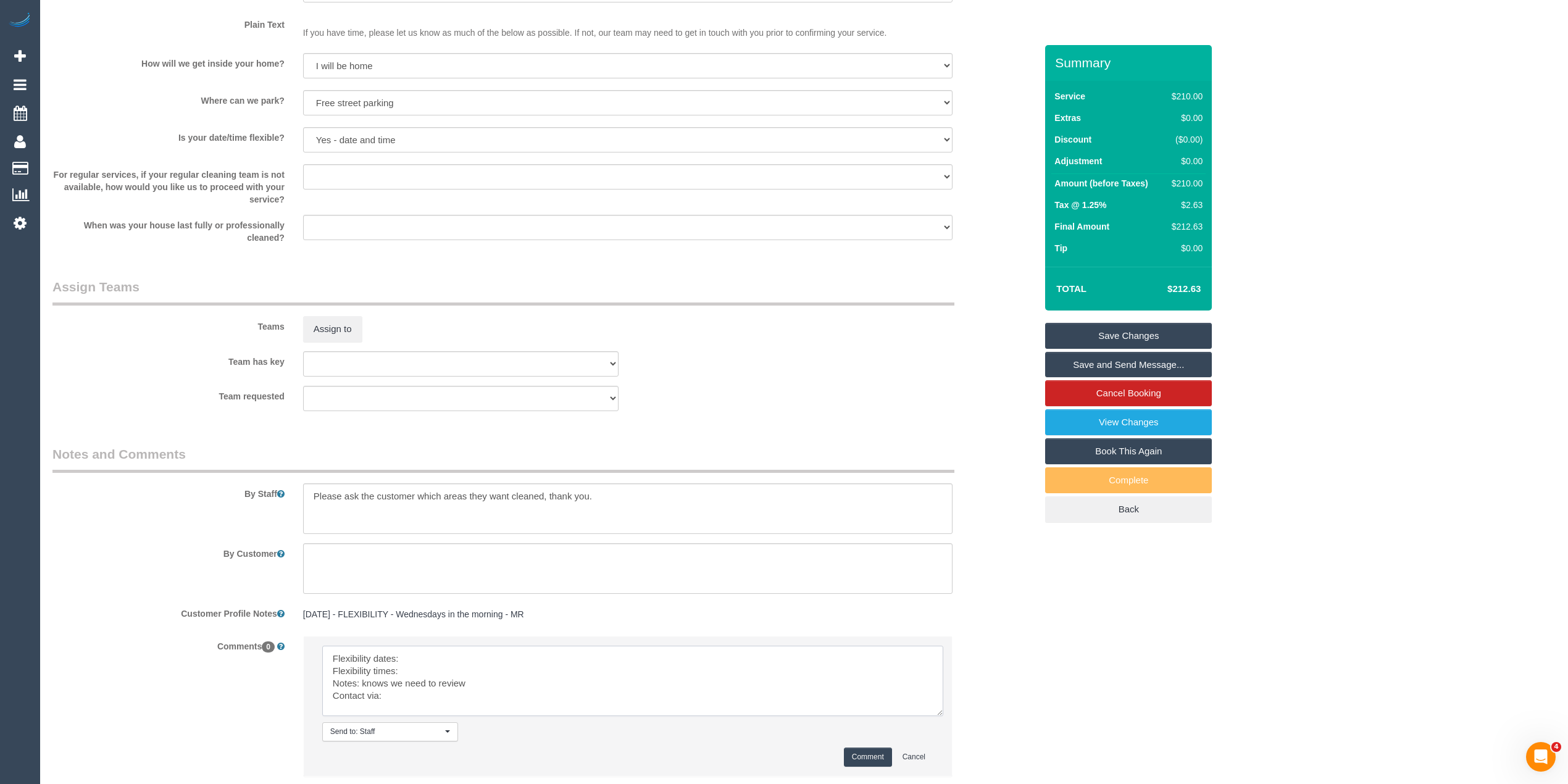
drag, startPoint x: 924, startPoint y: 678, endPoint x: 926, endPoint y: 736, distance: 58.0
click at [943, 717] on textarea at bounding box center [632, 681] width 621 height 70
click at [442, 651] on textarea at bounding box center [637, 696] width 630 height 100
click at [445, 674] on textarea at bounding box center [637, 696] width 630 height 100
click at [437, 703] on textarea at bounding box center [637, 696] width 630 height 100
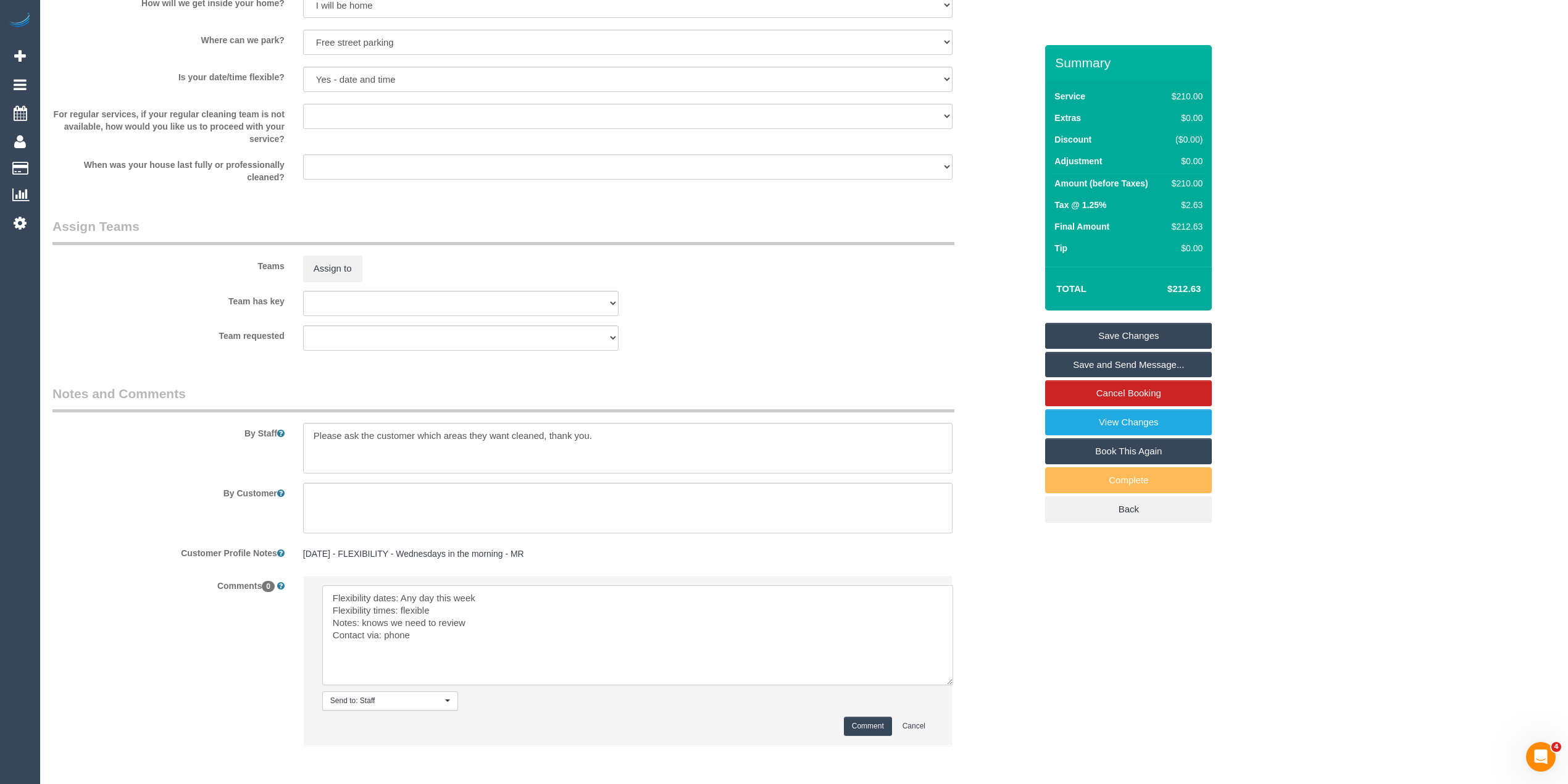
scroll to position [1636, 0]
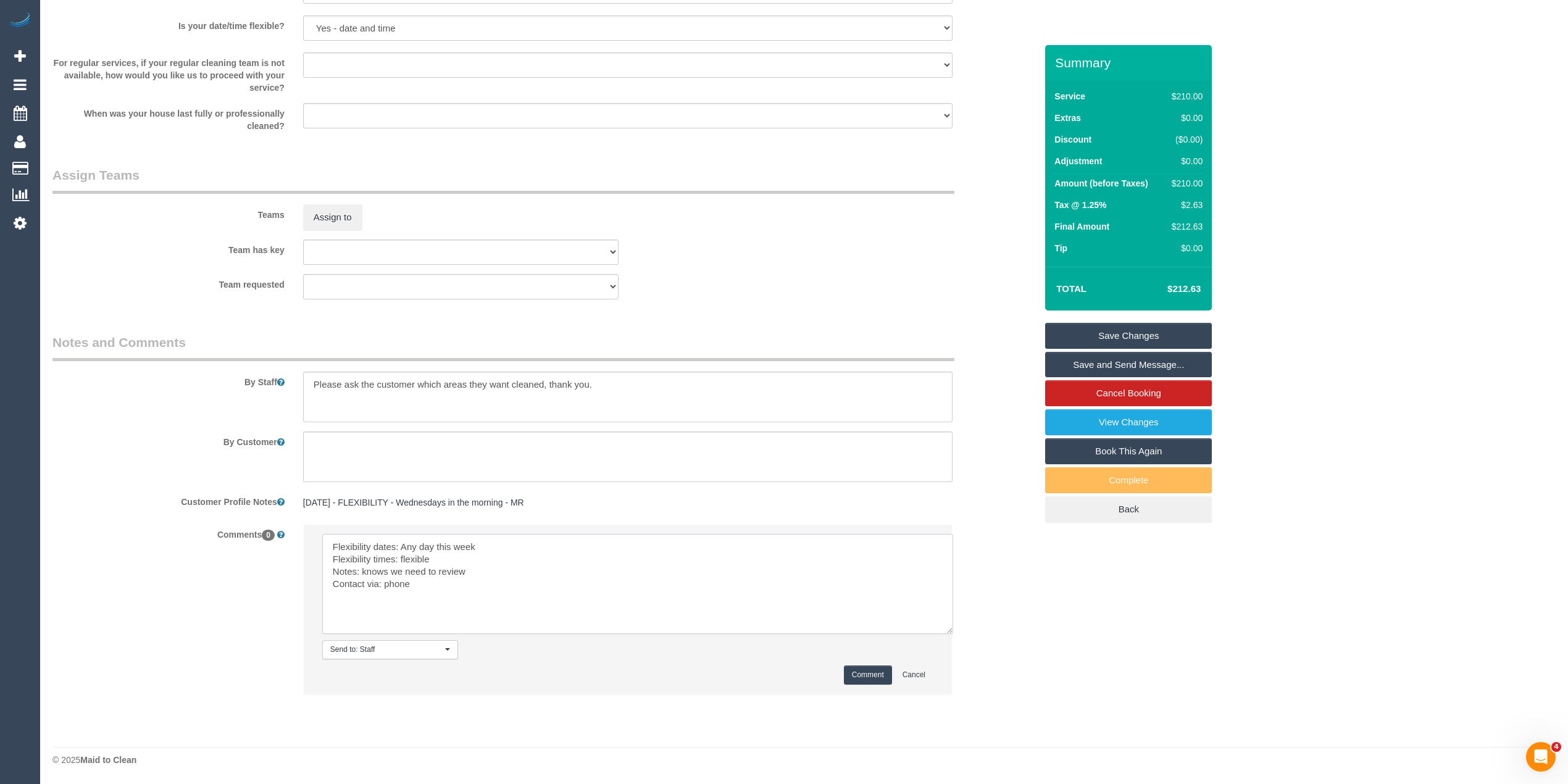
type textarea "Flexibility dates: Any day this week Flexibility times: flexible Notes: knows w…"
click at [865, 673] on button "Comment" at bounding box center [868, 675] width 48 height 19
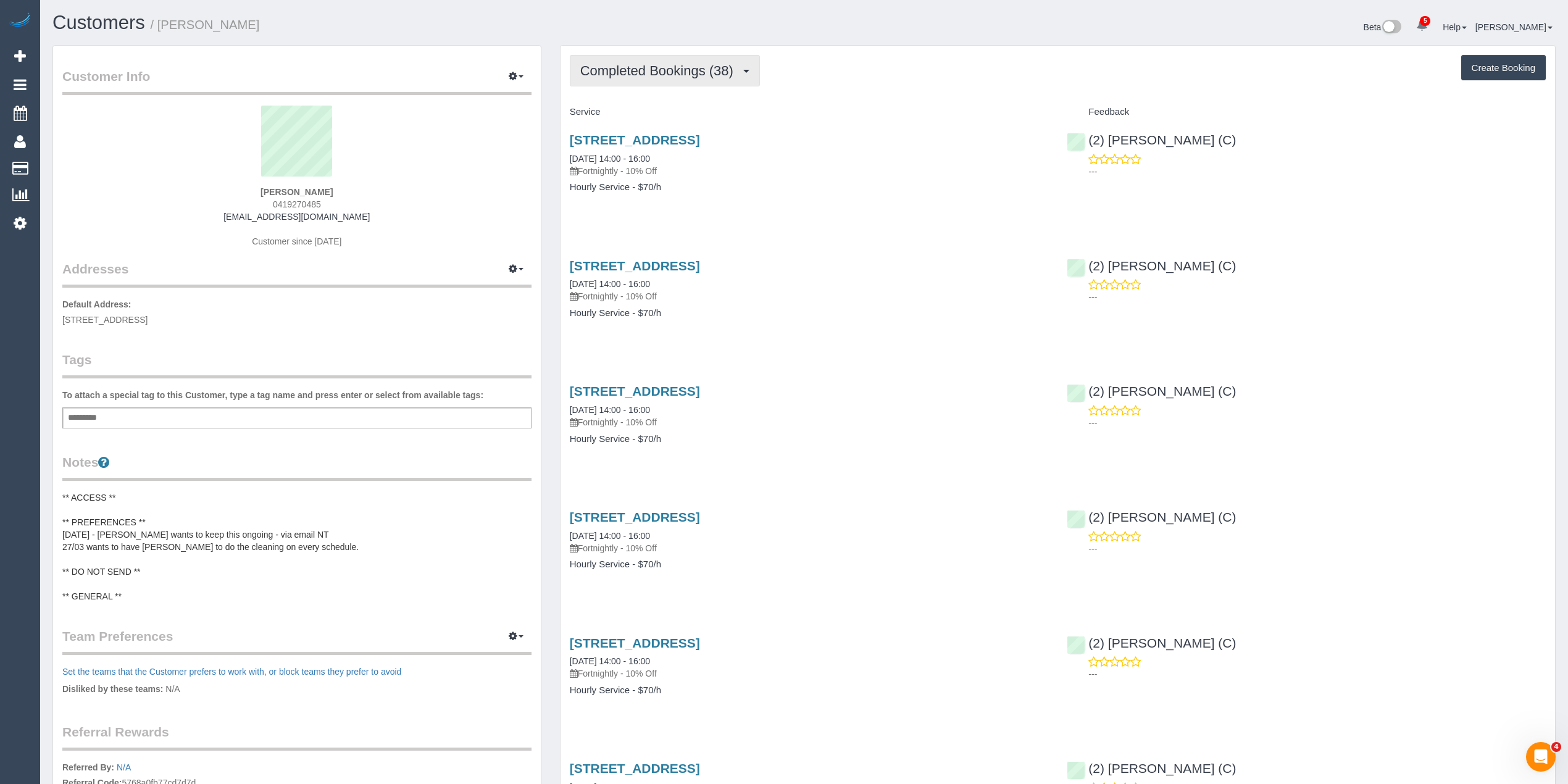
click at [623, 78] on button "Completed Bookings (38)" at bounding box center [665, 71] width 190 height 31
click at [678, 119] on link "Upcoming Bookings (11)" at bounding box center [637, 115] width 134 height 16
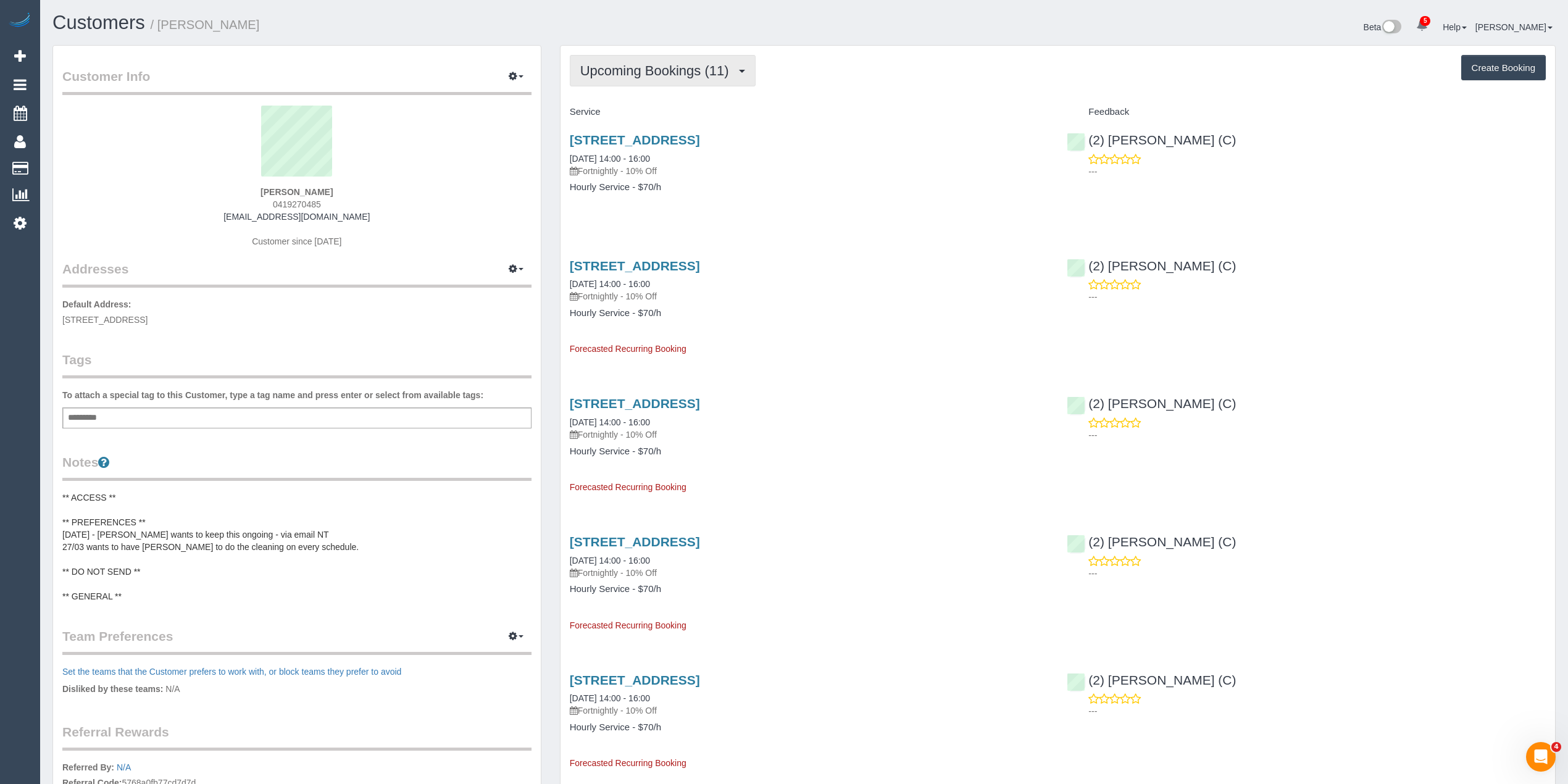
click at [626, 71] on span "Upcoming Bookings (11)" at bounding box center [657, 71] width 155 height 16
click at [670, 70] on span "Upcoming Bookings (11)" at bounding box center [657, 71] width 155 height 16
click at [664, 102] on link "Completed Bookings (38)" at bounding box center [637, 100] width 134 height 16
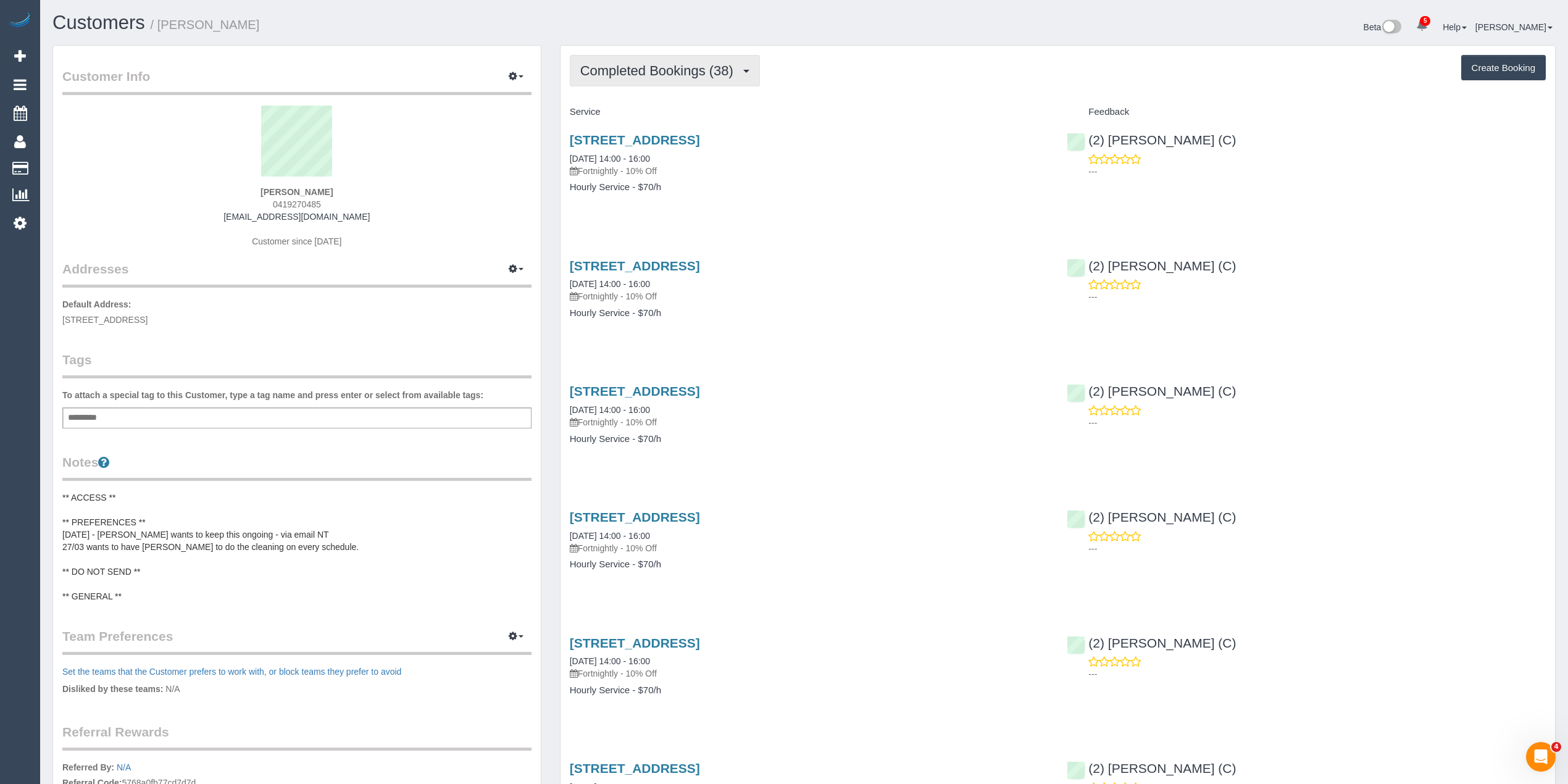
click at [648, 64] on span "Completed Bookings (38)" at bounding box center [659, 71] width 159 height 16
click at [646, 113] on link "Upcoming Bookings (11)" at bounding box center [637, 115] width 134 height 16
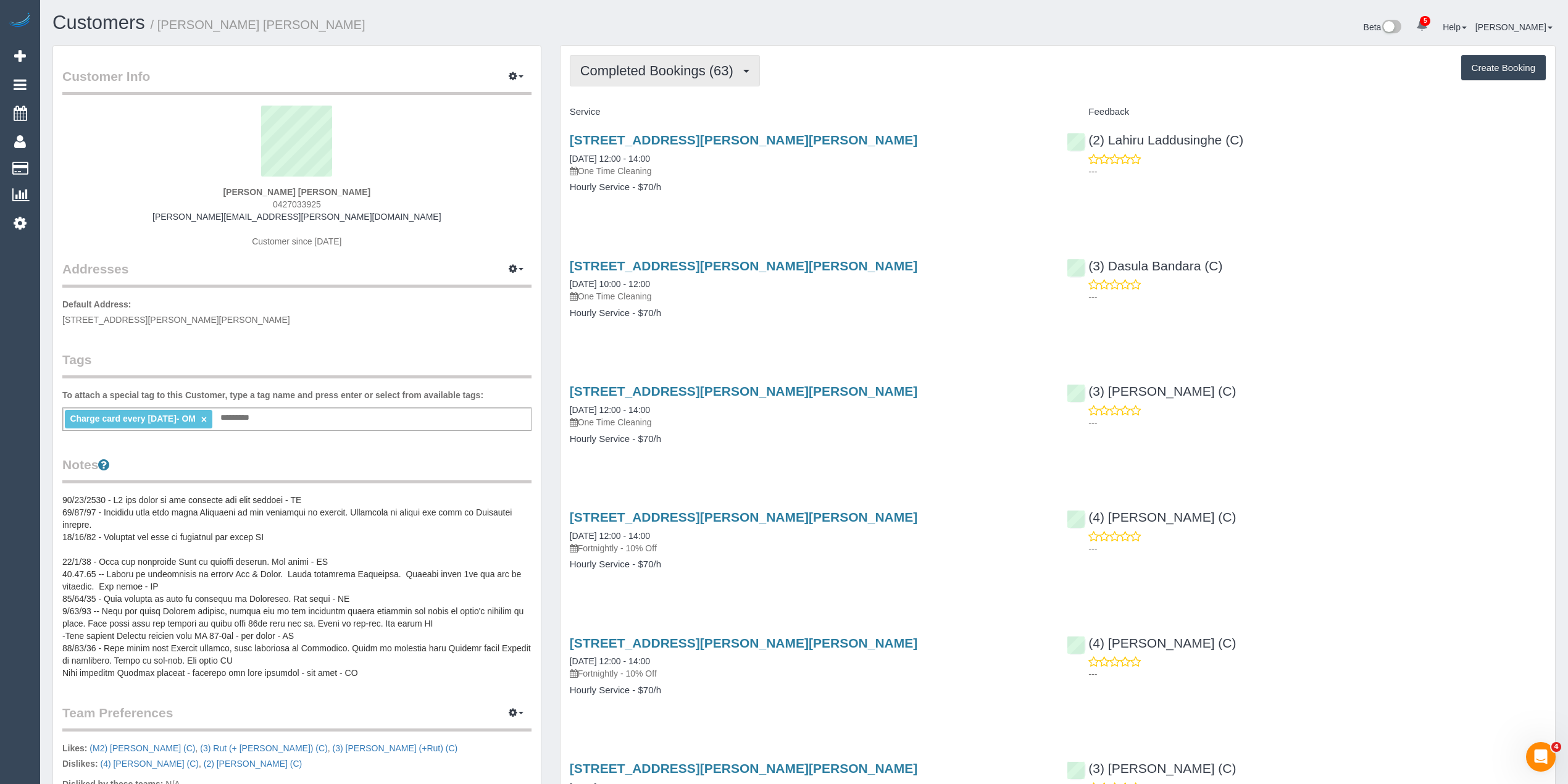
click at [679, 68] on span "Completed Bookings (63)" at bounding box center [659, 71] width 159 height 16
click at [670, 112] on link "Upcoming Bookings (1)" at bounding box center [637, 115] width 134 height 16
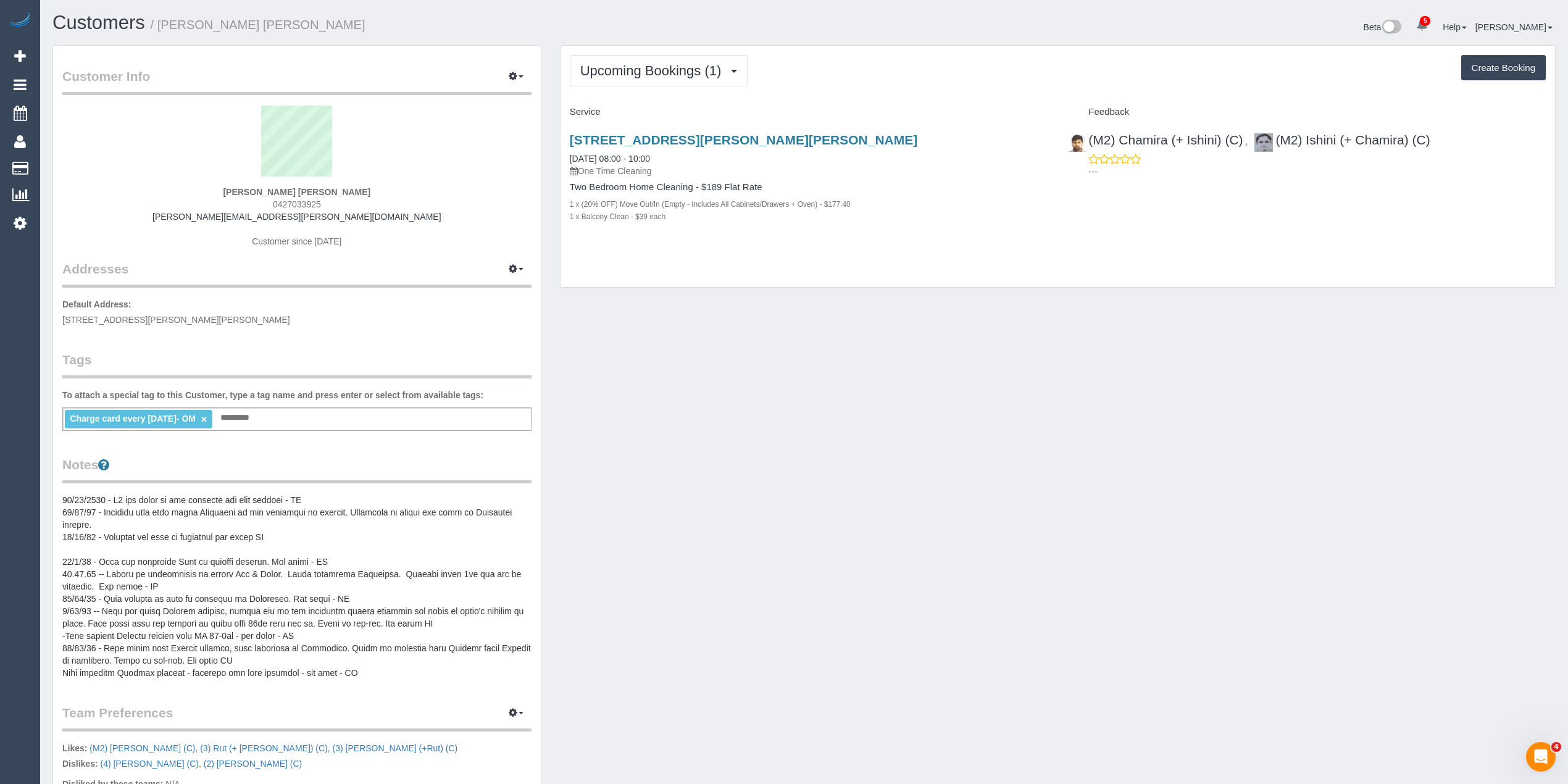
drag, startPoint x: 329, startPoint y: 200, endPoint x: 278, endPoint y: 204, distance: 51.2
click at [278, 204] on div "[PERSON_NAME] [PERSON_NAME] 0427033925 [PERSON_NAME][EMAIL_ADDRESS][PERSON_NAME…" at bounding box center [297, 183] width 469 height 155
copy span "427033925"
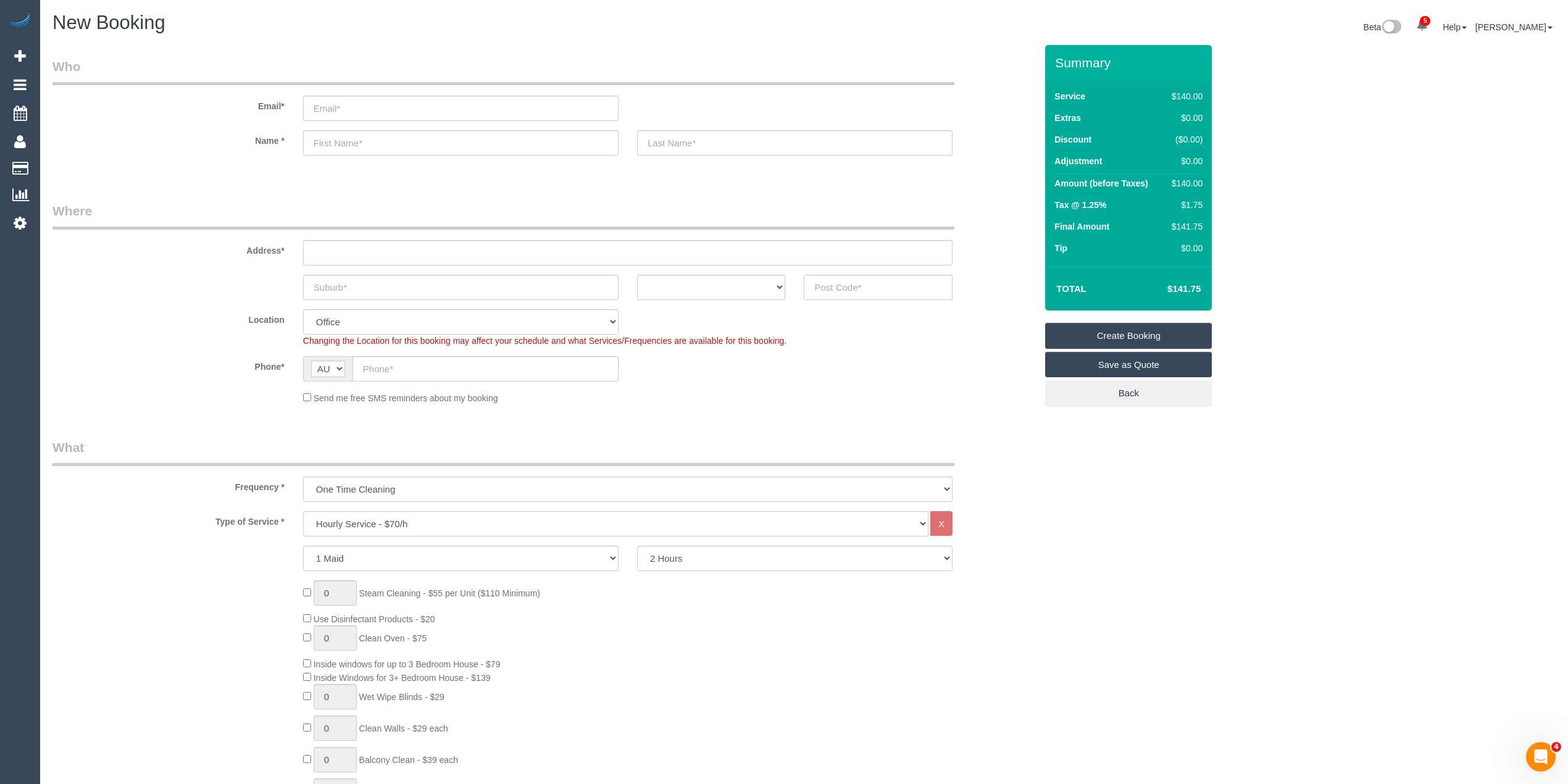
drag, startPoint x: 340, startPoint y: 522, endPoint x: 340, endPoint y: 510, distance: 12.0
click at [340, 522] on select "Hourly Service - $70/h Hourly Service - $65/h Hourly Service - $60/h Hourly Ser…" at bounding box center [615, 524] width 625 height 26
select select "210"
click at [303, 512] on select "Hourly Service - $70/h Hourly Service - $65/h Hourly Service - $60/h Hourly Ser…" at bounding box center [615, 524] width 625 height 26
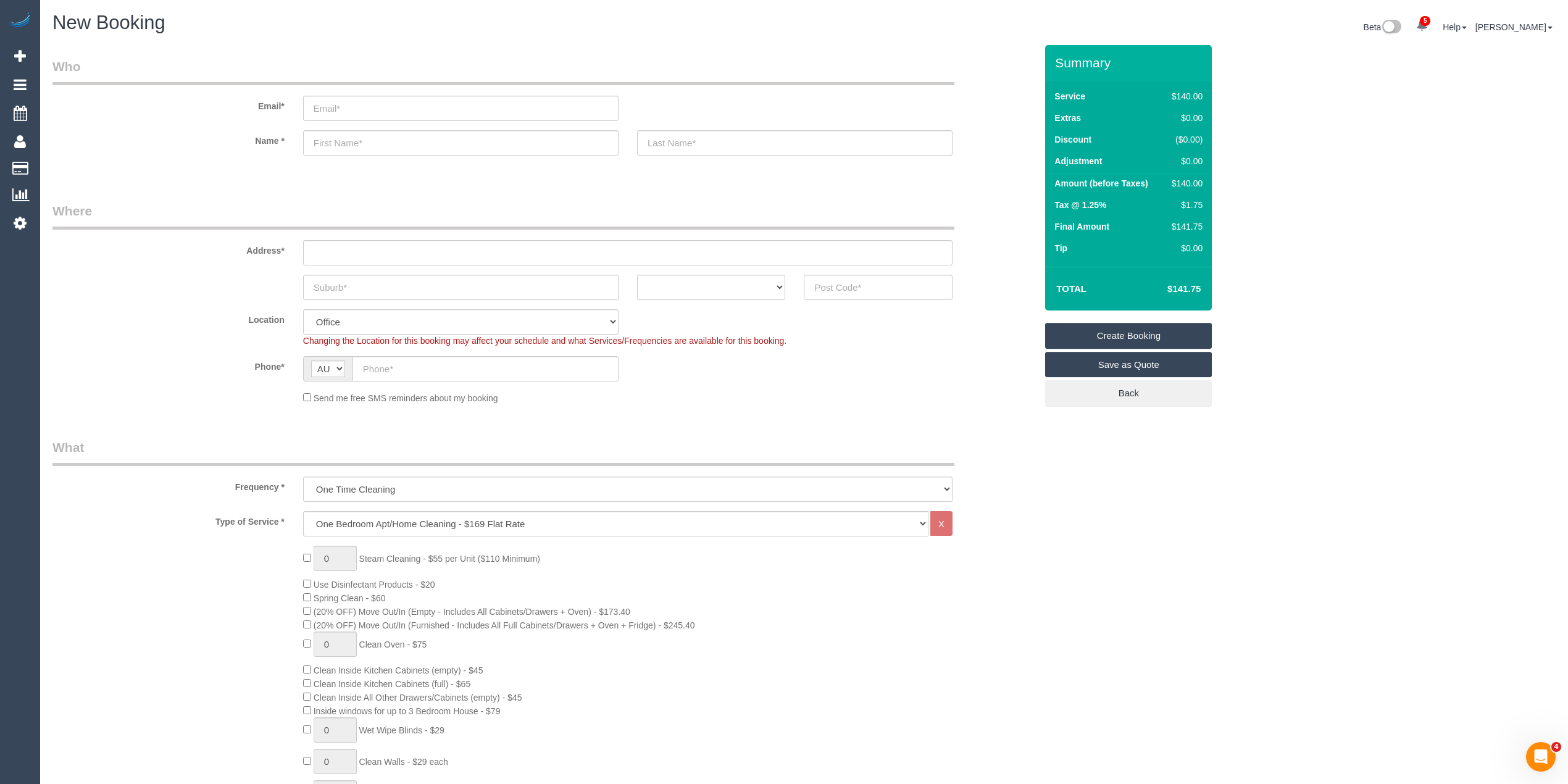
click at [1186, 286] on h4 "$141.75" at bounding box center [1165, 289] width 70 height 10
click at [1186, 286] on h4 "$346.68" at bounding box center [1165, 289] width 70 height 10
copy h4 "346.68"
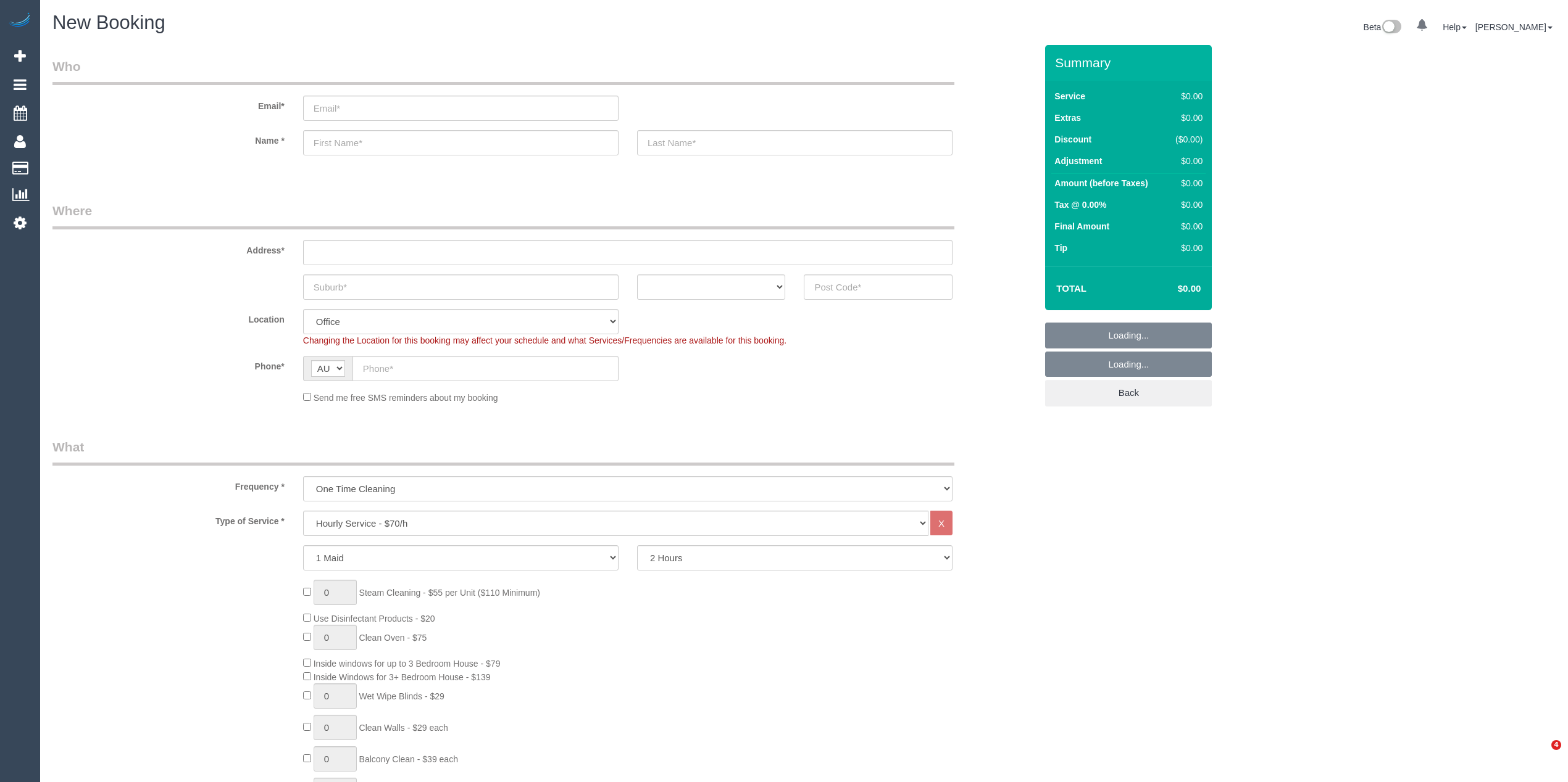
select select "object:858"
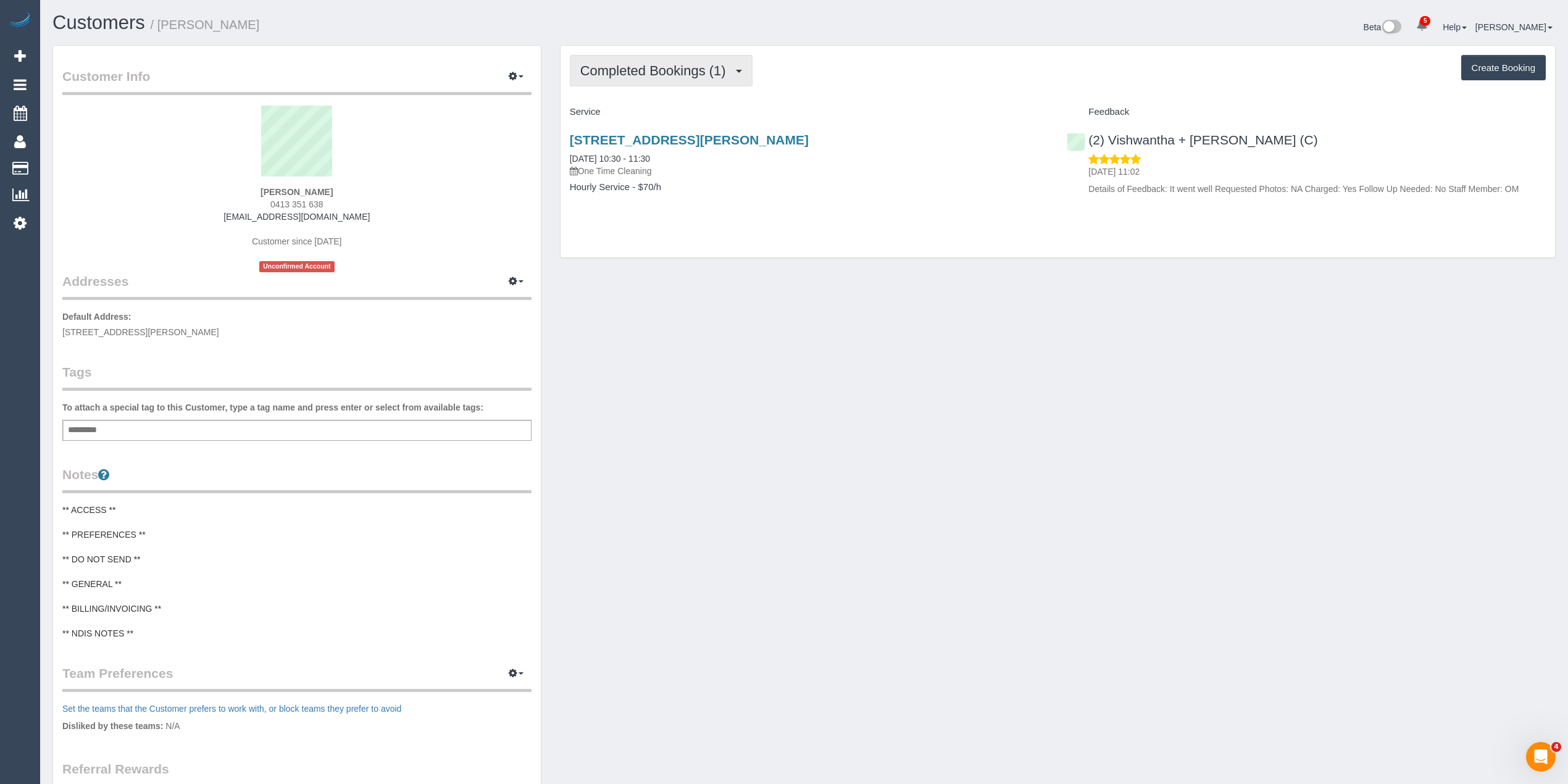
click at [636, 69] on span "Completed Bookings (1)" at bounding box center [656, 71] width 152 height 16
click at [636, 67] on span "Completed Bookings (1)" at bounding box center [656, 71] width 152 height 16
click at [1500, 70] on button "Create Booking" at bounding box center [1503, 68] width 84 height 26
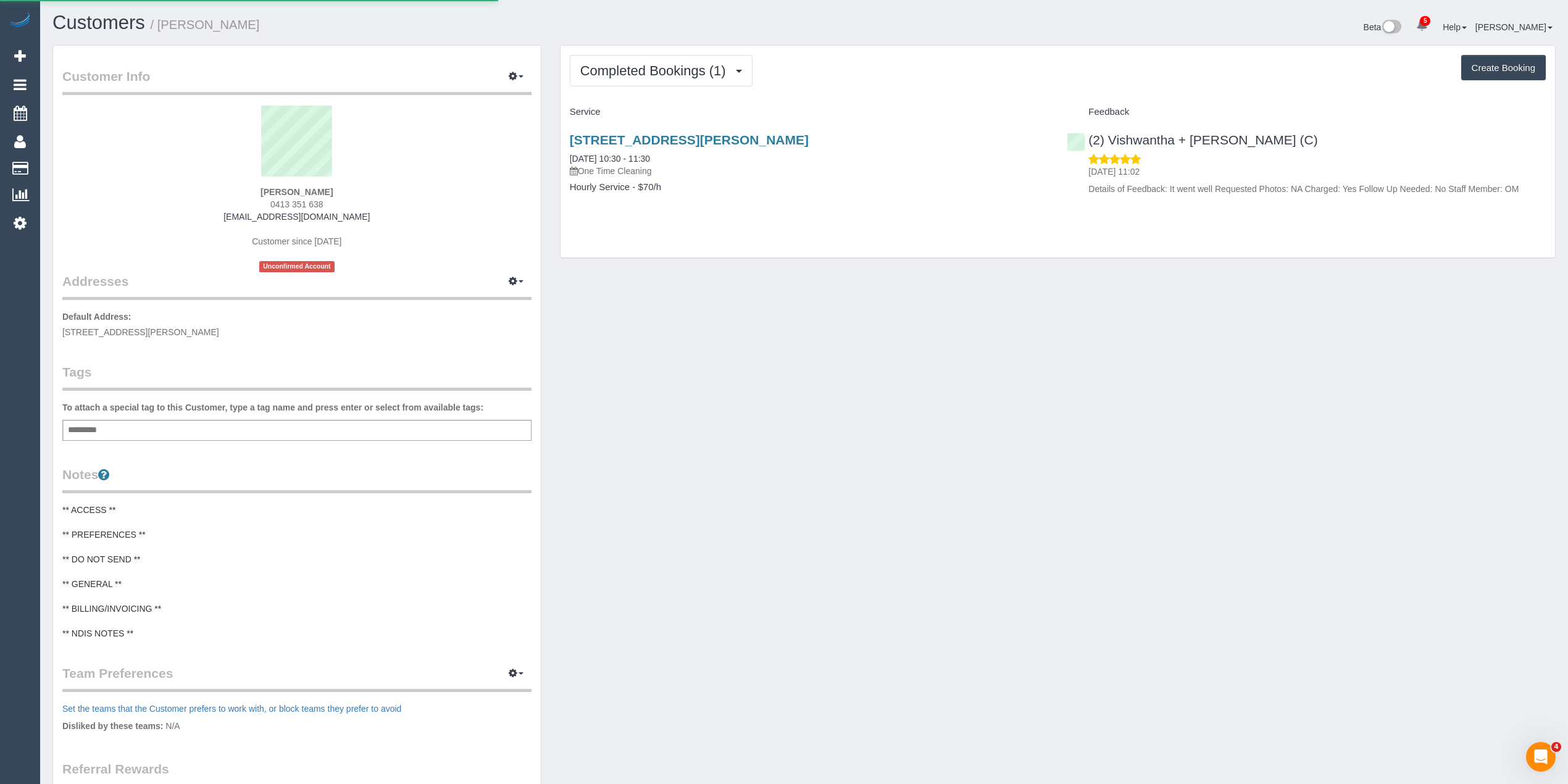
select select "VIC"
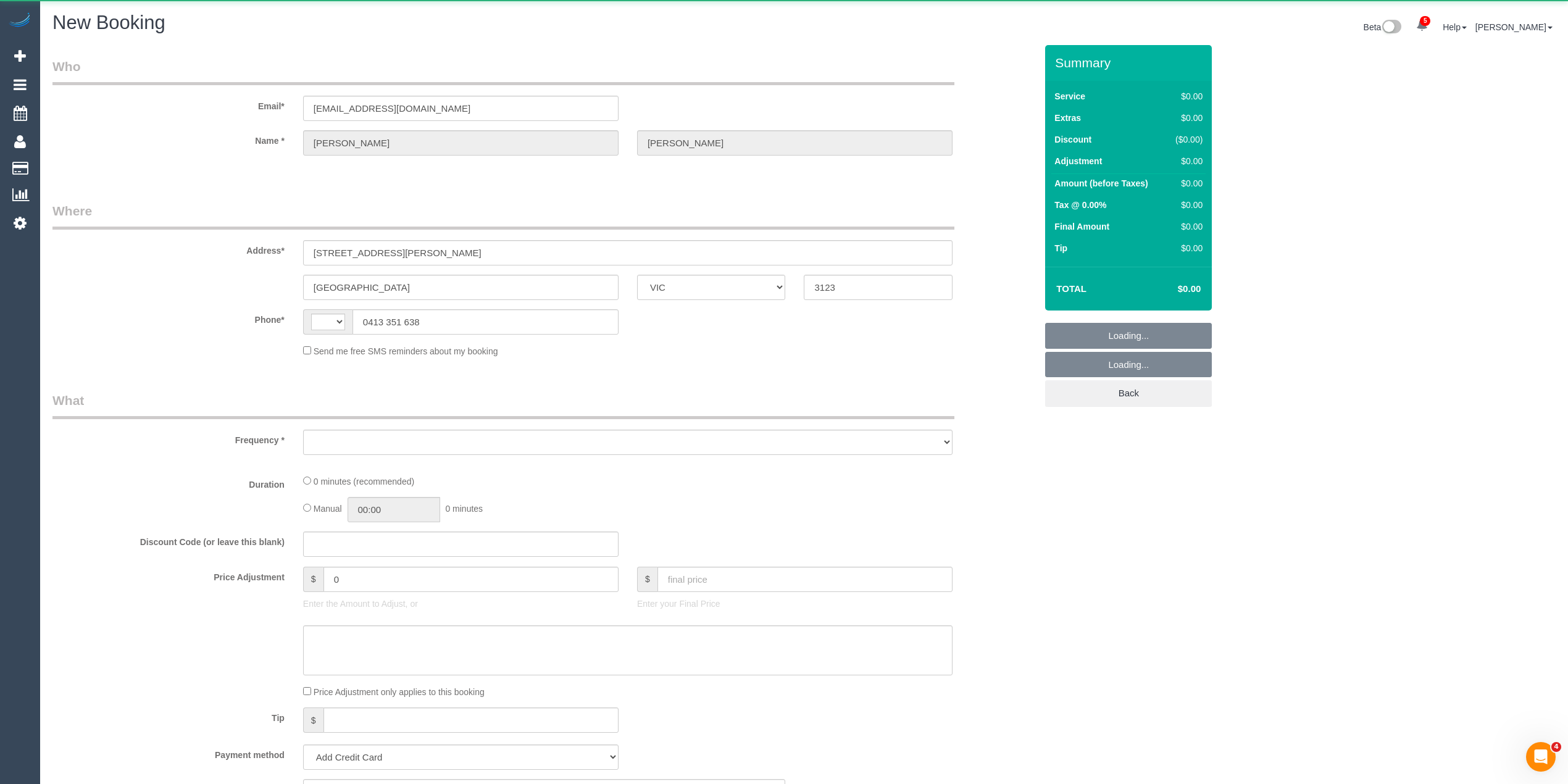
select select "string:AU"
select select "object:876"
select select "string:stripe-pm_1RYymt2GScqysDRVGDZtekeI"
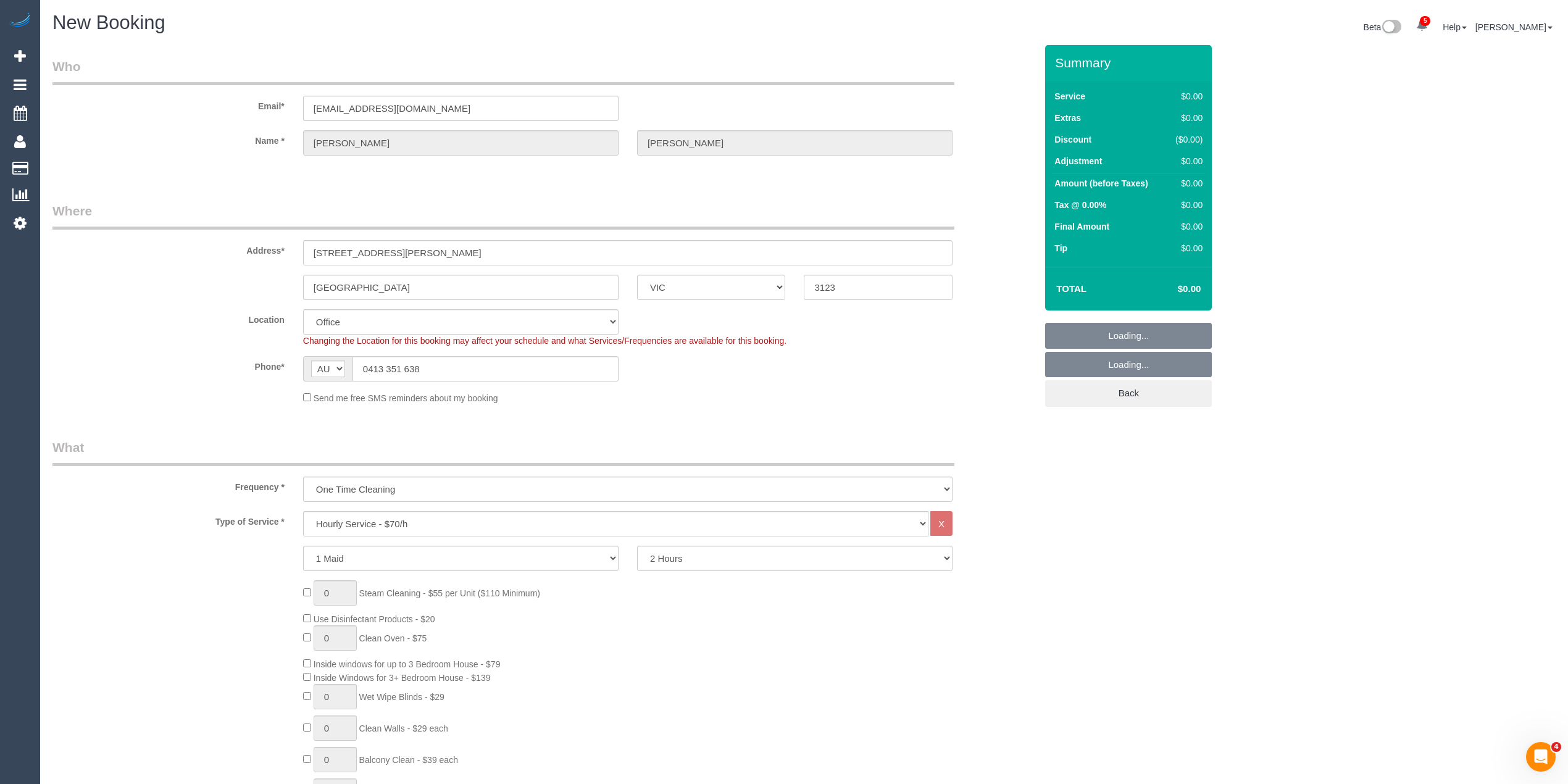
select select "object:883"
select select "55"
select select "object:2388"
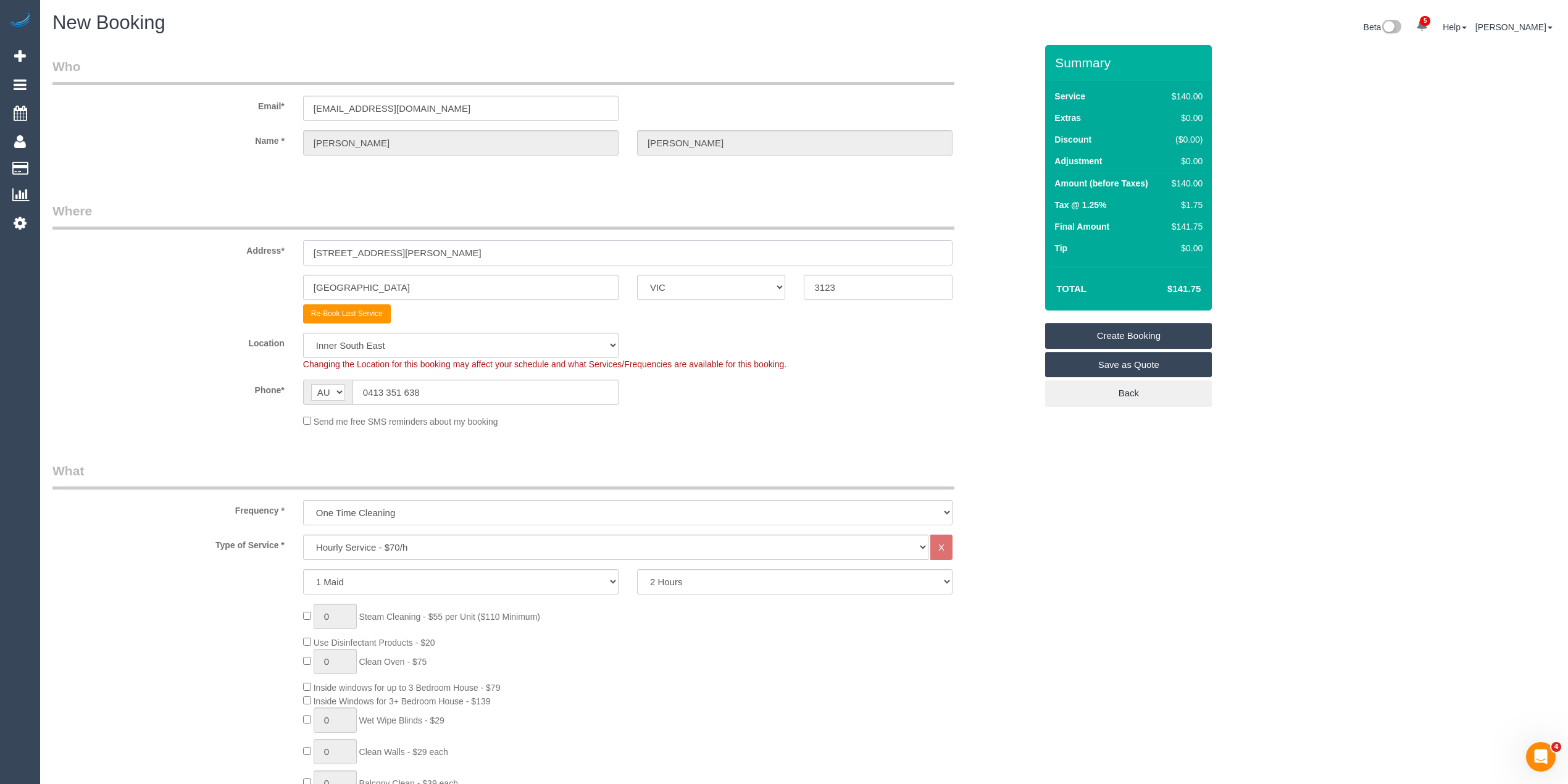
drag, startPoint x: 463, startPoint y: 254, endPoint x: 179, endPoint y: 231, distance: 284.9
click at [181, 230] on div "Address* [STREET_ADDRESS][PERSON_NAME]" at bounding box center [544, 233] width 1002 height 64
paste input "/11 Trafalgar"
type input "[STREET_ADDRESS]"
drag, startPoint x: 413, startPoint y: 282, endPoint x: 252, endPoint y: 286, distance: 161.0
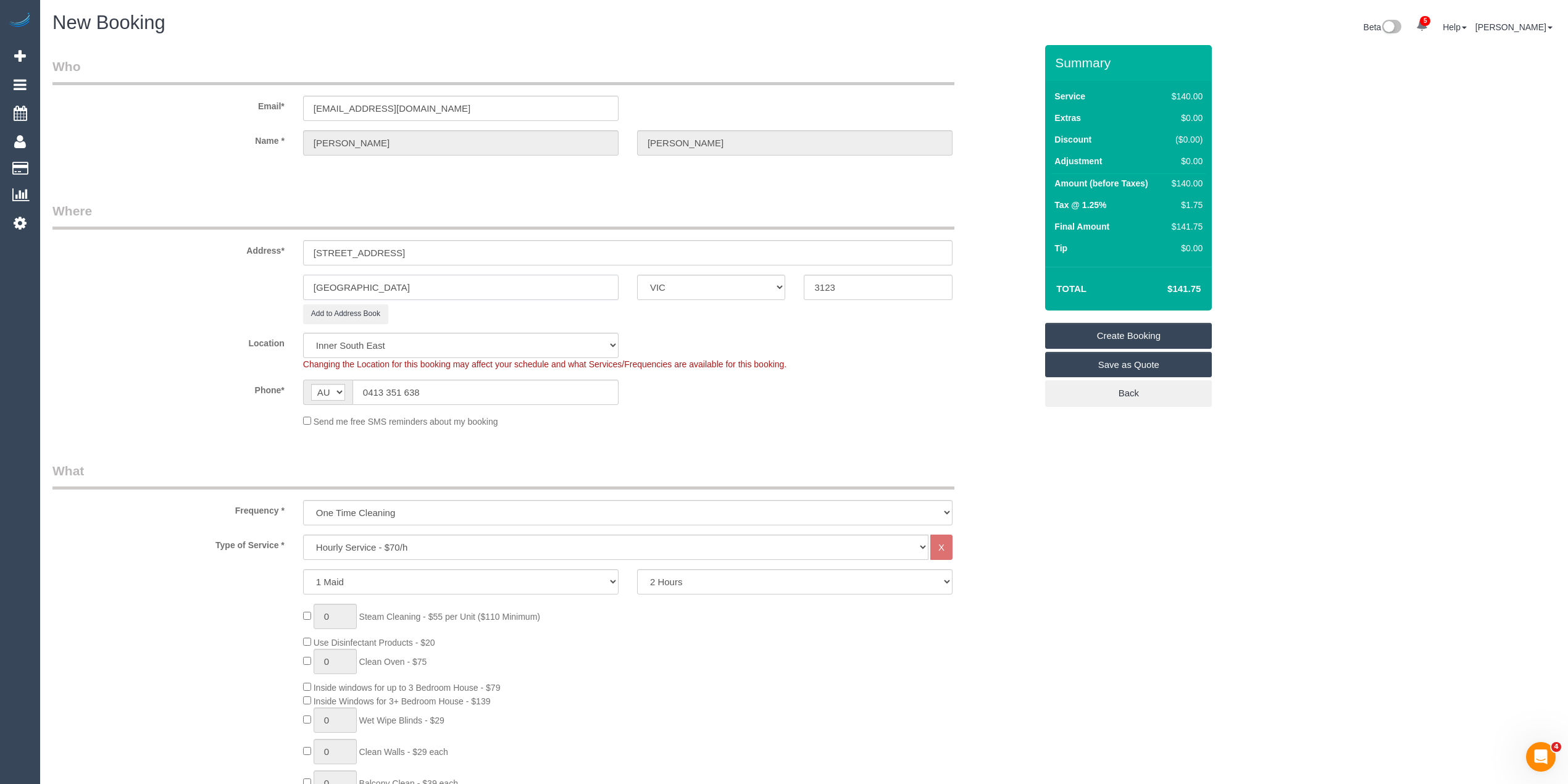
click at [253, 286] on div "[GEOGRAPHIC_DATA] ACT [GEOGRAPHIC_DATA] NT [GEOGRAPHIC_DATA] SA TAS [GEOGRAPHIC…" at bounding box center [544, 288] width 1002 height 26
paste input "Camberwell"
type input "Camberwell"
drag, startPoint x: 849, startPoint y: 286, endPoint x: 754, endPoint y: 277, distance: 95.4
click at [754, 275] on div "Camberwell ACT [GEOGRAPHIC_DATA] NT [GEOGRAPHIC_DATA] SA TAS [GEOGRAPHIC_DATA] …" at bounding box center [544, 288] width 1002 height 26
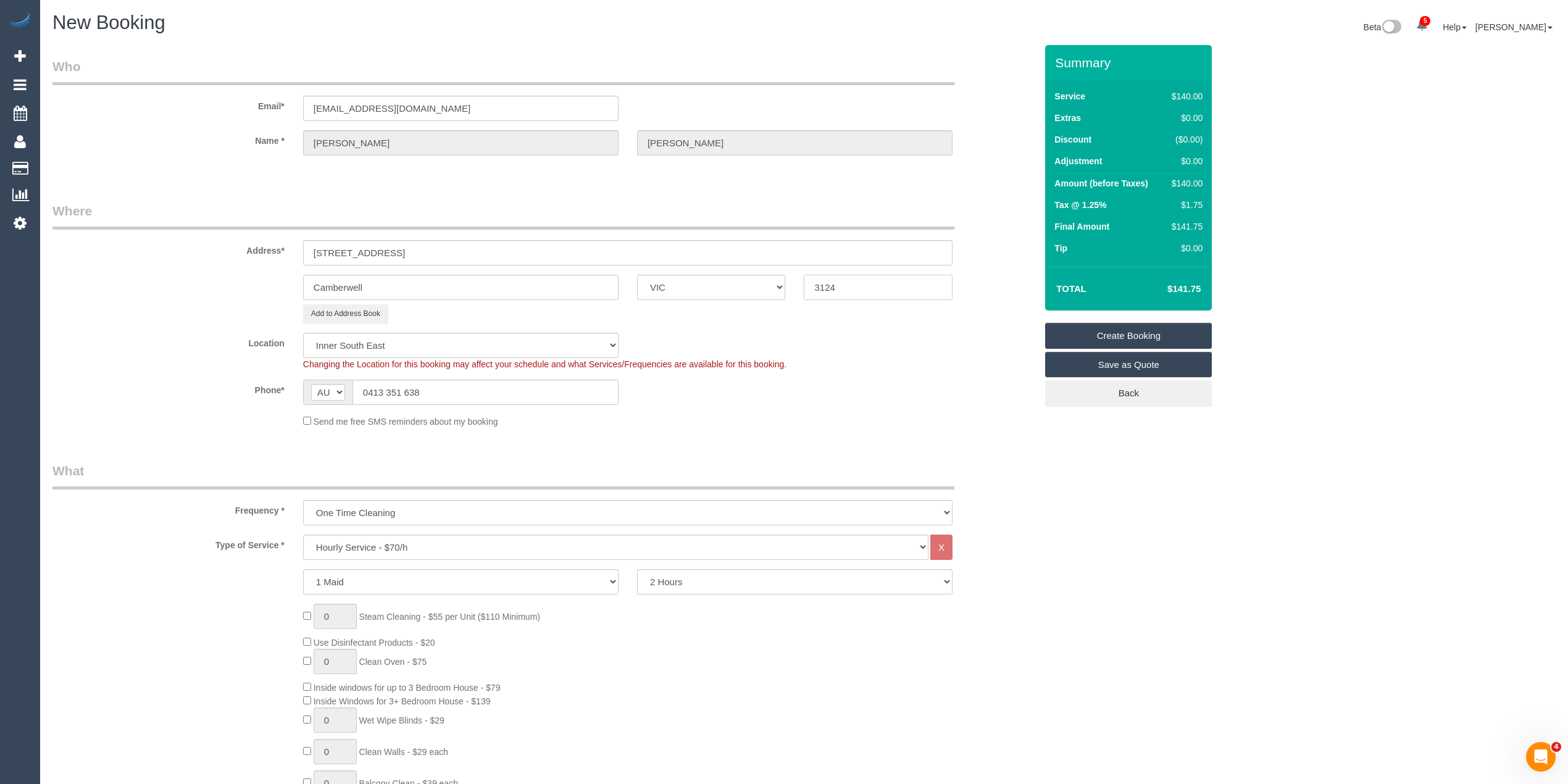
type input "3124"
click at [353, 550] on select "Hourly Service - $70/h Hourly Service - $65/h Hourly Service - $60/h Hourly Ser…" at bounding box center [615, 547] width 625 height 26
select select "58"
select select "212"
click at [303, 534] on select "Hourly Service - $70/h Hourly Service - $65/h Hourly Service - $60/h Hourly Ser…" at bounding box center [615, 547] width 625 height 26
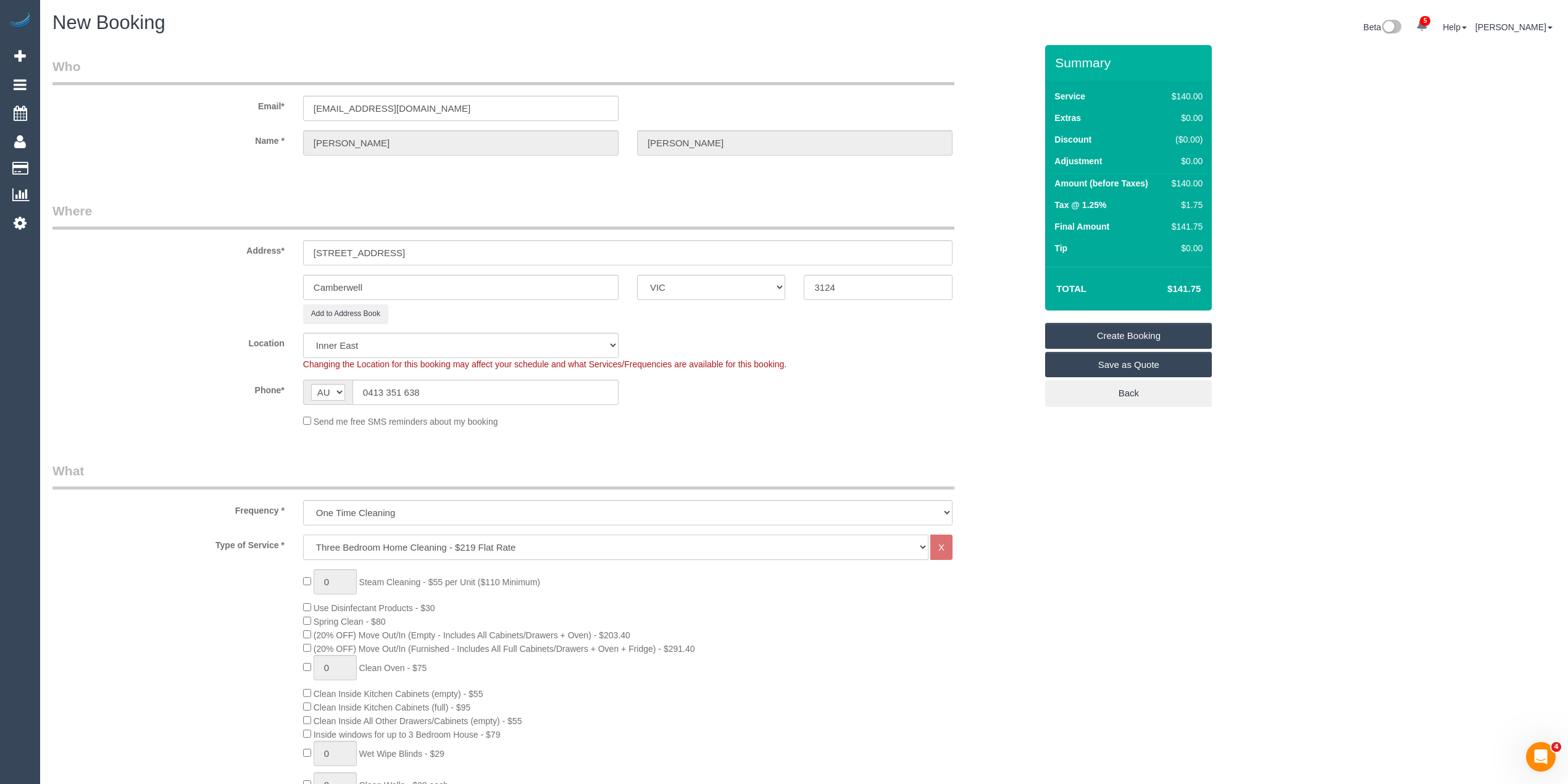
select select "object:3058"
click at [307, 615] on div "0 Steam Cleaning - $55 per Unit ($110 Minimum) Use Disinfectant Products - $30 …" at bounding box center [669, 785] width 751 height 433
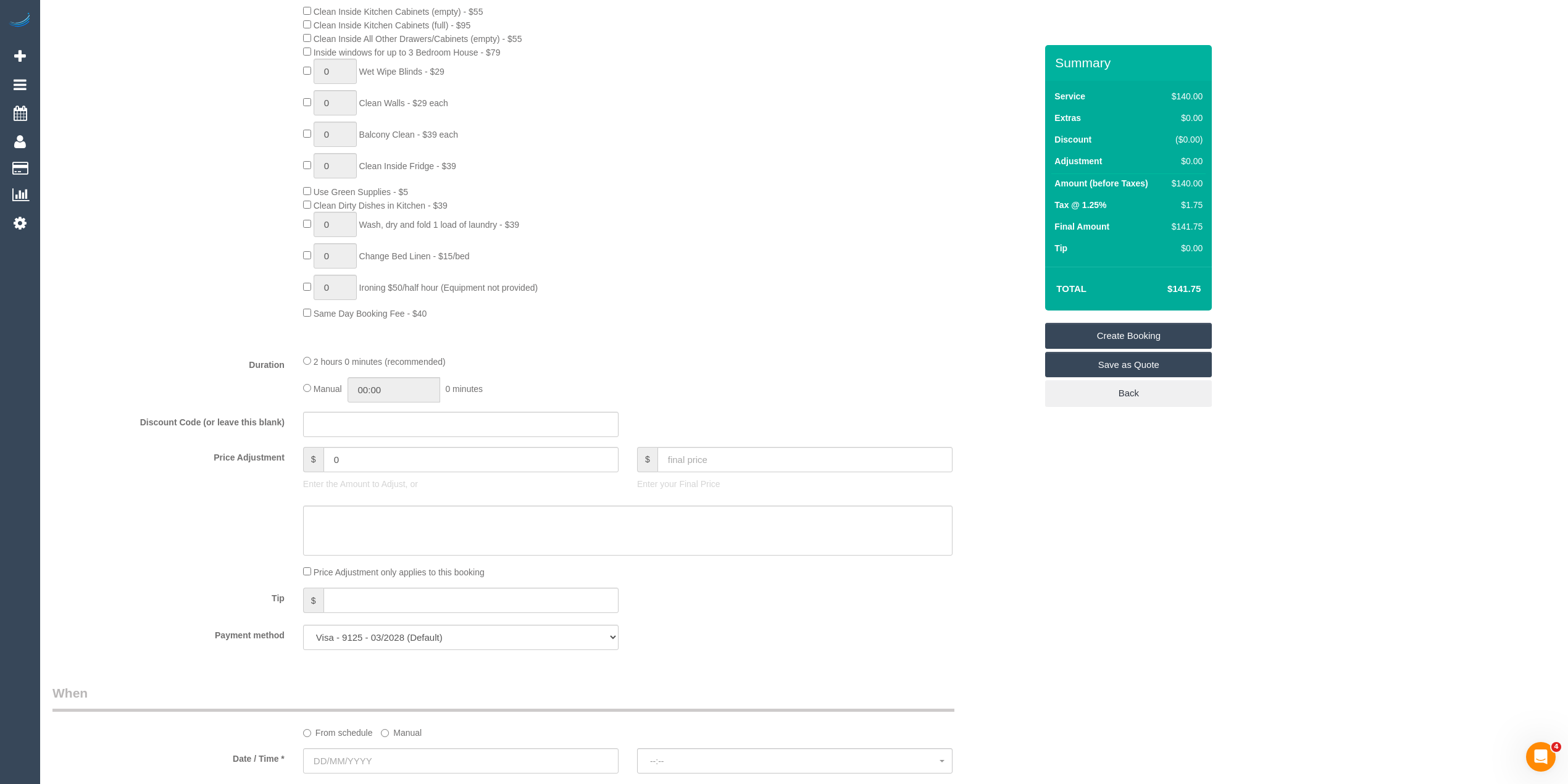
scroll to position [685, 0]
click at [333, 406] on fieldset "What Frequency * One Time Cleaning Weekly - 10% Off - 10.00% (0% for the First …" at bounding box center [544, 217] width 983 height 880
click at [333, 416] on input "text" at bounding box center [461, 421] width 316 height 26
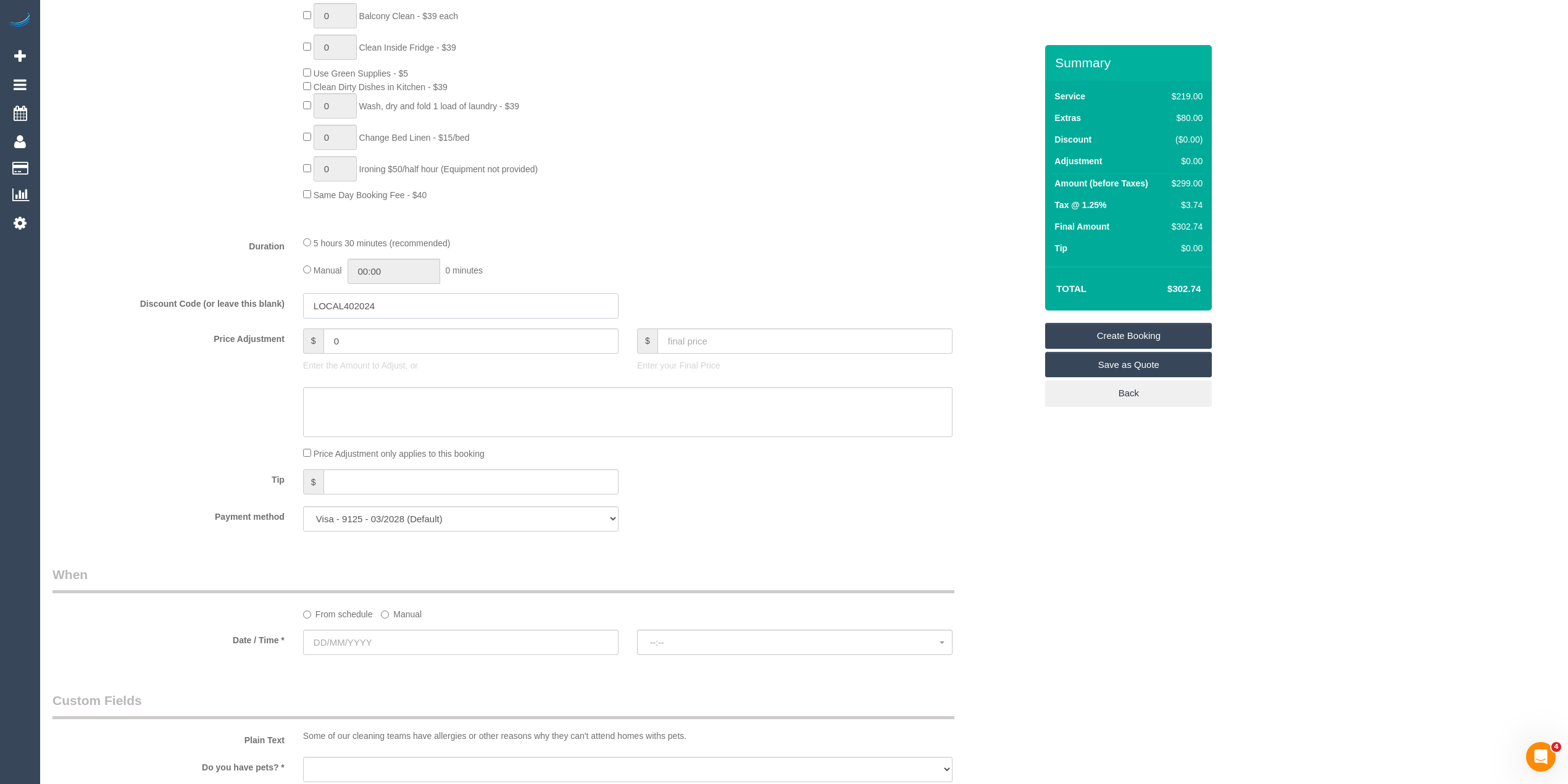
scroll to position [961, 0]
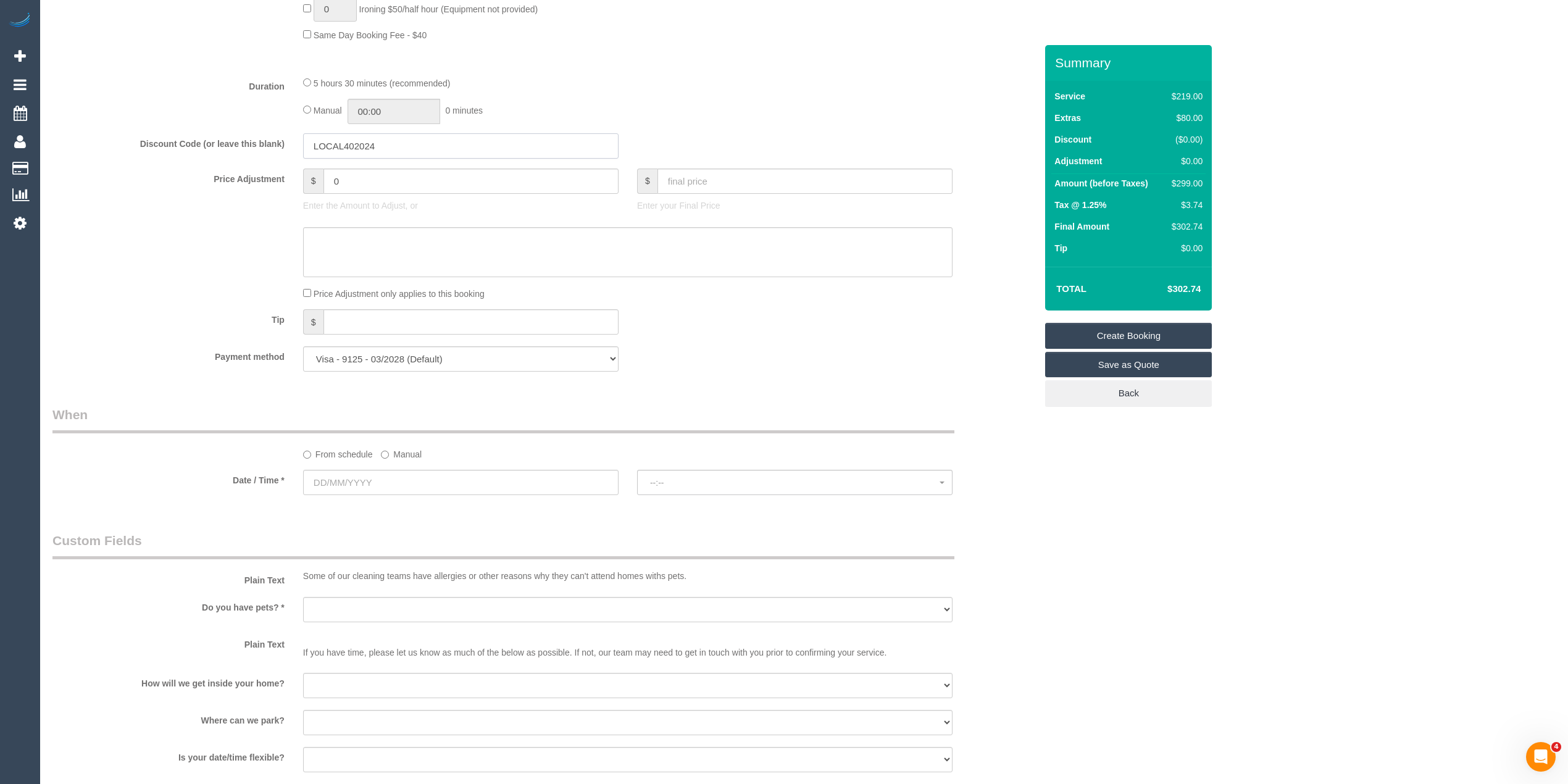
type input "LOCAL402024"
click at [373, 490] on input "text" at bounding box center [461, 482] width 316 height 26
click at [424, 591] on link "19" at bounding box center [429, 591] width 20 height 16
type input "[DATE]"
click at [669, 485] on span "--:--" at bounding box center [795, 483] width 289 height 10
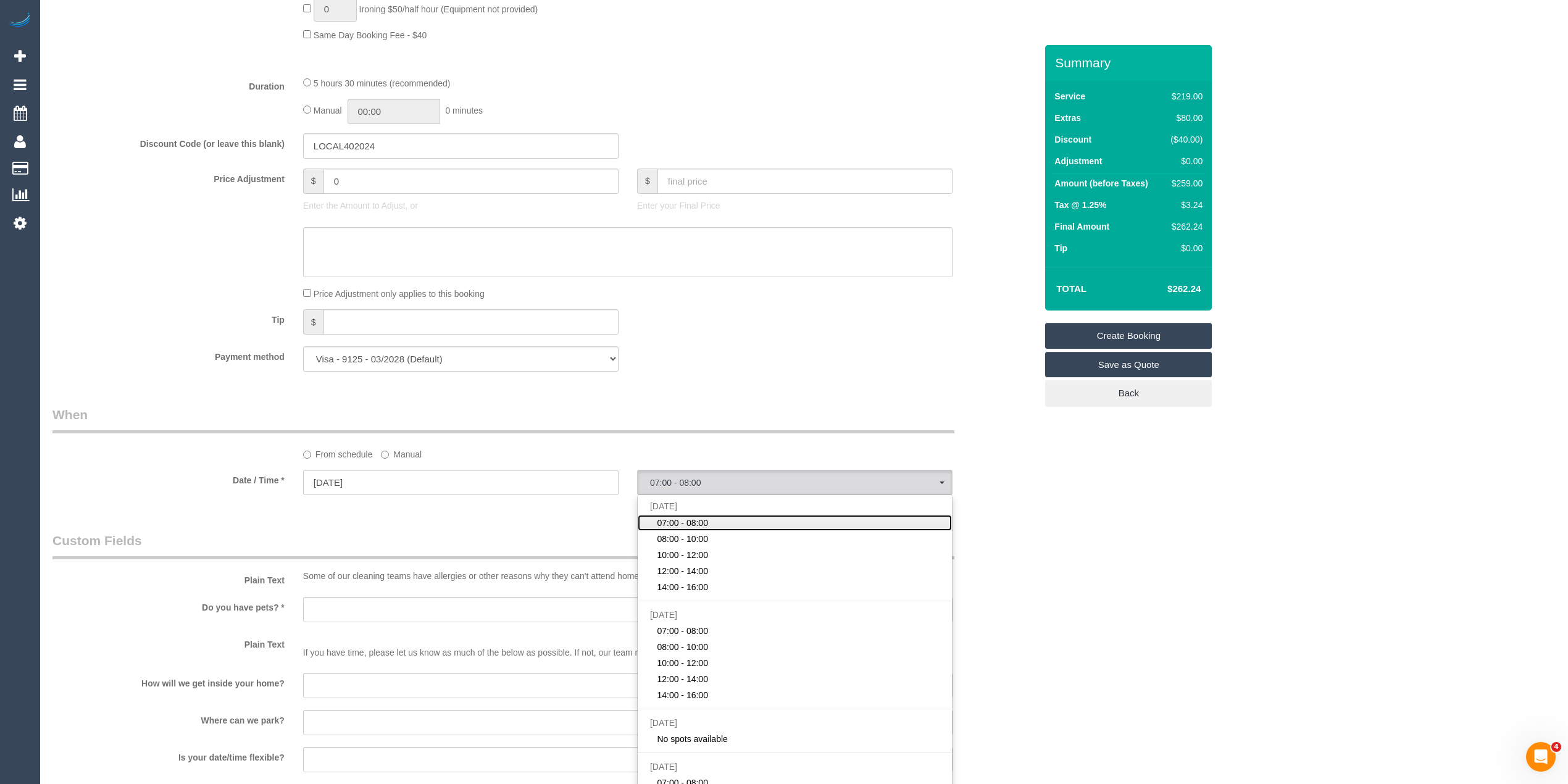
click at [667, 525] on span "07:00 - 08:00" at bounding box center [682, 523] width 51 height 12
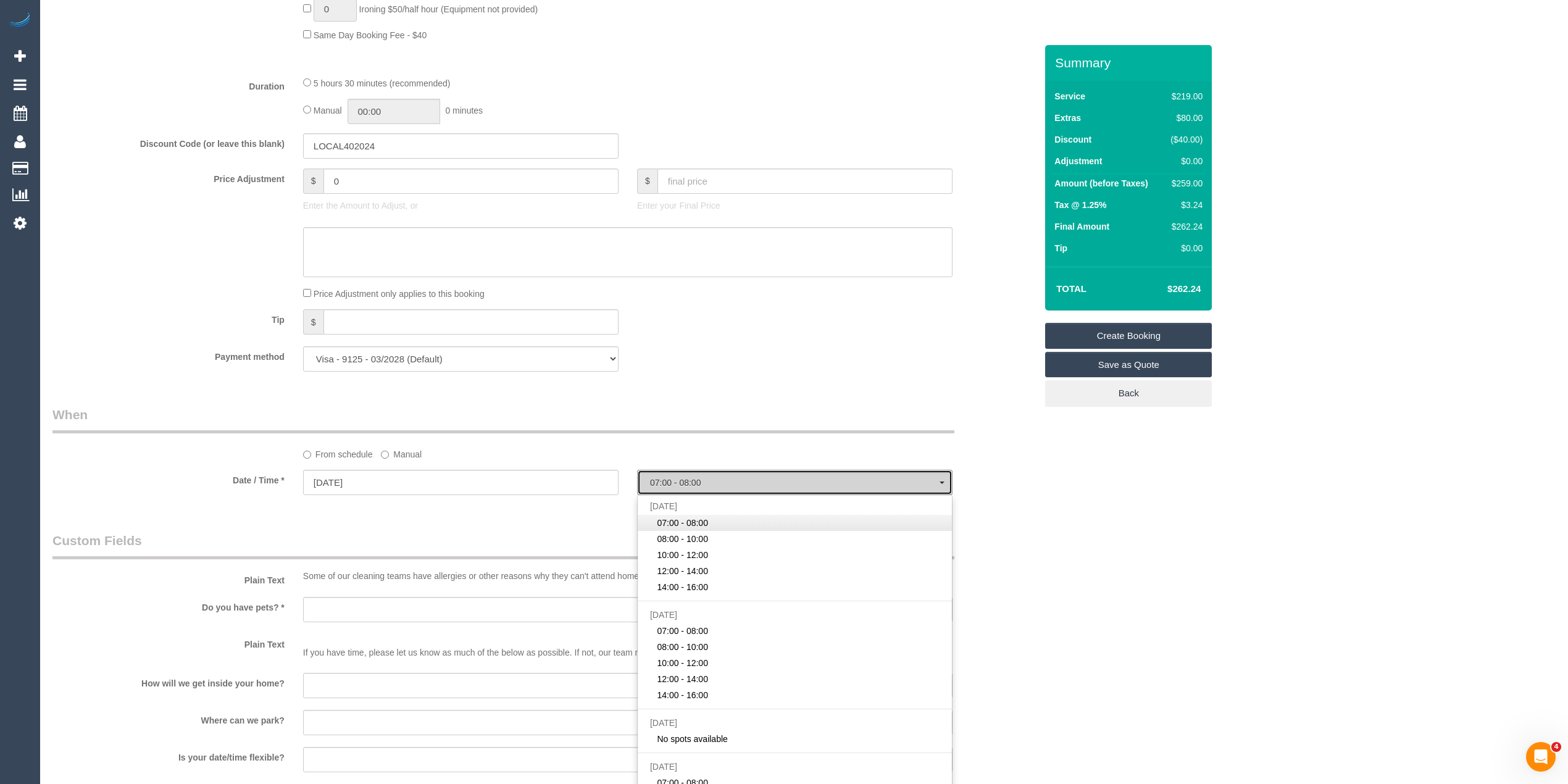
select select "spot1"
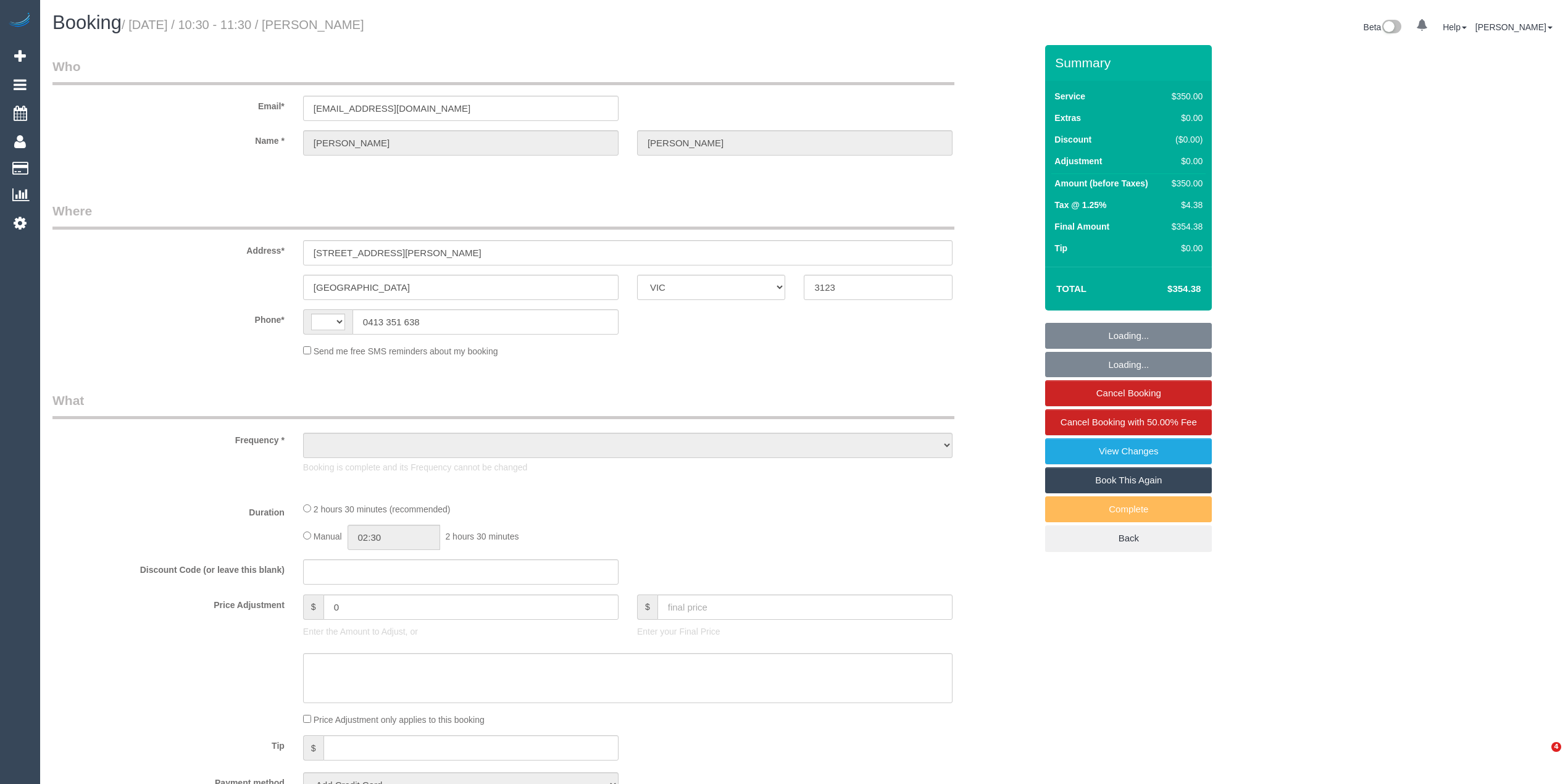
select select "VIC"
select select "string:AU"
select select "object:335"
select select "string:stripe-pm_1RYymt2GScqysDRVGDZtekeI"
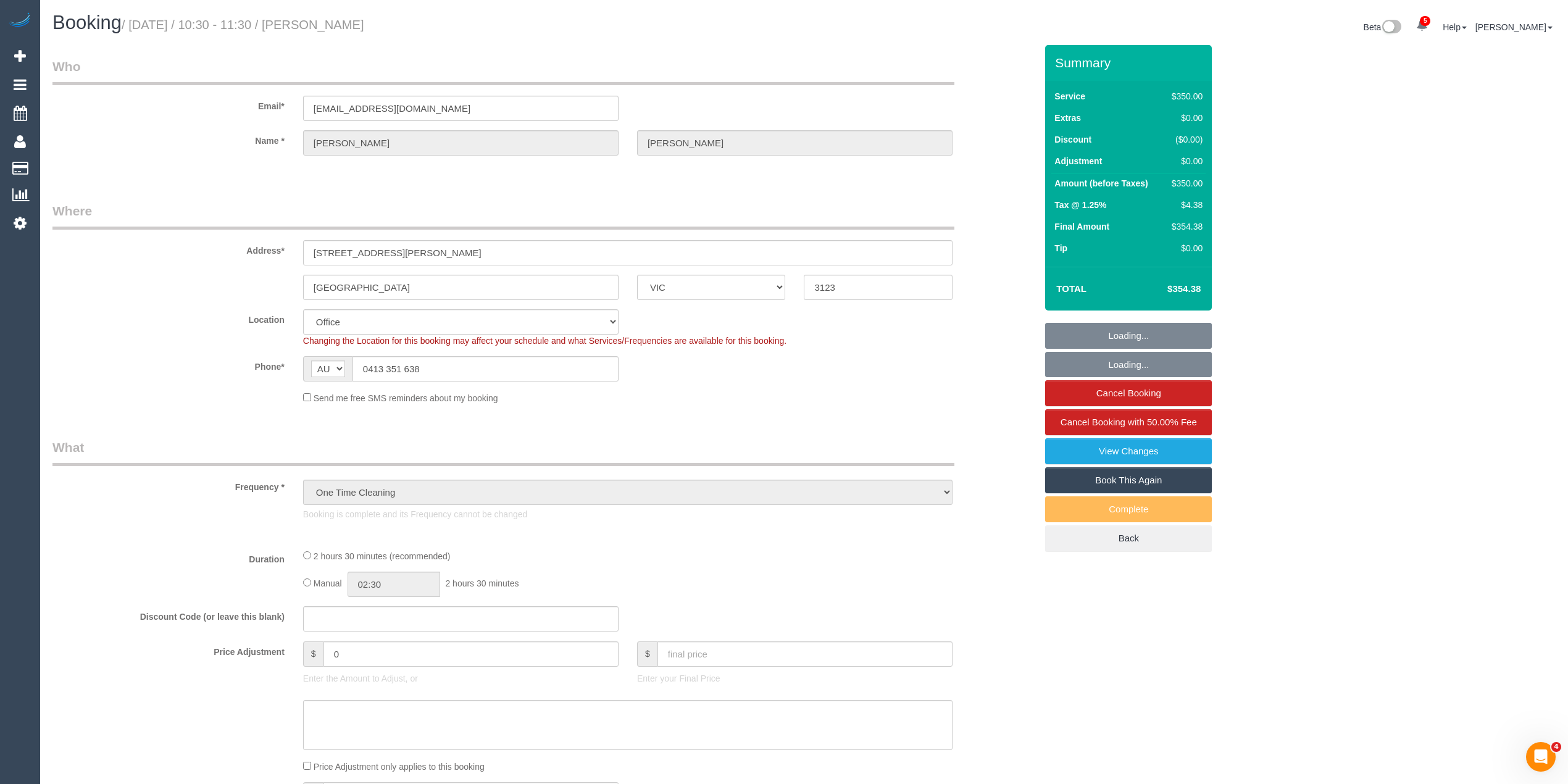
select select "2"
select select "150"
select select "number:28"
select select "number:14"
select select "number:19"
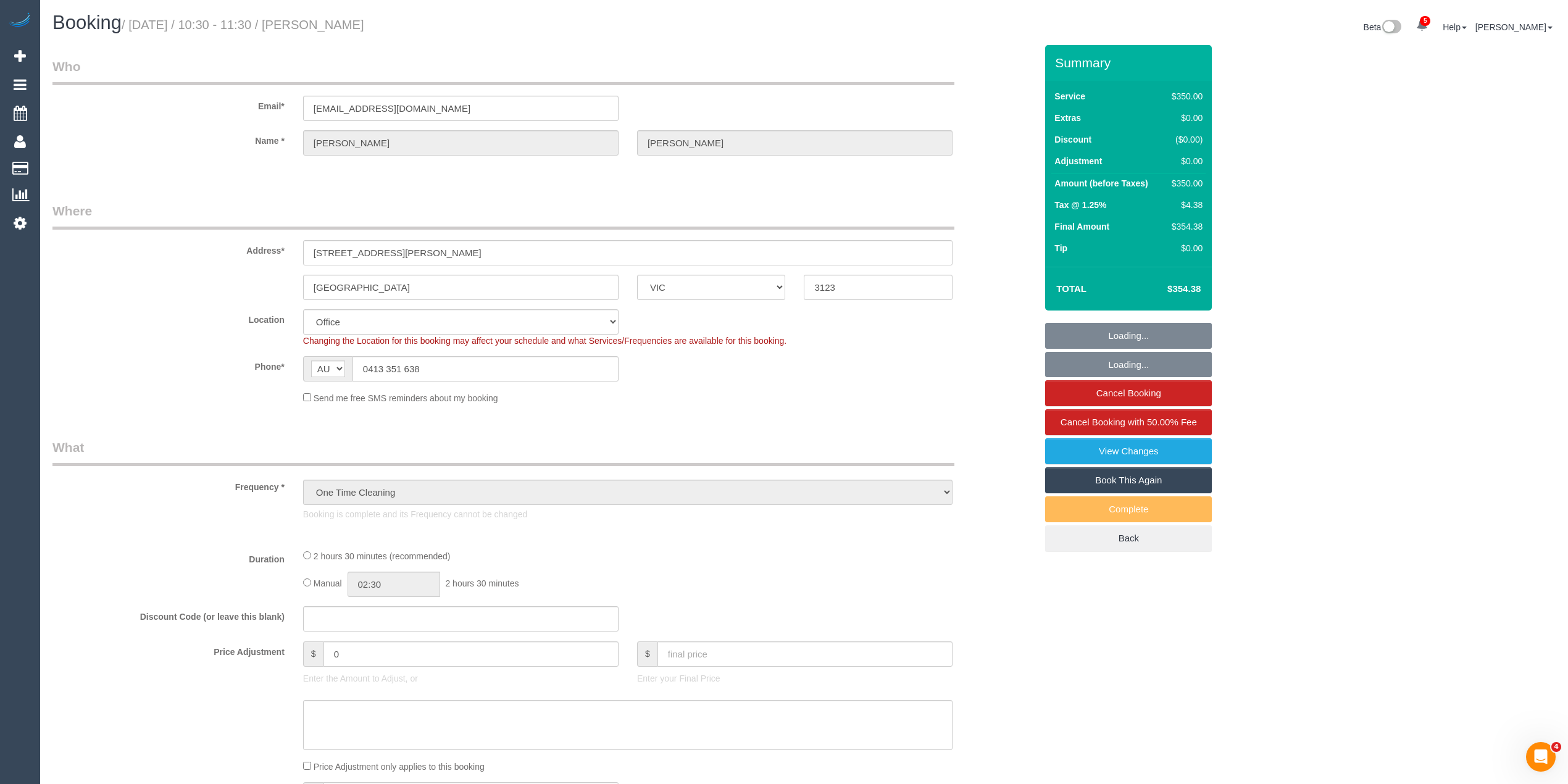
select select "number:25"
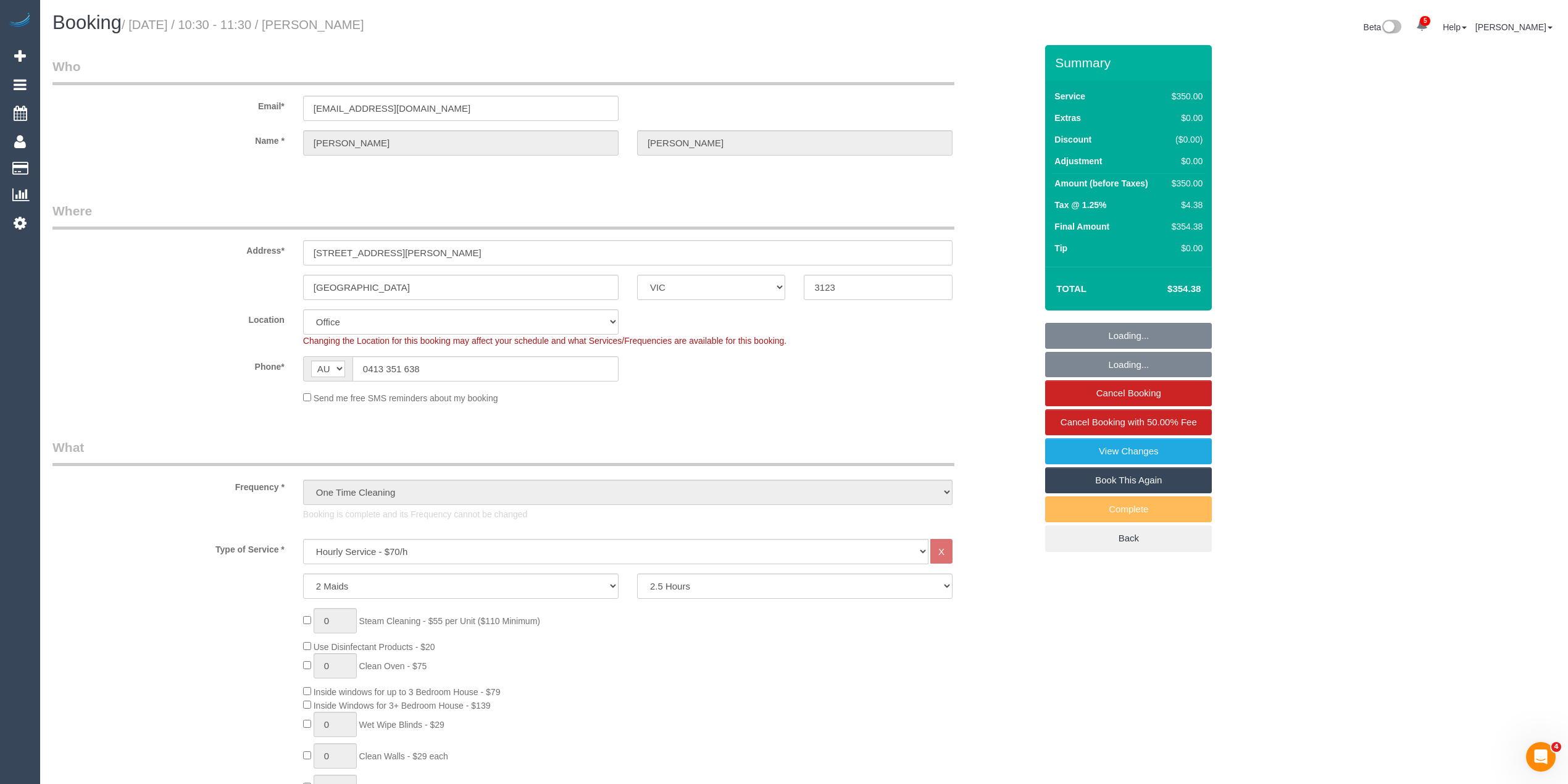
select select "object:2308"
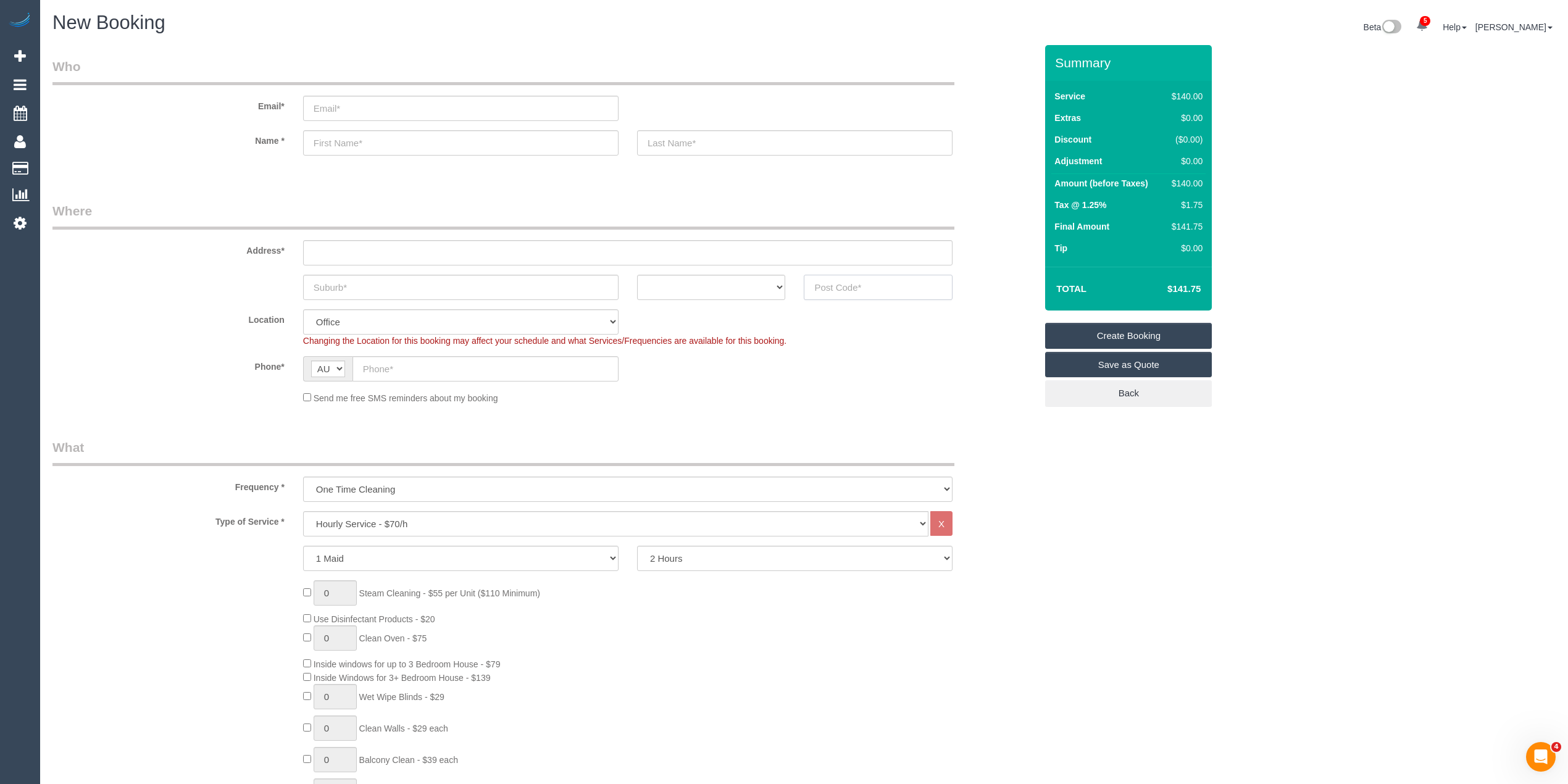
click at [833, 291] on input "text" at bounding box center [877, 288] width 149 height 26
type input "3161"
click at [347, 248] on input "text" at bounding box center [628, 253] width 649 height 26
type input "-"
select select "64"
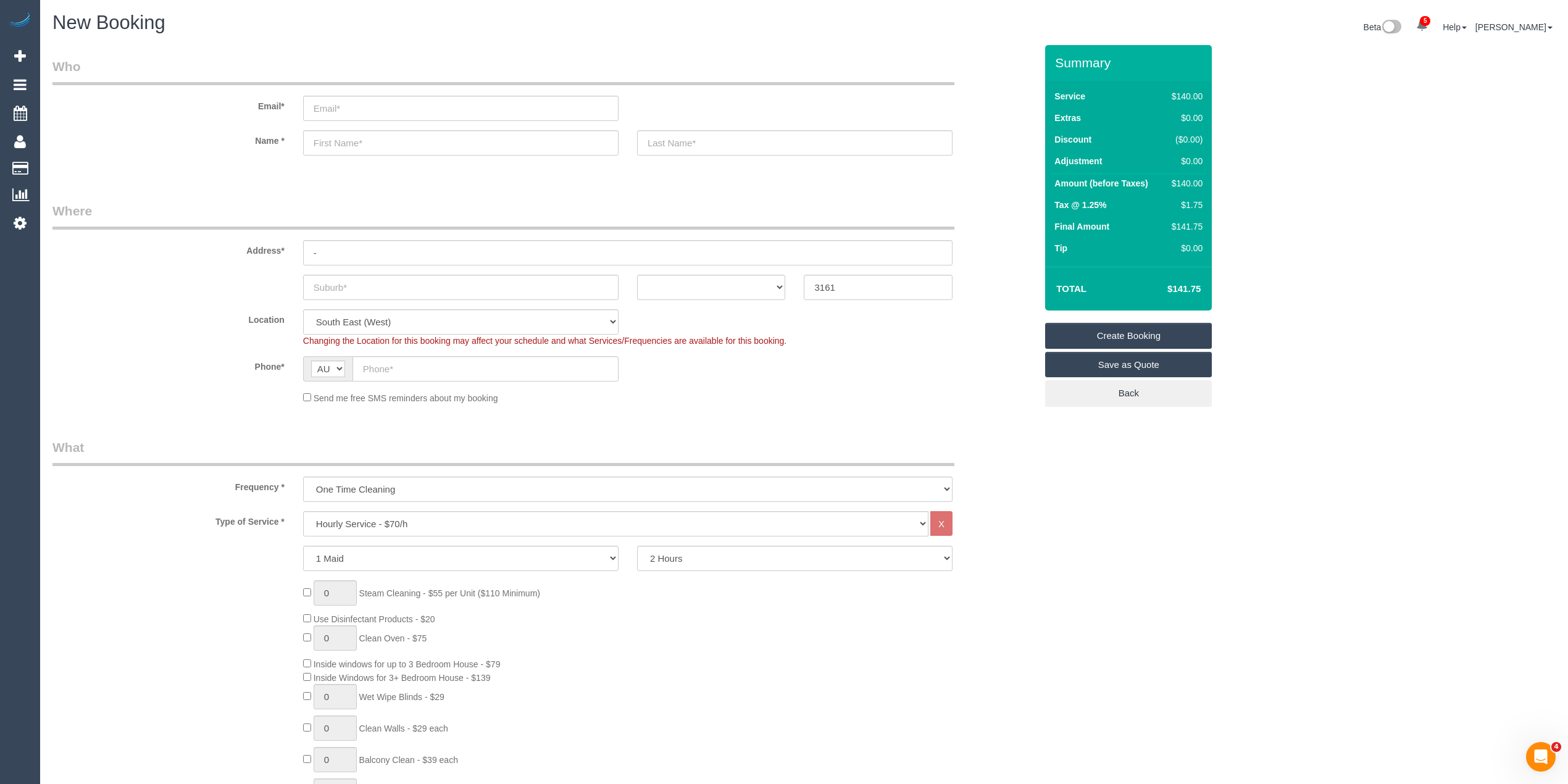
select select "object:2194"
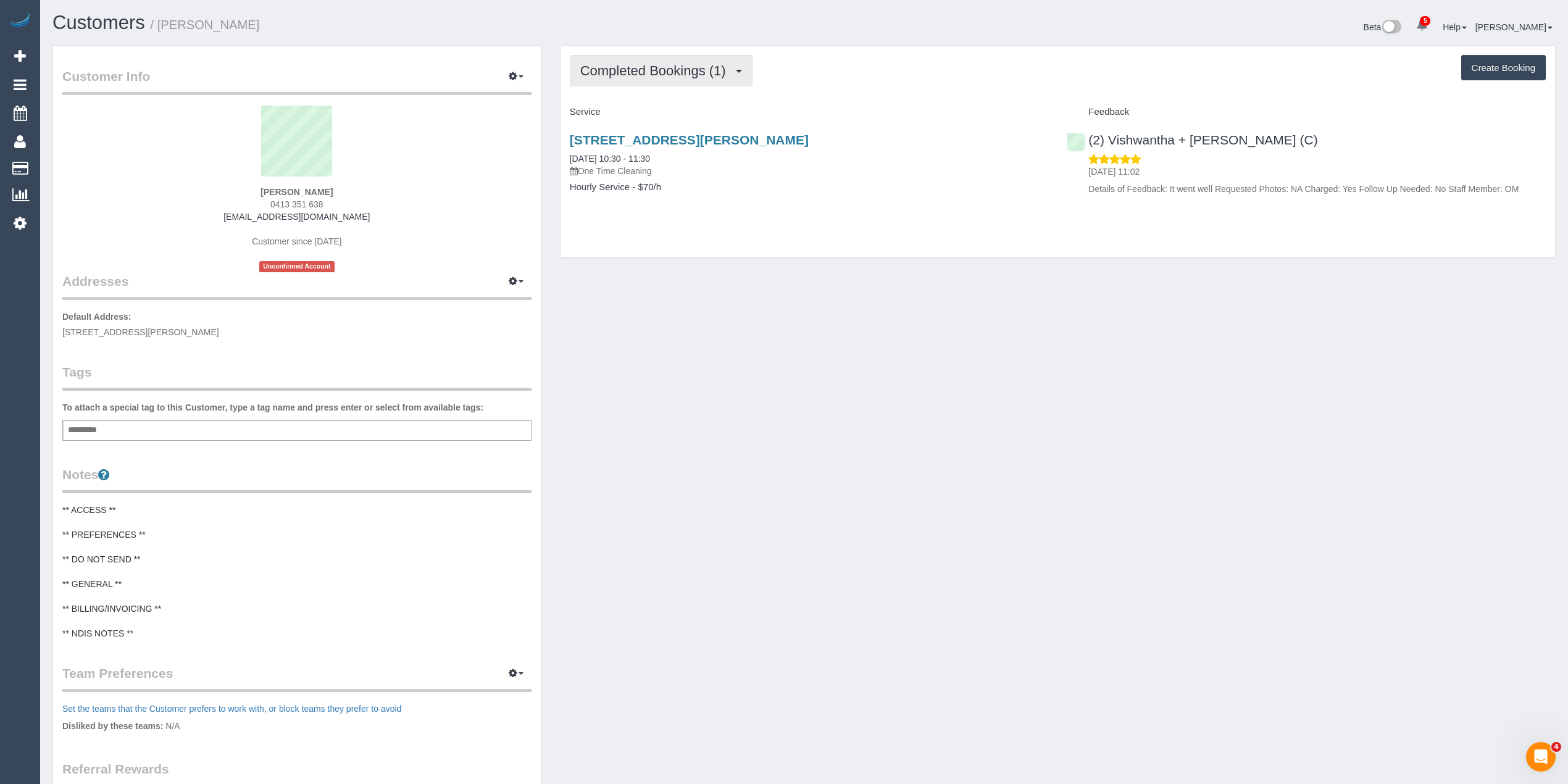
click at [677, 63] on span "Completed Bookings (1)" at bounding box center [656, 71] width 152 height 16
click at [659, 121] on link "Upcoming Bookings (0)" at bounding box center [634, 115] width 128 height 16
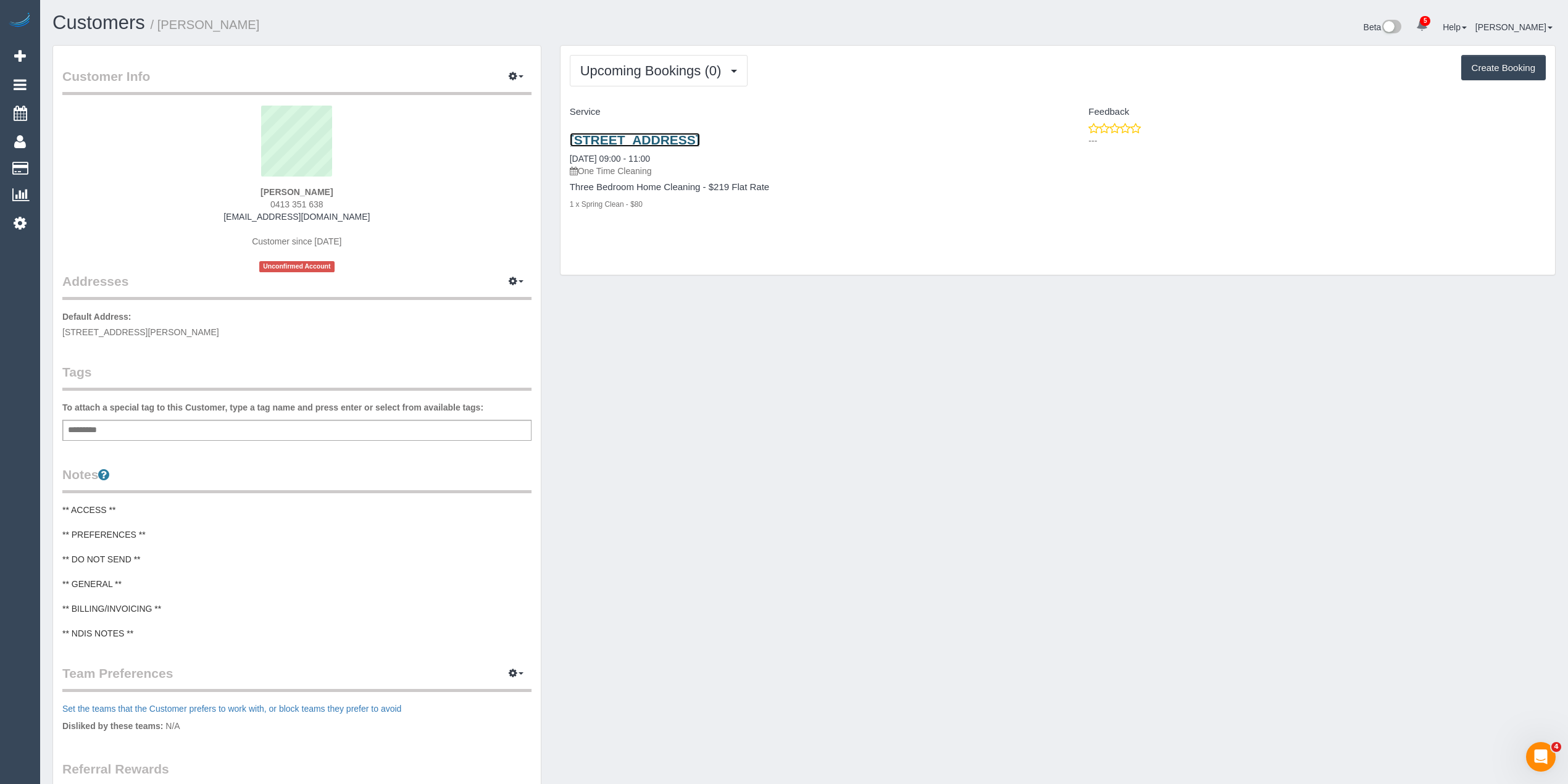
click at [695, 140] on link "[STREET_ADDRESS]" at bounding box center [634, 140] width 130 height 14
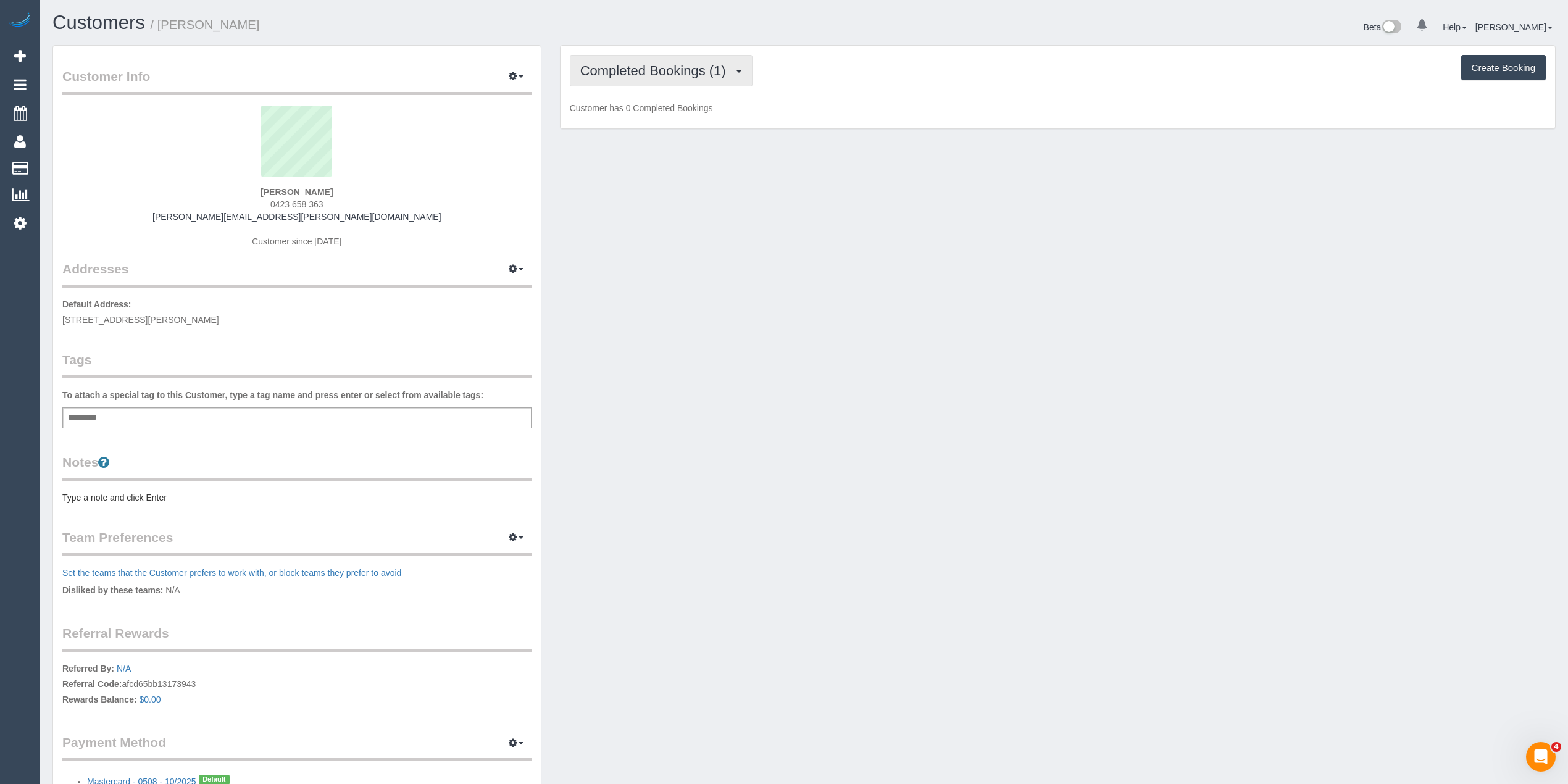
click at [630, 80] on button "Completed Bookings (1)" at bounding box center [661, 71] width 183 height 31
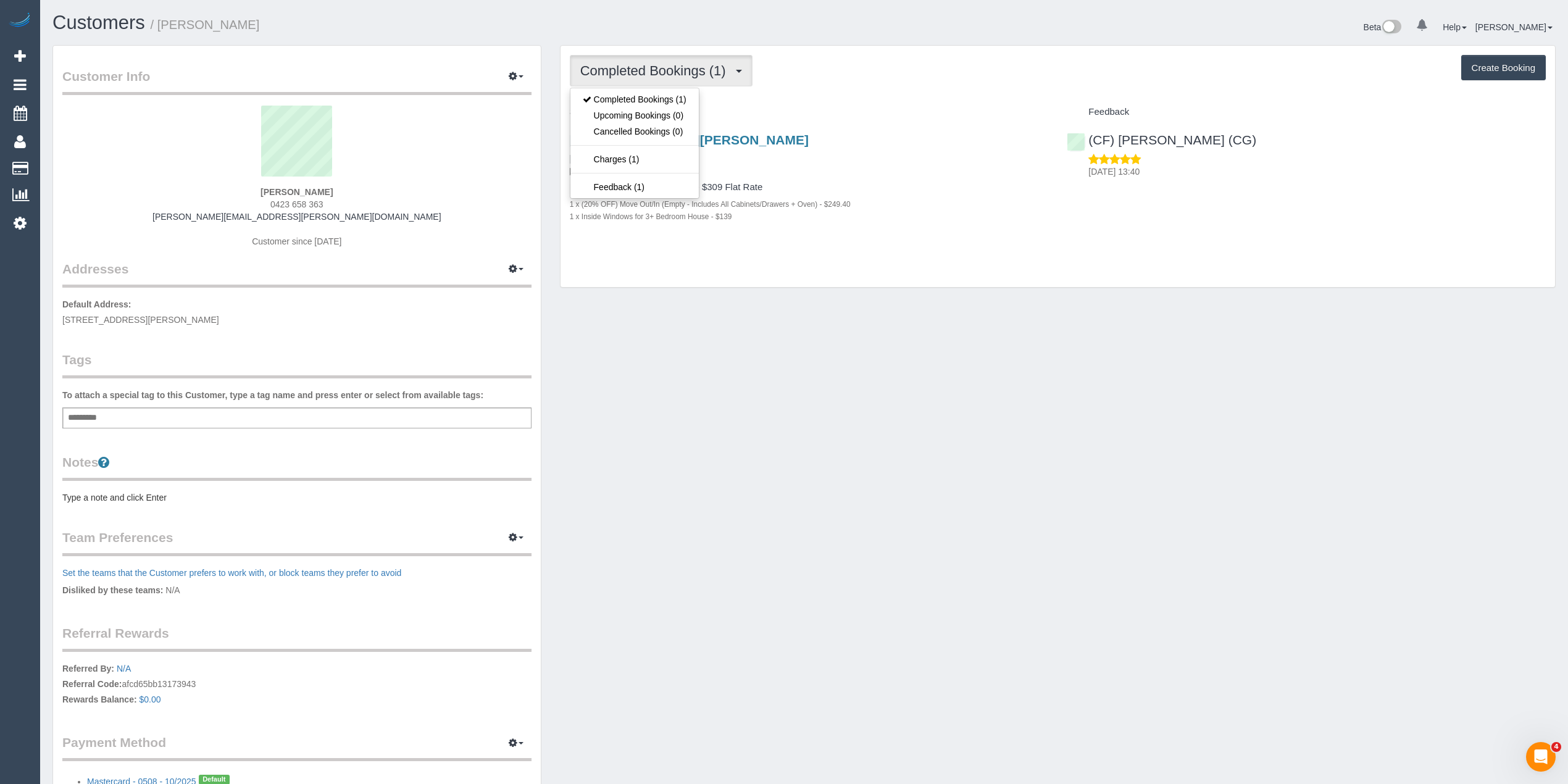
click at [630, 80] on button "Completed Bookings (1)" at bounding box center [661, 71] width 183 height 31
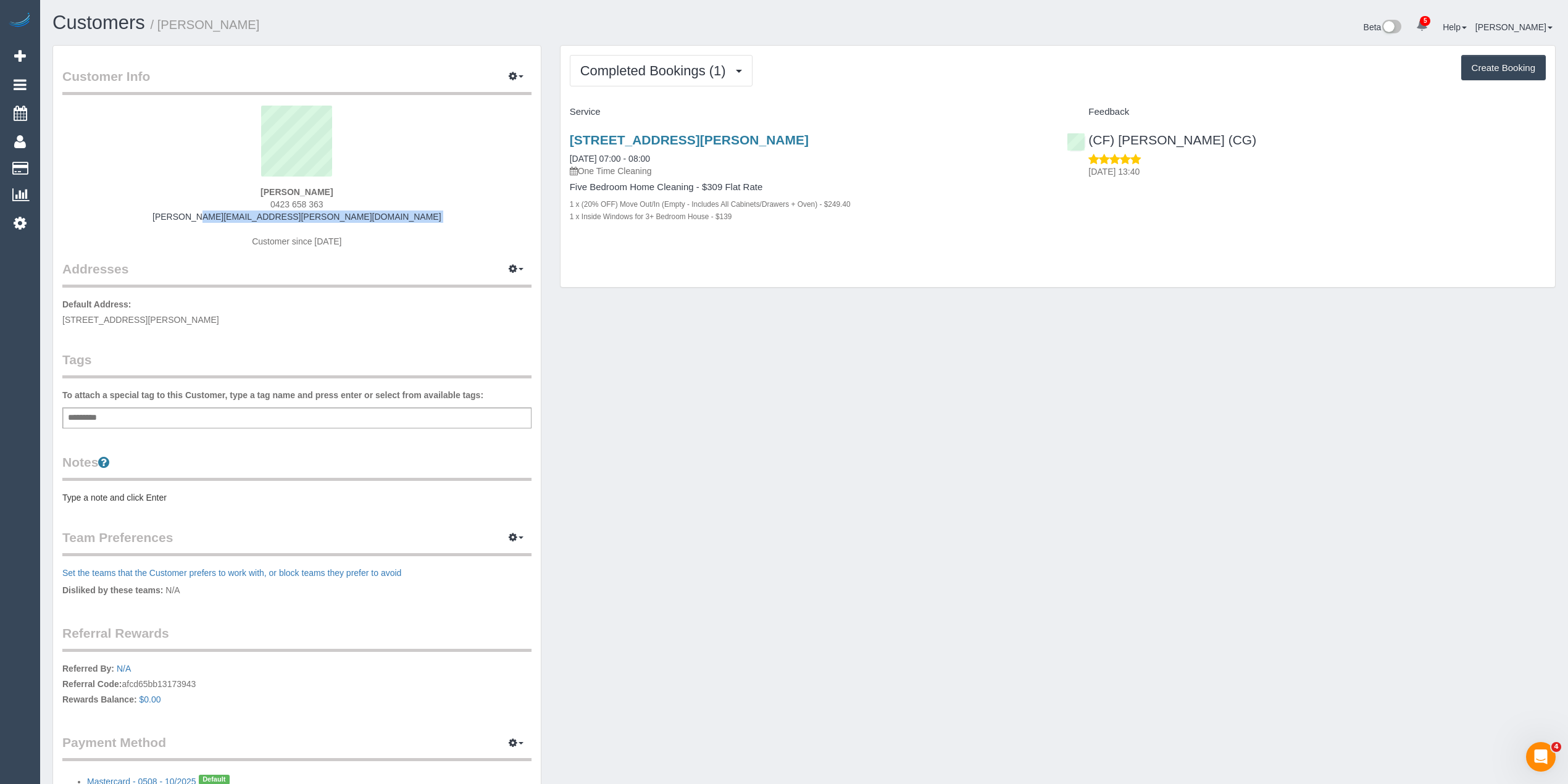
drag, startPoint x: 351, startPoint y: 221, endPoint x: 228, endPoint y: 218, distance: 123.0
click at [228, 218] on div "Jessy Diep 0423 658 363 jessie.diep@hotmail.com Customer since 2025" at bounding box center [297, 183] width 469 height 155
copy div "jessie.diep@hotmail.com"
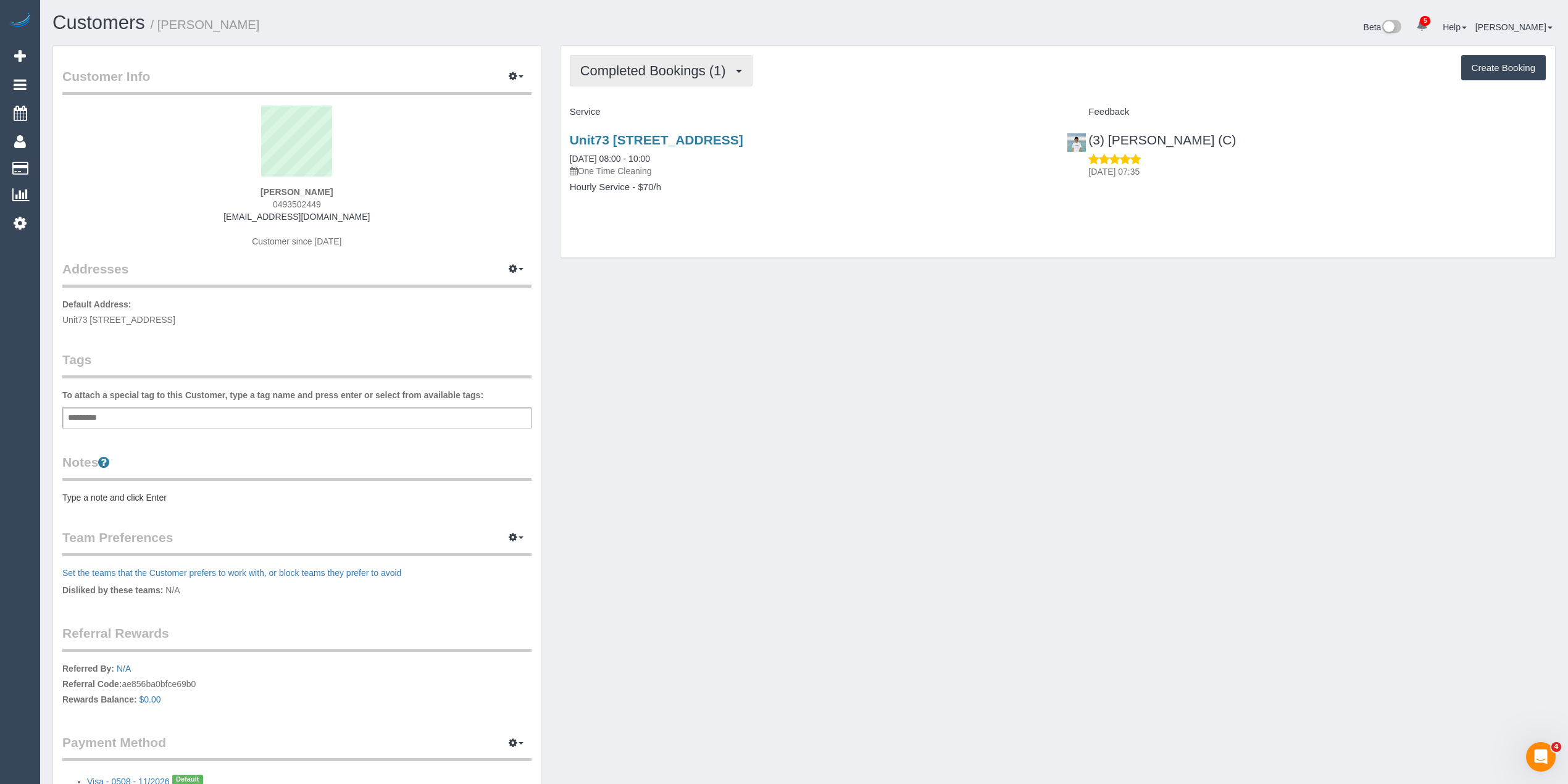
click at [606, 75] on span "Completed Bookings (1)" at bounding box center [656, 71] width 152 height 16
drag, startPoint x: 317, startPoint y: 205, endPoint x: 273, endPoint y: 201, distance: 44.2
click at [273, 201] on div "[PERSON_NAME] 0493502449 [EMAIL_ADDRESS][DOMAIN_NAME] Customer since [DATE]" at bounding box center [297, 183] width 469 height 155
copy span "0493502449"
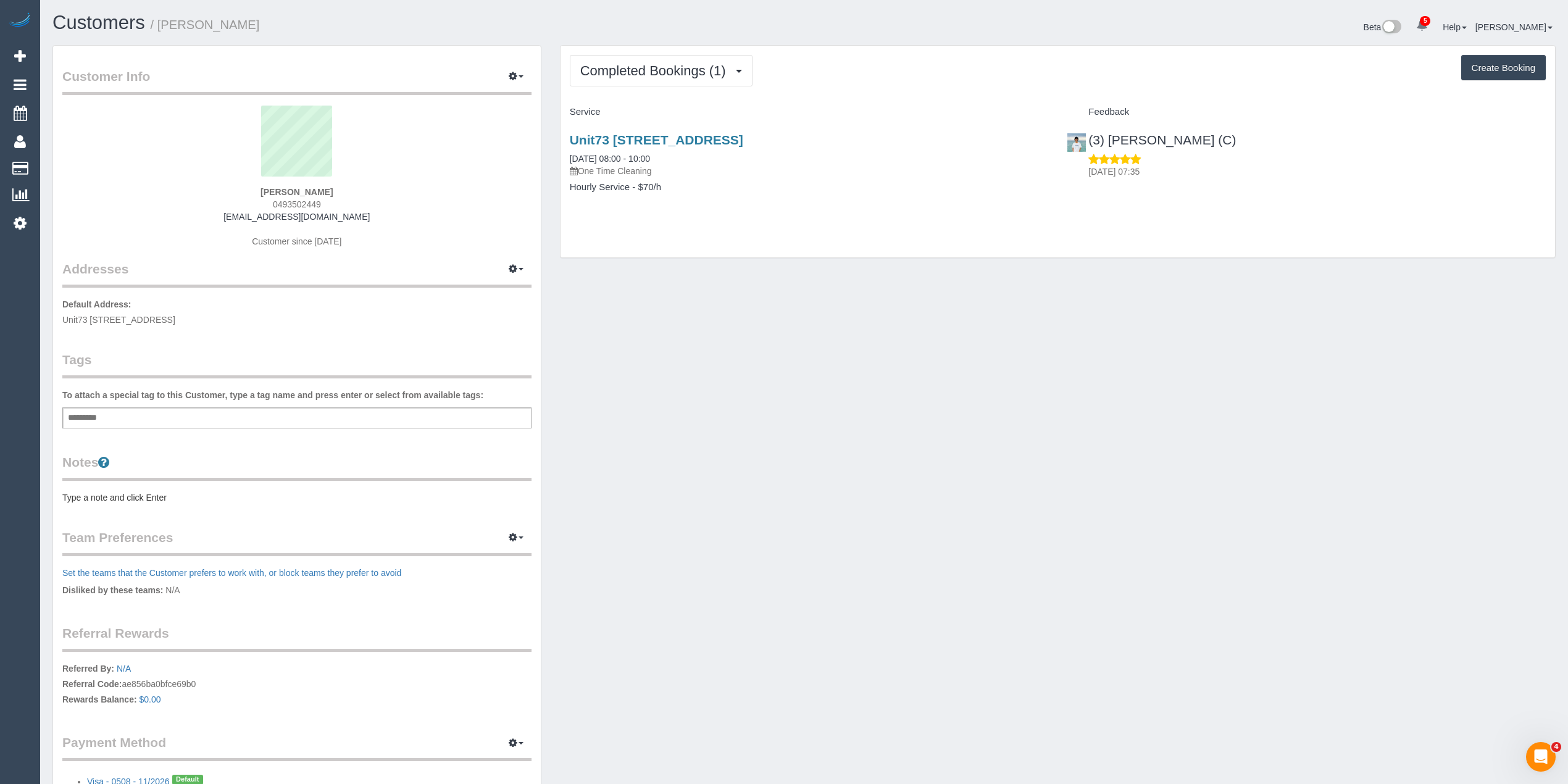
click at [424, 201] on div "[PERSON_NAME] 0493502449 [EMAIL_ADDRESS][DOMAIN_NAME] Customer since [DATE]" at bounding box center [297, 183] width 469 height 155
drag, startPoint x: 335, startPoint y: 203, endPoint x: 272, endPoint y: 205, distance: 63.0
click at [272, 205] on div "[PERSON_NAME] 0493502449 [EMAIL_ADDRESS][DOMAIN_NAME] Customer since [DATE]" at bounding box center [297, 183] width 469 height 155
copy span "0493502449"
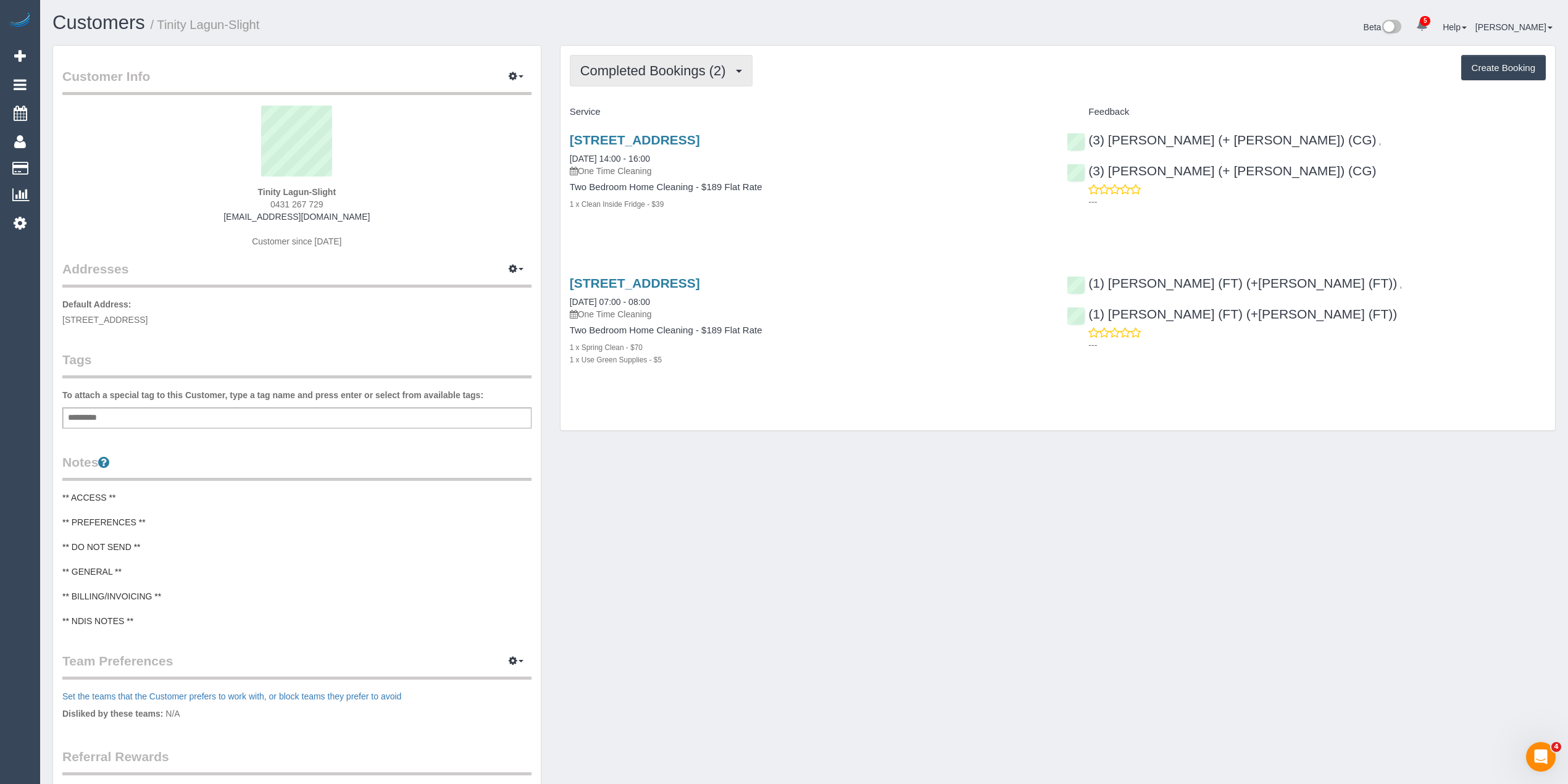
click at [627, 67] on span "Completed Bookings (2)" at bounding box center [656, 71] width 152 height 16
drag, startPoint x: 361, startPoint y: 214, endPoint x: 238, endPoint y: 219, distance: 123.1
click at [238, 219] on div "Tinity Lagun-Slight 0431 267 729 [EMAIL_ADDRESS][DOMAIN_NAME] Customer since [D…" at bounding box center [297, 183] width 469 height 155
copy link "[EMAIL_ADDRESS][DOMAIN_NAME]"
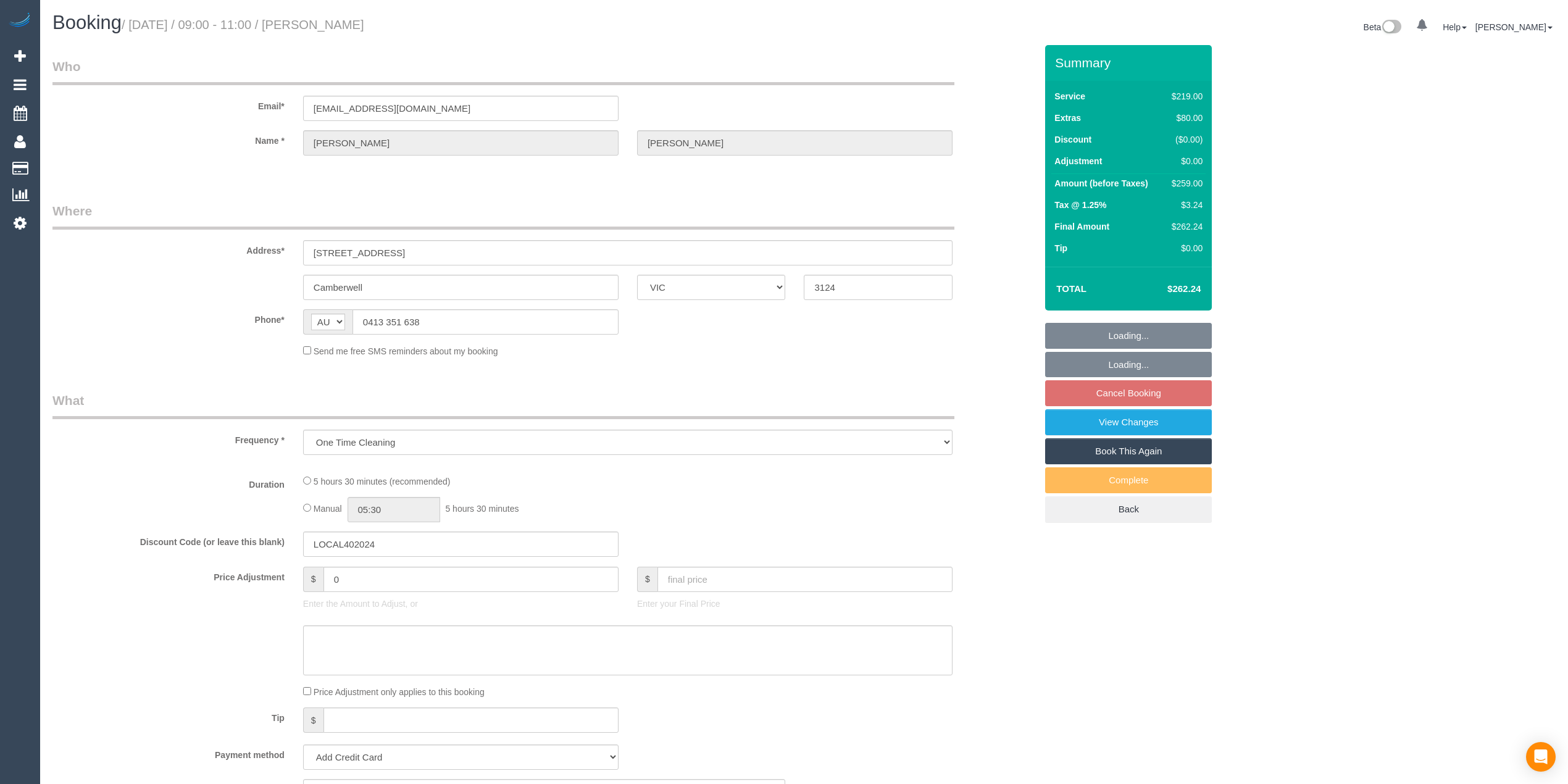
select select "VIC"
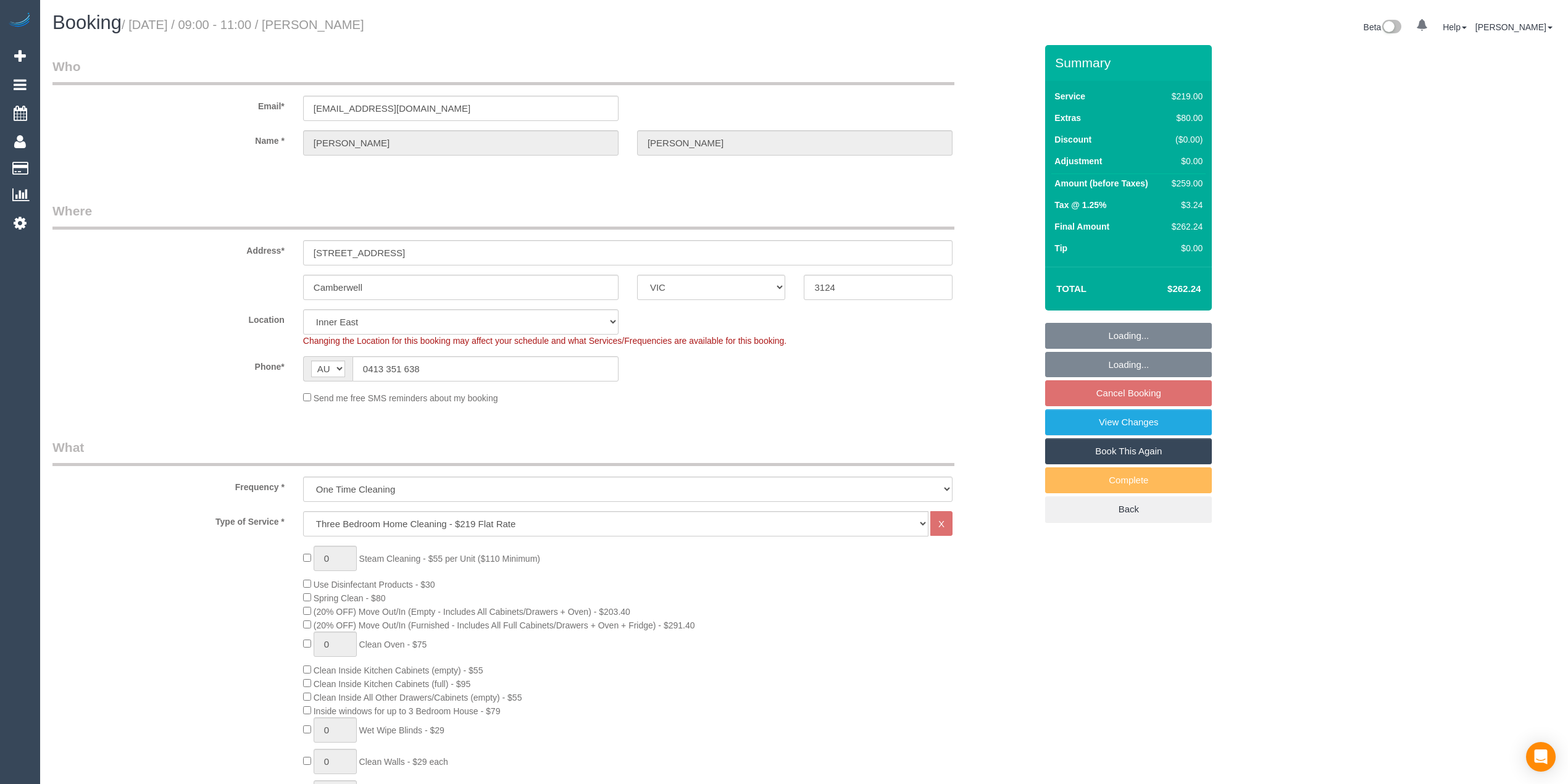
select select "string:stripe-pm_1RYymt2GScqysDRVGDZtekeI"
select select "number:28"
select select "number:14"
select select "number:19"
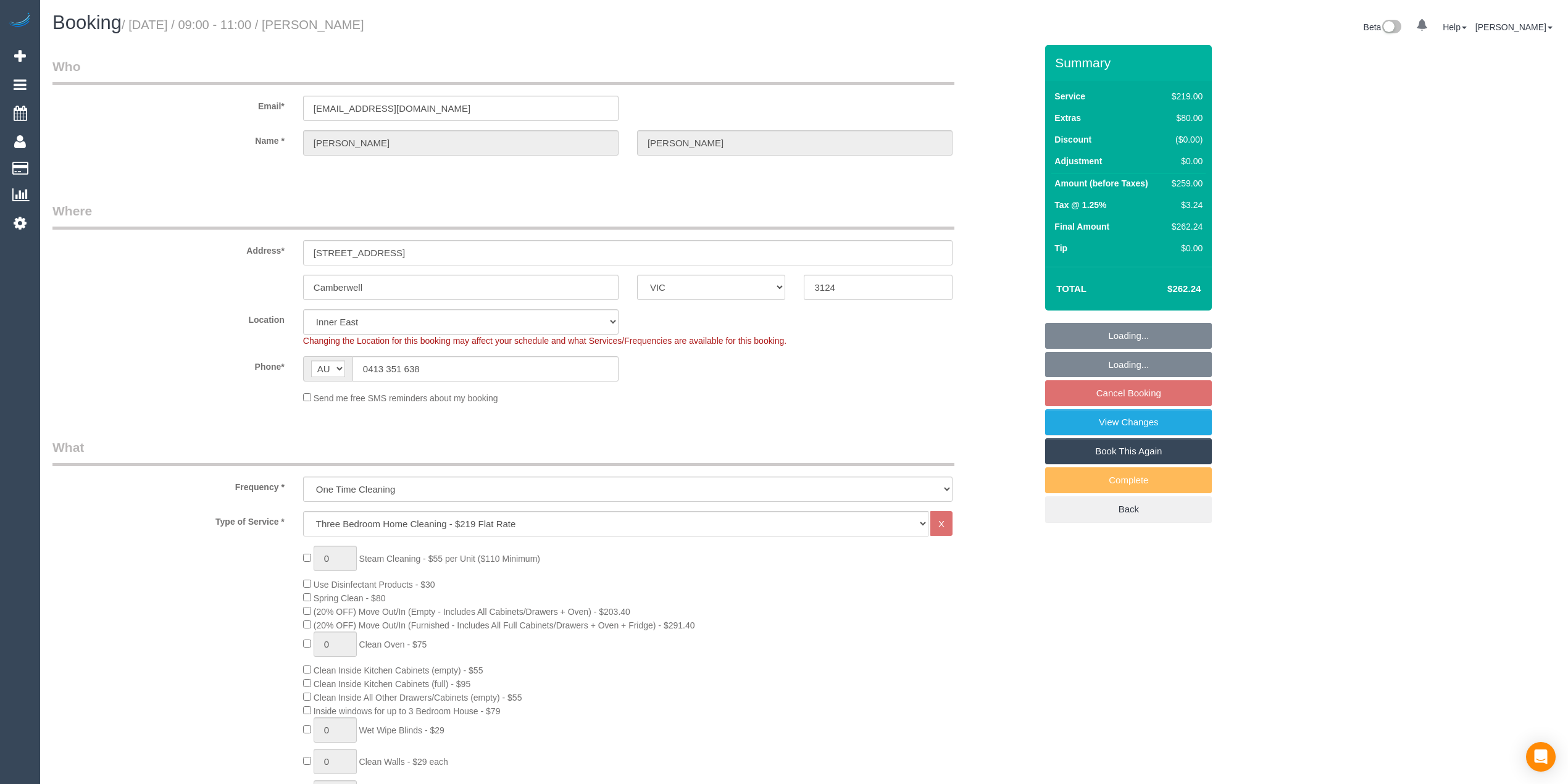
select select "number:22"
select select "object:1466"
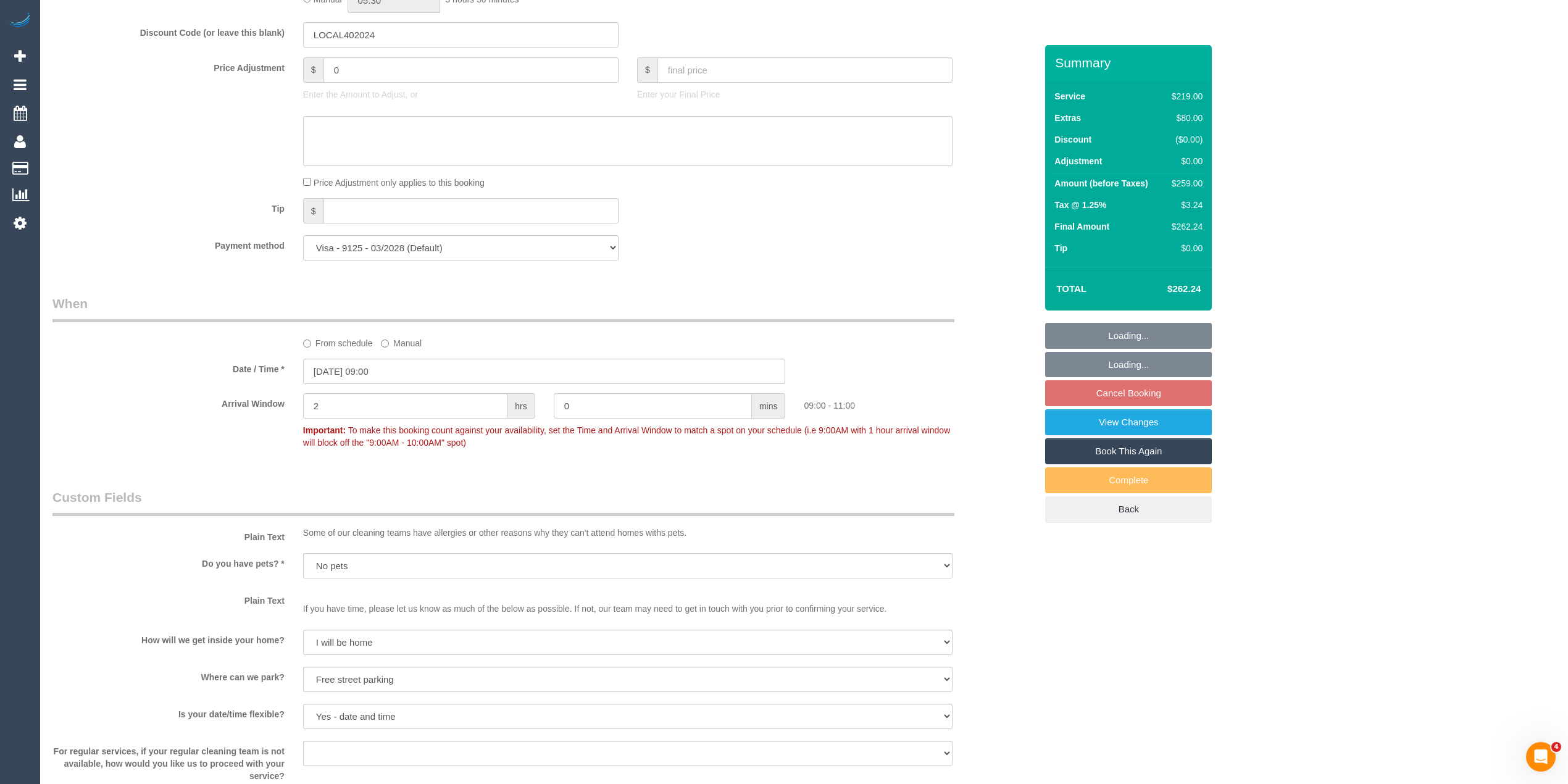
scroll to position [1749, 0]
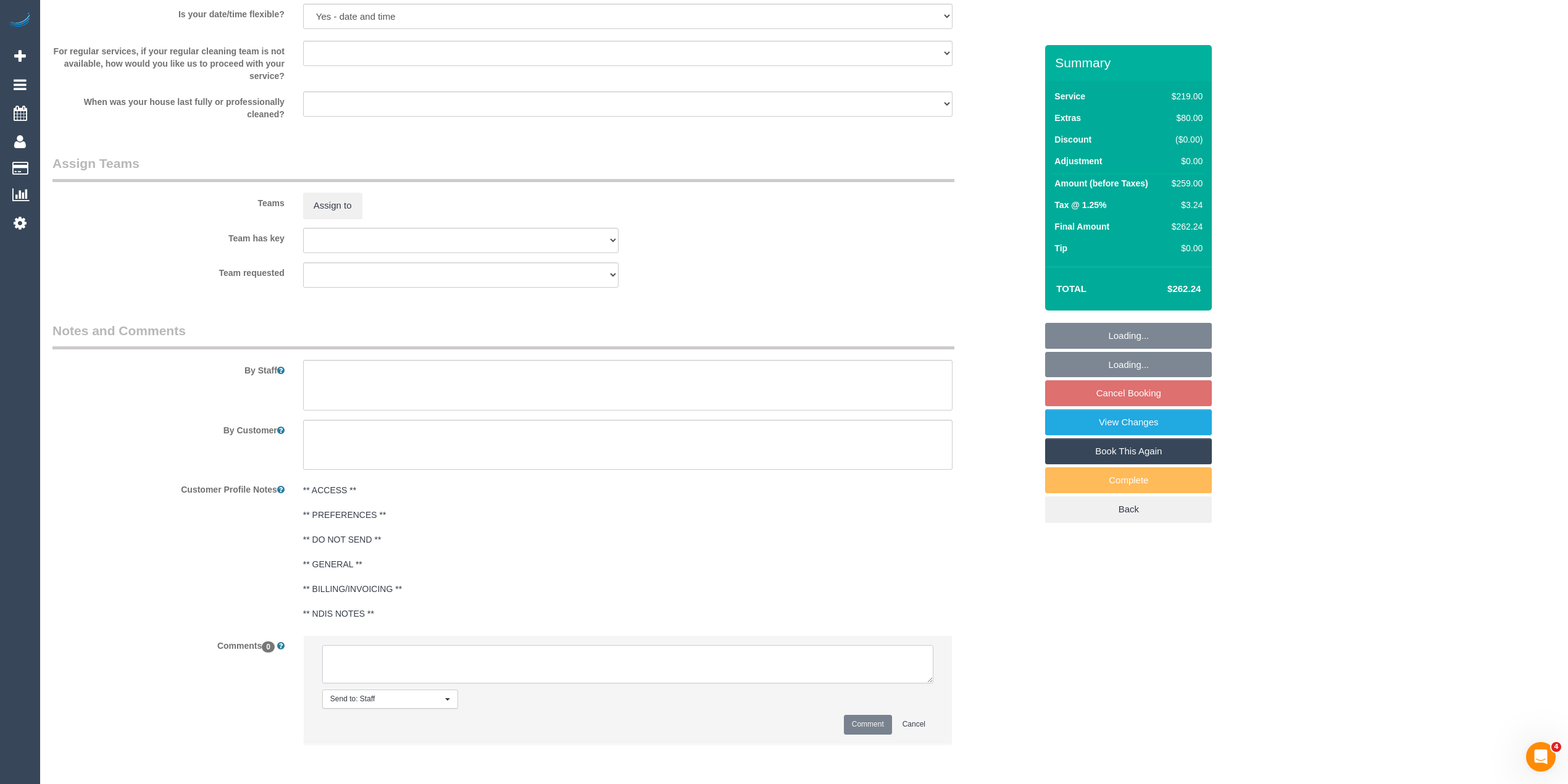
click at [480, 654] on textarea at bounding box center [627, 664] width 611 height 38
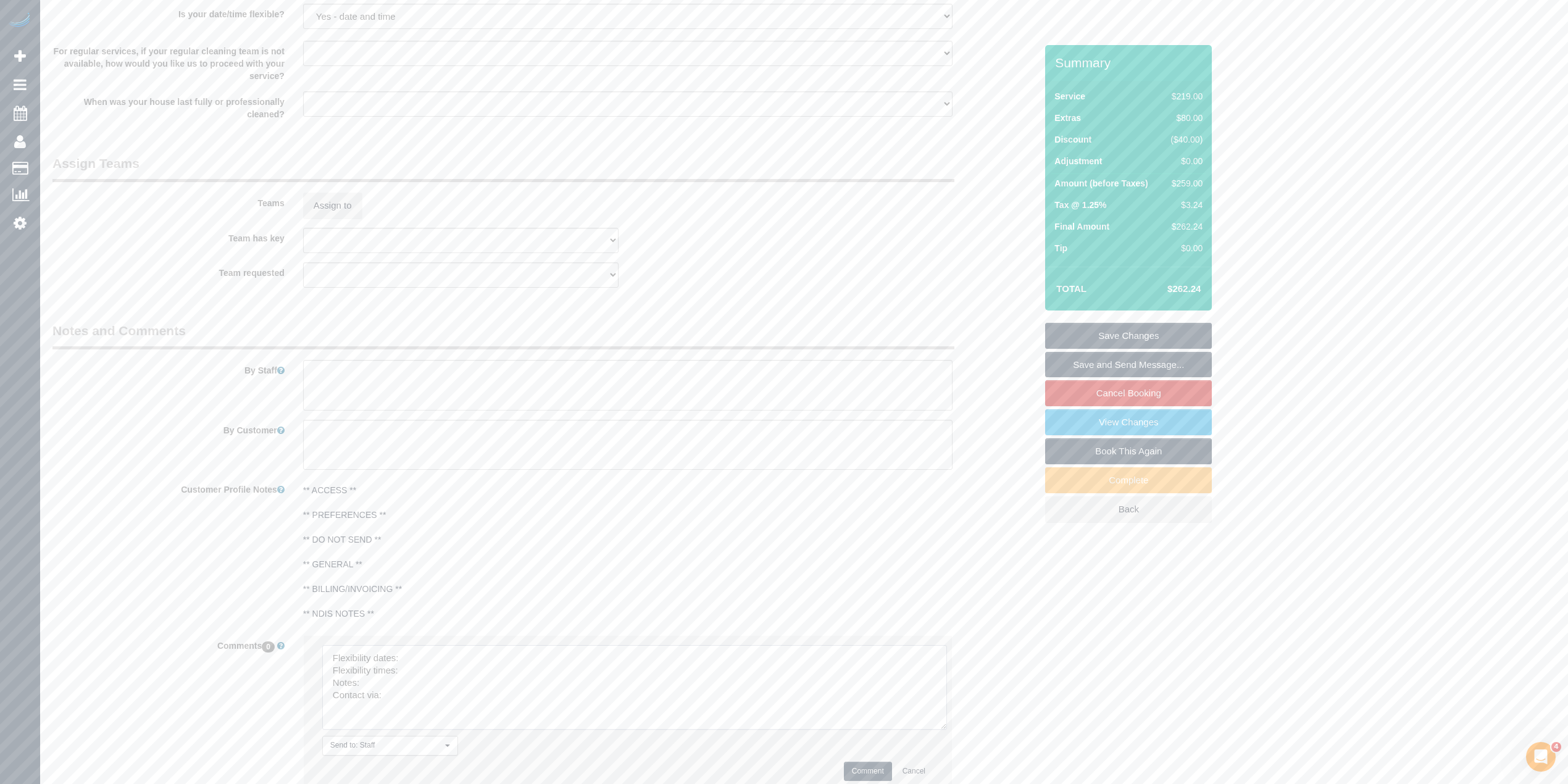
drag, startPoint x: 926, startPoint y: 680, endPoint x: 642, endPoint y: 680, distance: 284.0
click at [939, 728] on textarea at bounding box center [634, 687] width 625 height 84
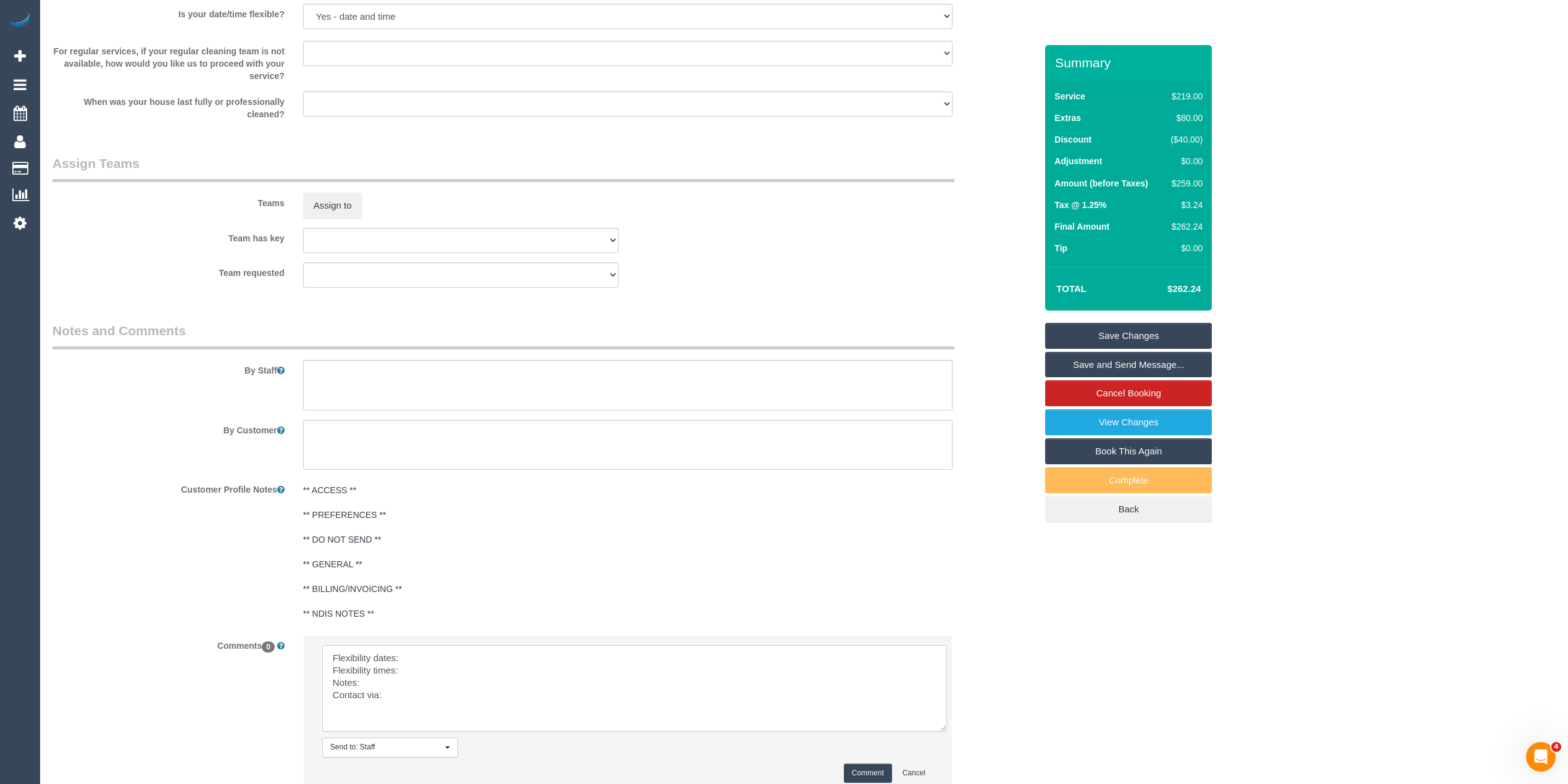
click at [458, 654] on textarea at bounding box center [634, 688] width 625 height 86
click at [445, 677] on textarea at bounding box center [634, 688] width 625 height 86
click at [414, 681] on textarea at bounding box center [634, 688] width 625 height 86
click at [417, 698] on textarea at bounding box center [634, 688] width 625 height 86
type textarea "Flexibility dates: flexible this week Flexibility times: flexible Notes: approv…"
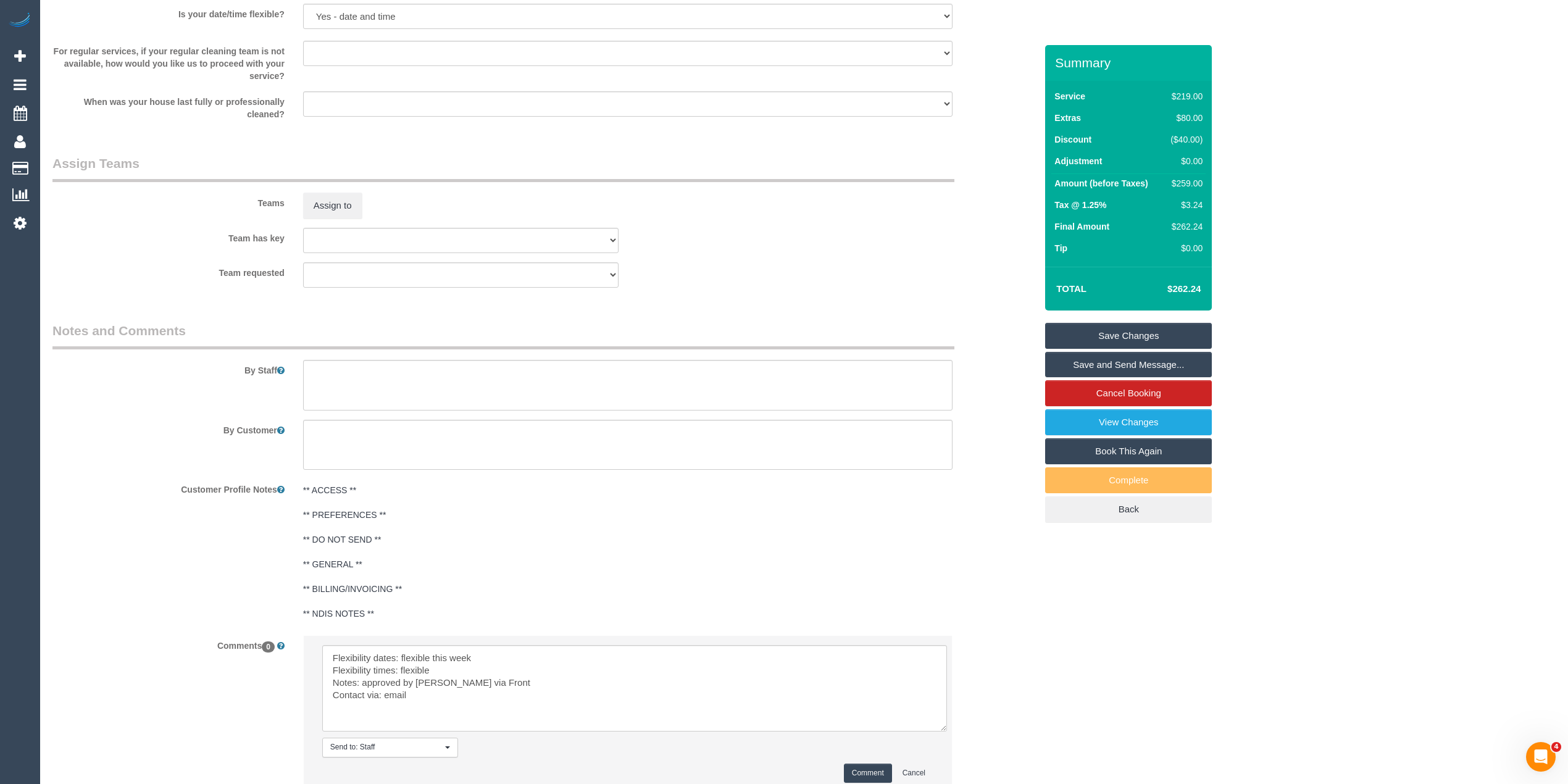
click at [867, 773] on button "Comment" at bounding box center [868, 773] width 48 height 19
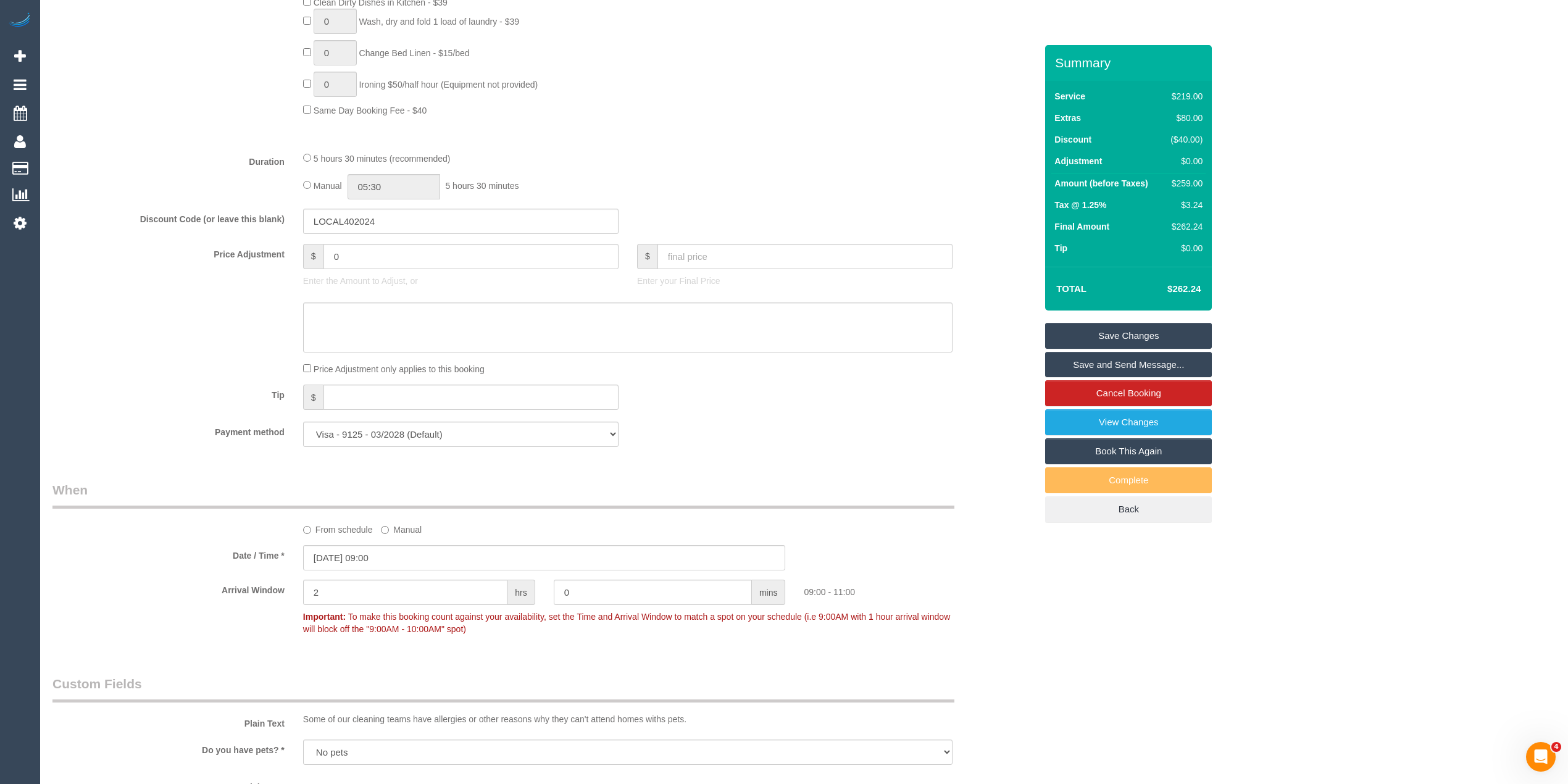
scroll to position [651, 0]
